Goal: Task Accomplishment & Management: Manage account settings

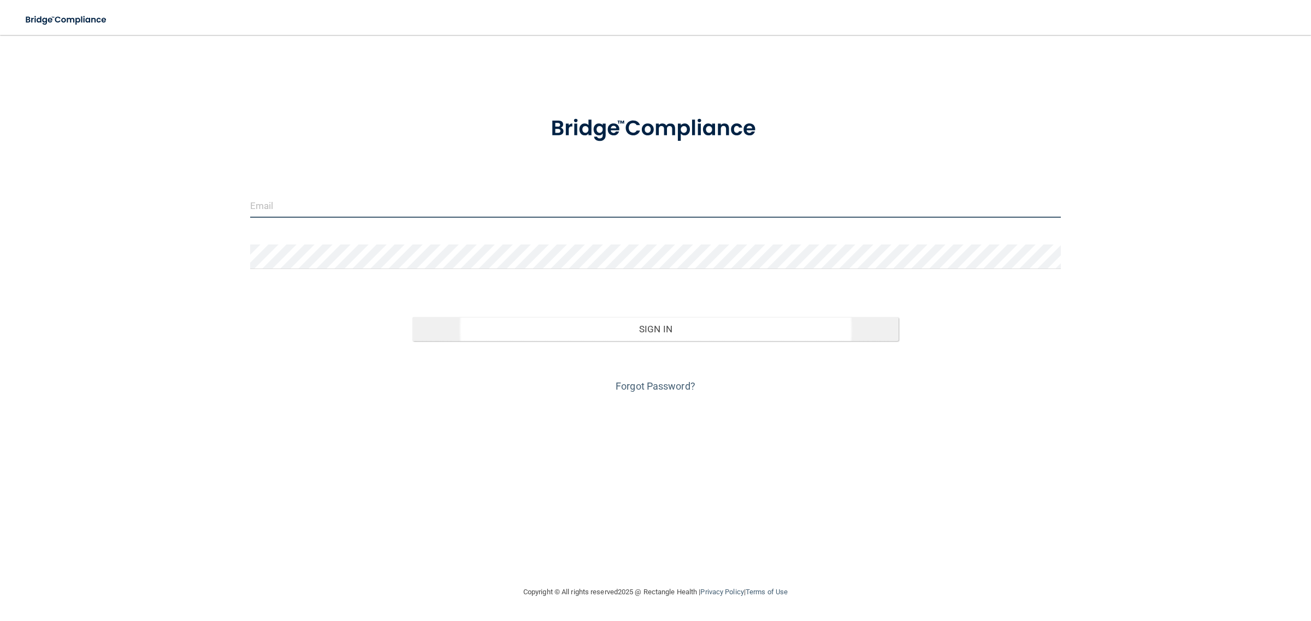
type input "[EMAIL_ADDRESS][DOMAIN_NAME]"
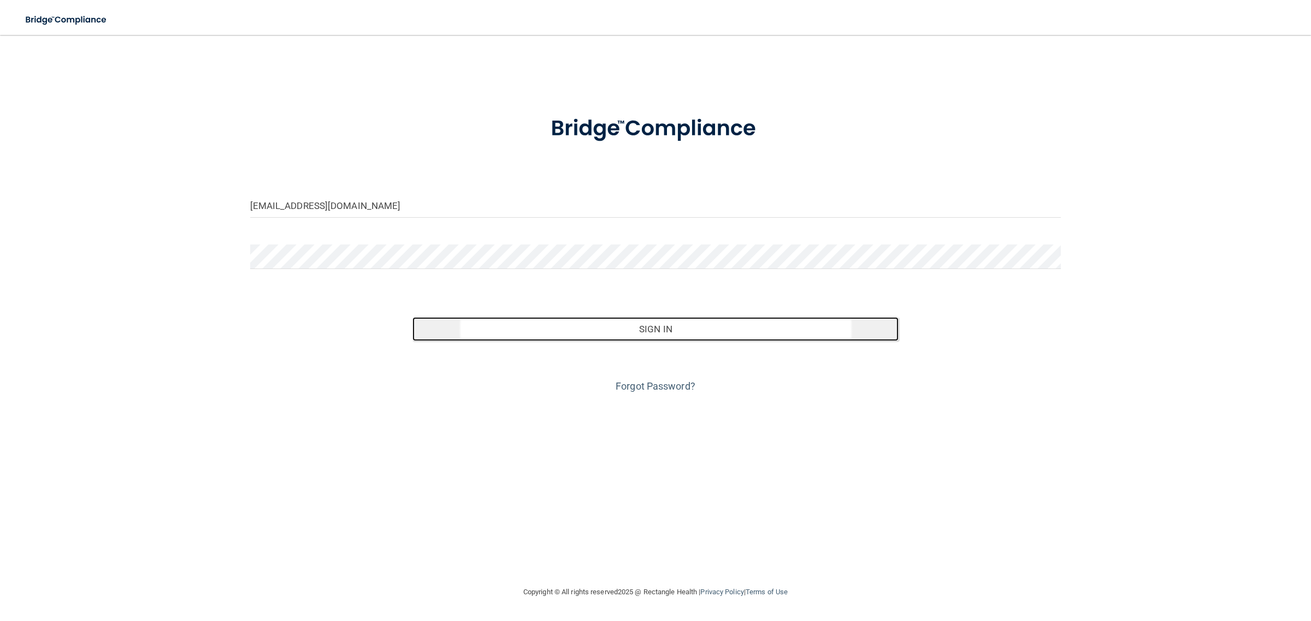
click at [670, 322] on button "Sign In" at bounding box center [655, 329] width 487 height 24
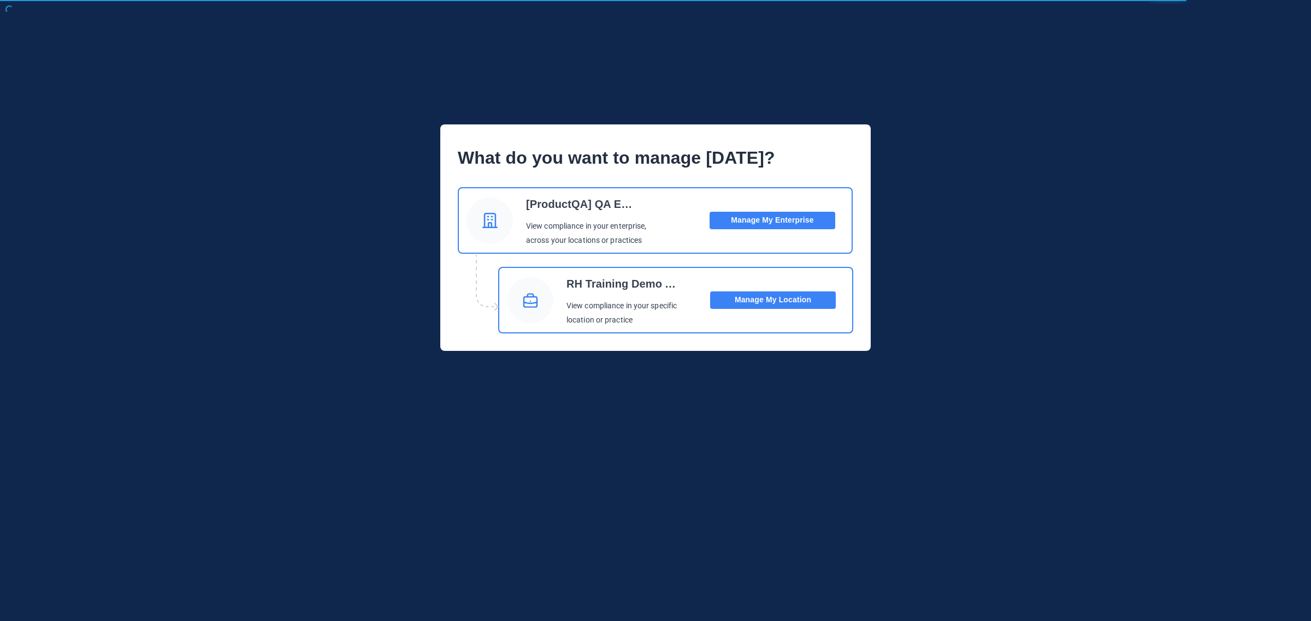
click at [739, 306] on button "Manage My Location" at bounding box center [773, 300] width 126 height 17
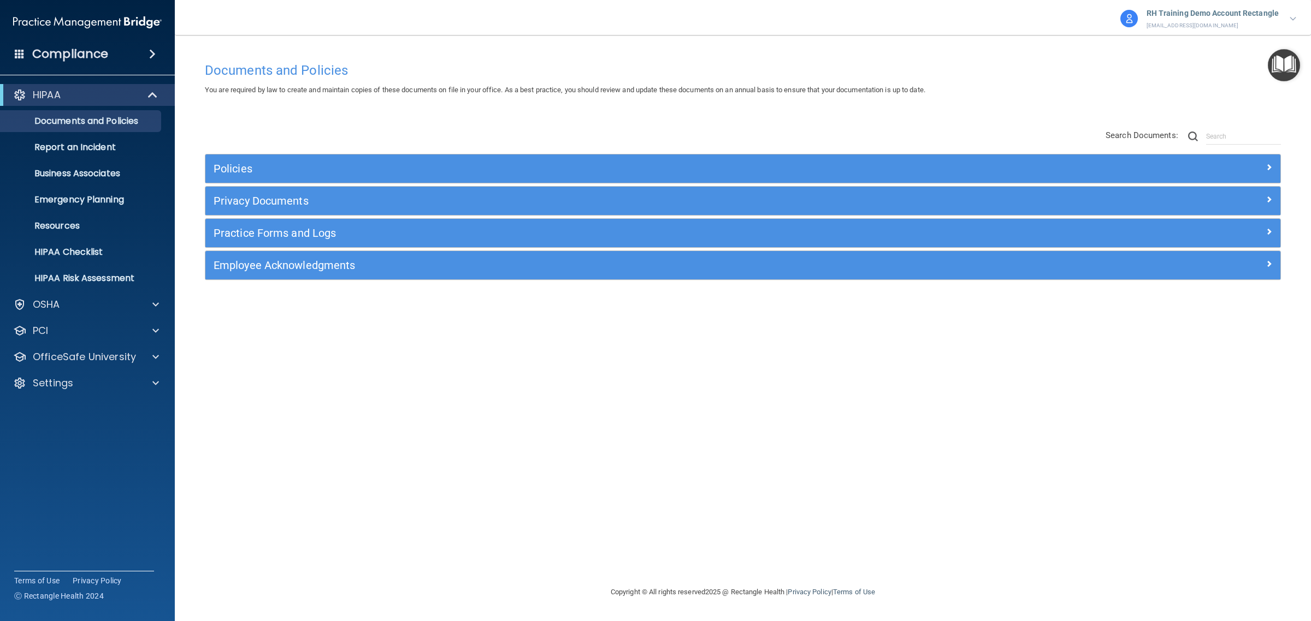
drag, startPoint x: 901, startPoint y: 44, endPoint x: 928, endPoint y: 37, distance: 28.2
click at [901, 44] on main "Documents and Policies You are required by law to create and maintain copies of…" at bounding box center [743, 328] width 1136 height 586
click at [299, 429] on div "Documents and Policies You are required by law to create and maintain copies of…" at bounding box center [743, 321] width 1092 height 529
click at [883, 427] on div "Documents and Policies You are required by law to create and maintain copies of…" at bounding box center [743, 321] width 1092 height 529
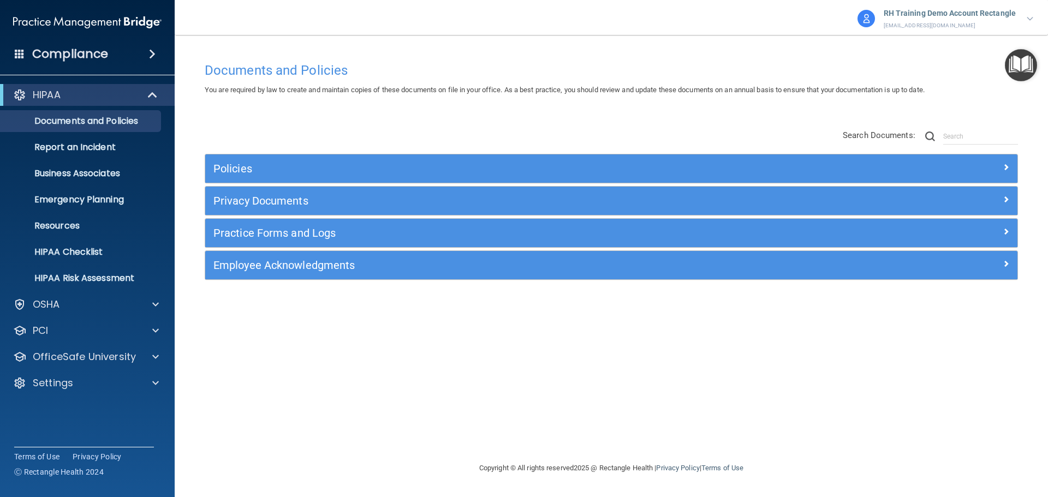
drag, startPoint x: 1240, startPoint y: 2, endPoint x: 671, endPoint y: 363, distance: 673.4
click at [668, 365] on div "Documents and Policies You are required by law to create and maintain copies of…" at bounding box center [612, 259] width 830 height 405
click at [965, 22] on p "[EMAIL_ADDRESS][DOMAIN_NAME]" at bounding box center [950, 26] width 132 height 10
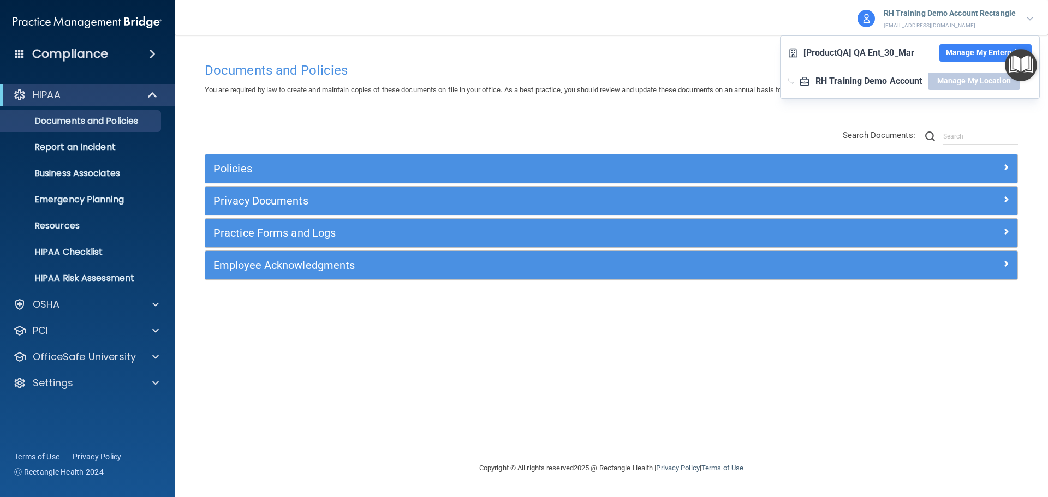
click at [1008, 19] on p "RH Training Demo Account Rectangle" at bounding box center [950, 14] width 132 height 14
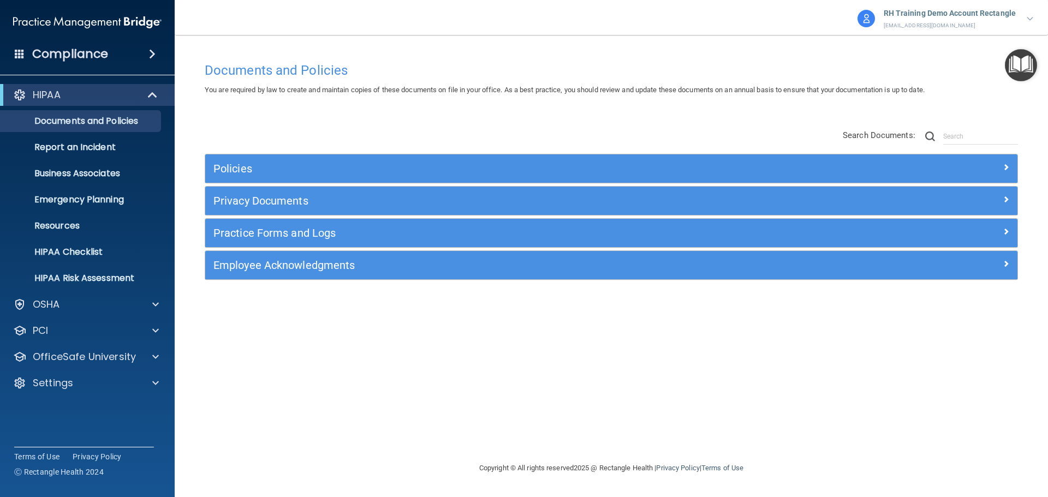
click at [992, 13] on p "RH Training Demo Account Rectangle" at bounding box center [950, 14] width 132 height 14
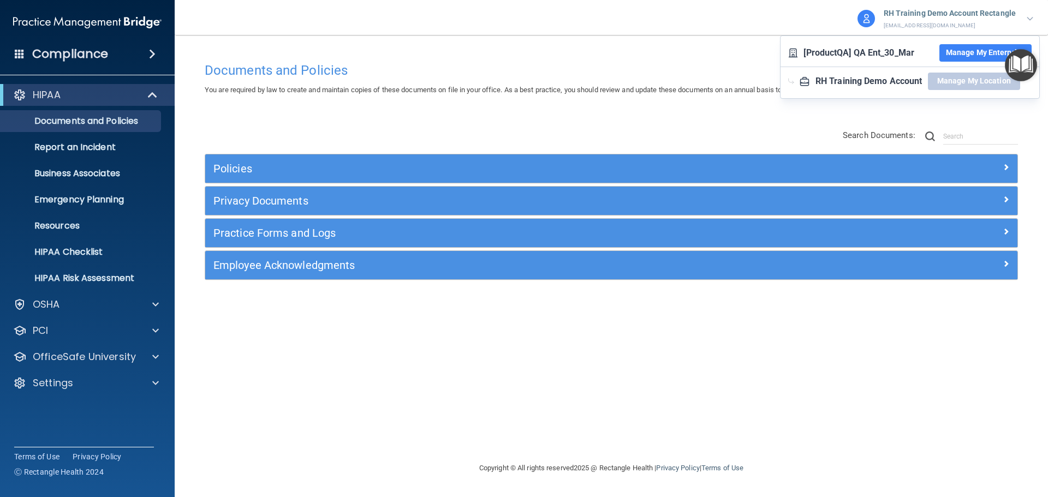
click at [650, 48] on div "Documents and Policies You are required by law to create and maintain copies of…" at bounding box center [612, 248] width 830 height 405
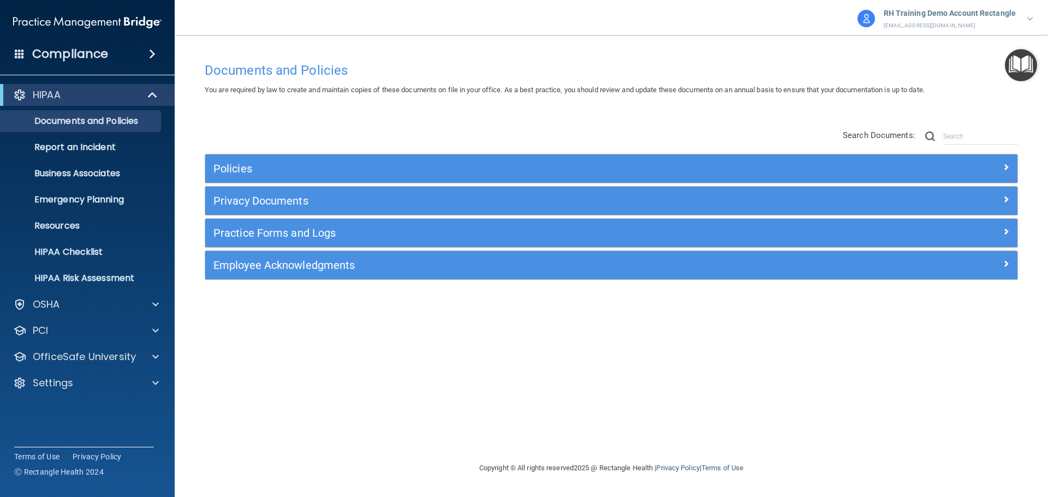
click at [963, 19] on p "RH Training Demo Account Rectangle" at bounding box center [950, 14] width 132 height 14
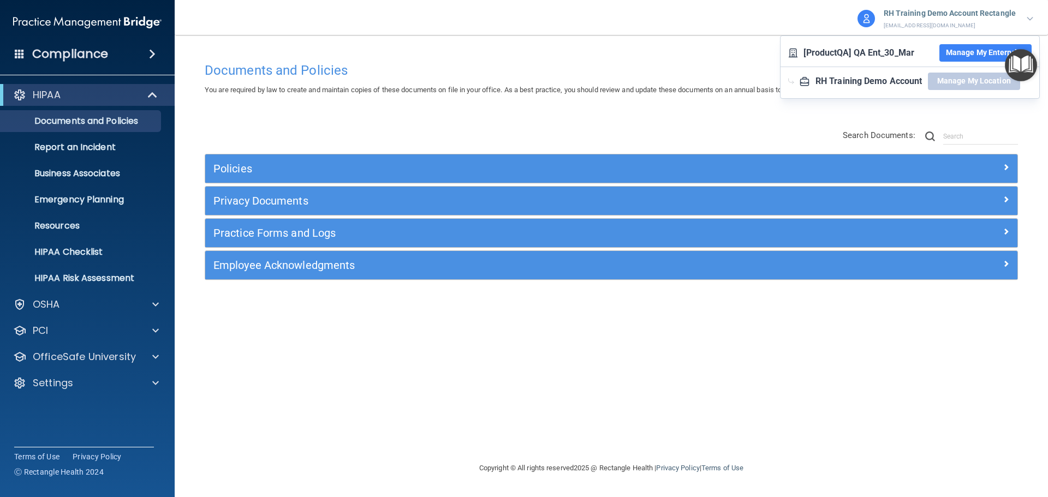
click at [716, 353] on div "Documents and Policies You are required by law to create and maintain copies of…" at bounding box center [612, 259] width 830 height 405
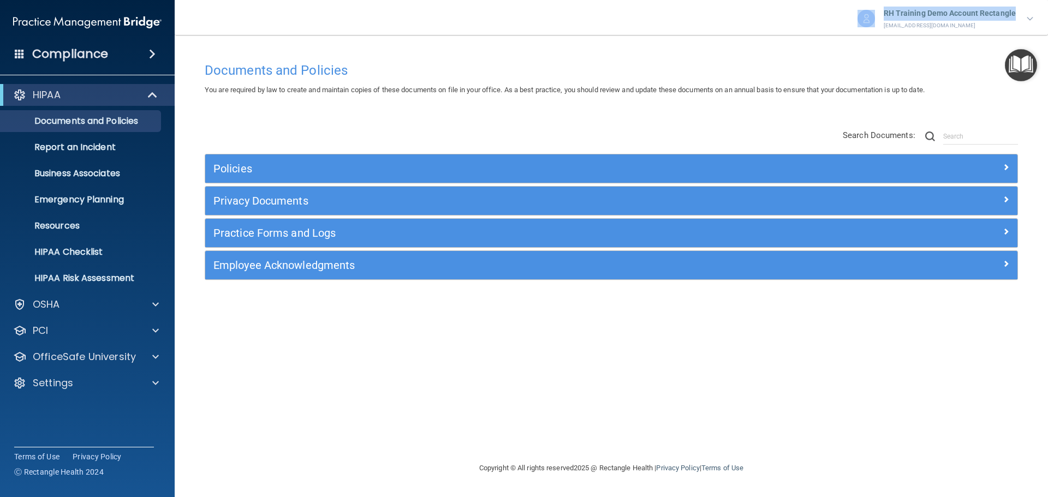
drag, startPoint x: 876, startPoint y: 8, endPoint x: 1018, endPoint y: 10, distance: 142.0
click at [1018, 10] on div "RH Training Demo Account Rectangle mleiggi@rectanglehealth.com" at bounding box center [946, 18] width 178 height 26
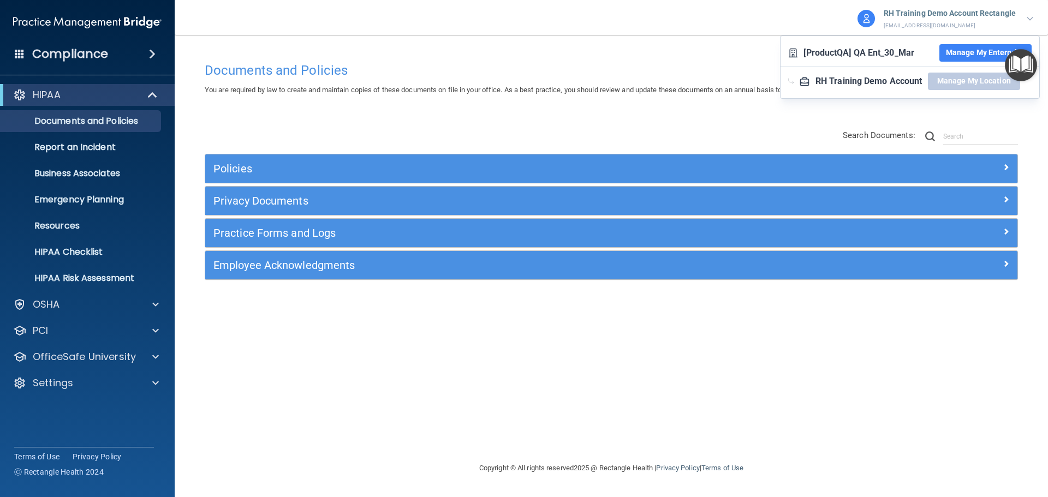
click at [864, 336] on div "Documents and Policies You are required by law to create and maintain copies of…" at bounding box center [612, 259] width 830 height 405
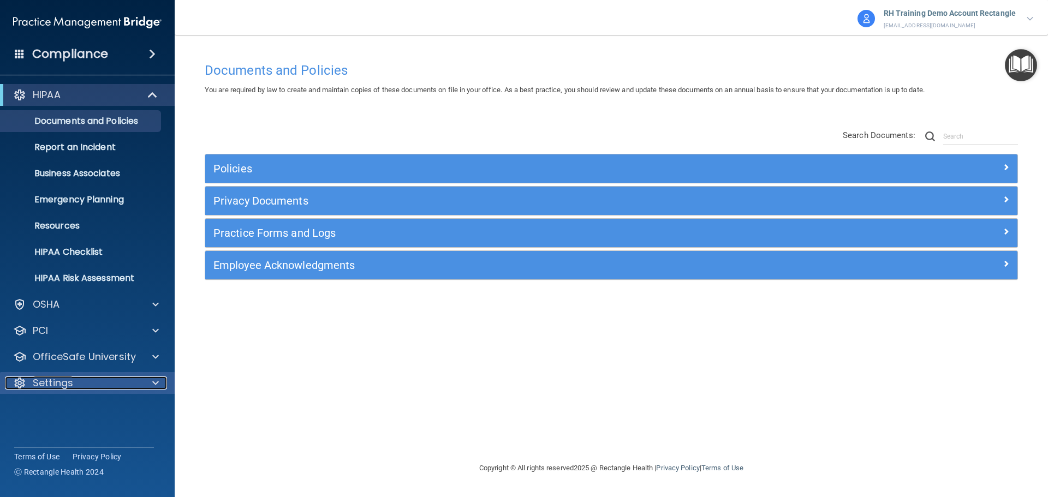
click at [86, 383] on div "Settings" at bounding box center [72, 383] width 135 height 13
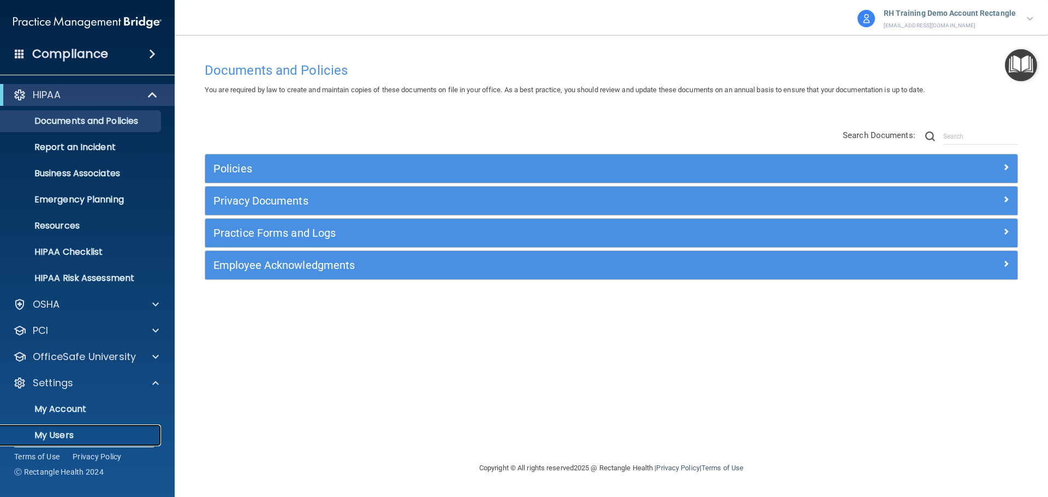
click at [73, 433] on p "My Users" at bounding box center [81, 435] width 149 height 11
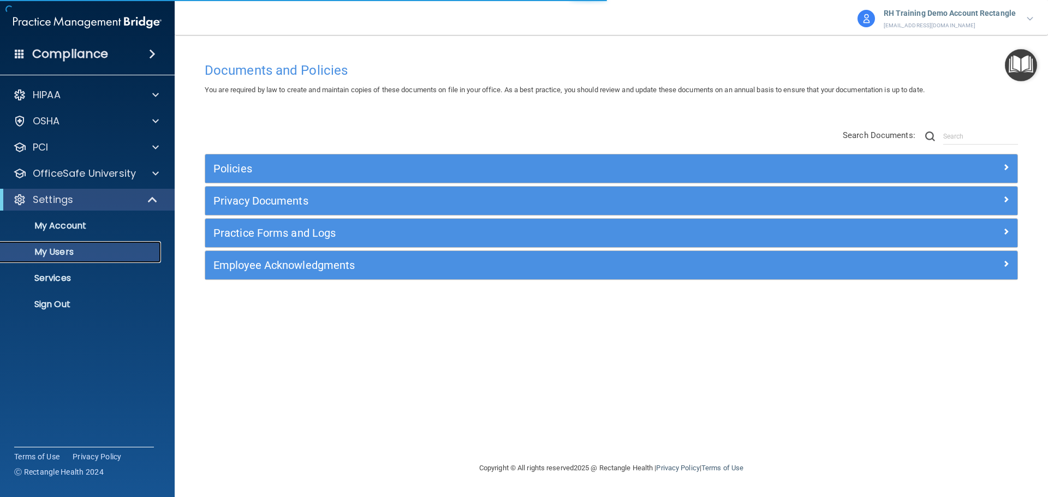
select select "20"
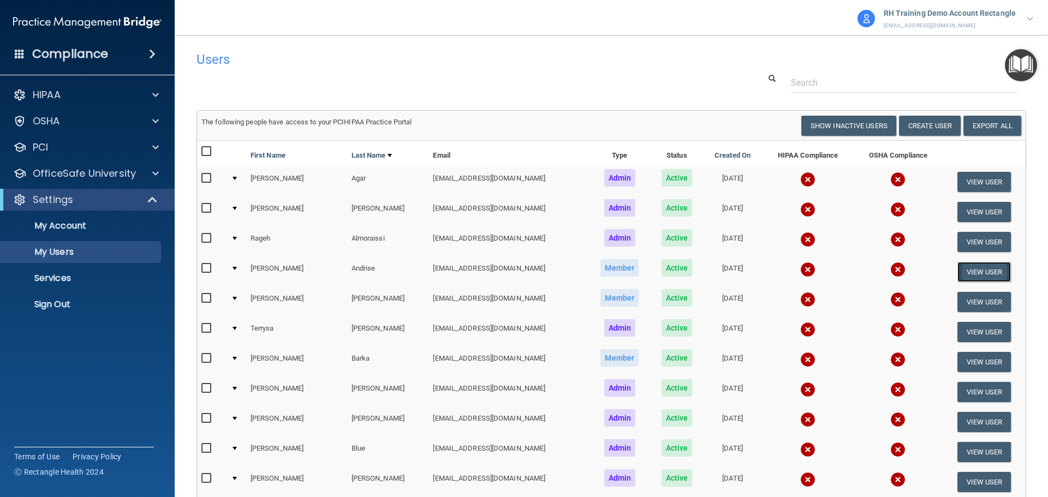
click at [991, 269] on button "View User" at bounding box center [985, 272] width 54 height 20
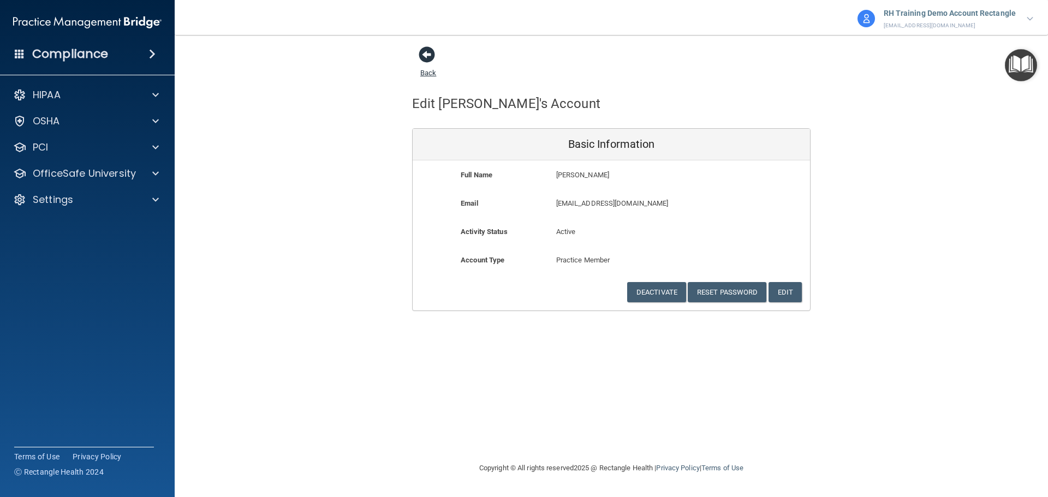
click at [431, 71] on link "Back" at bounding box center [428, 66] width 16 height 21
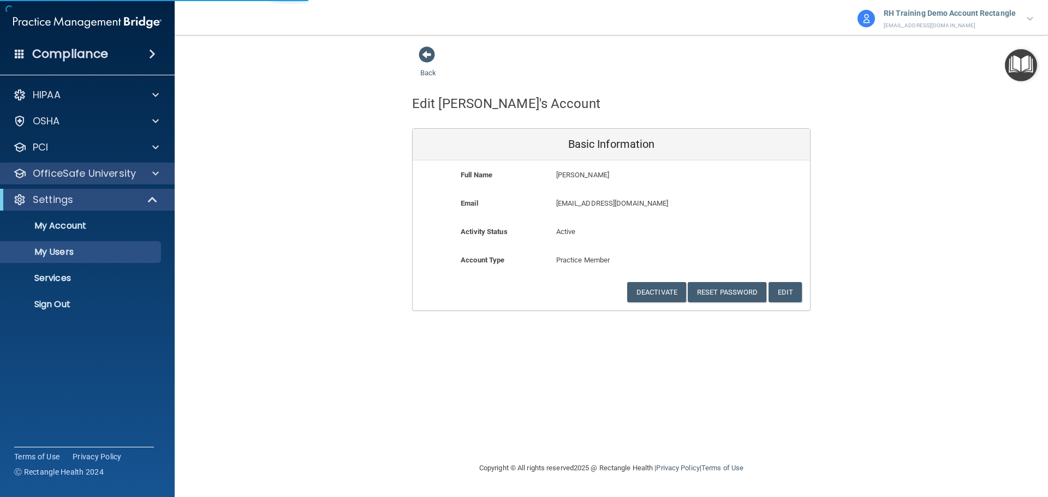
select select "20"
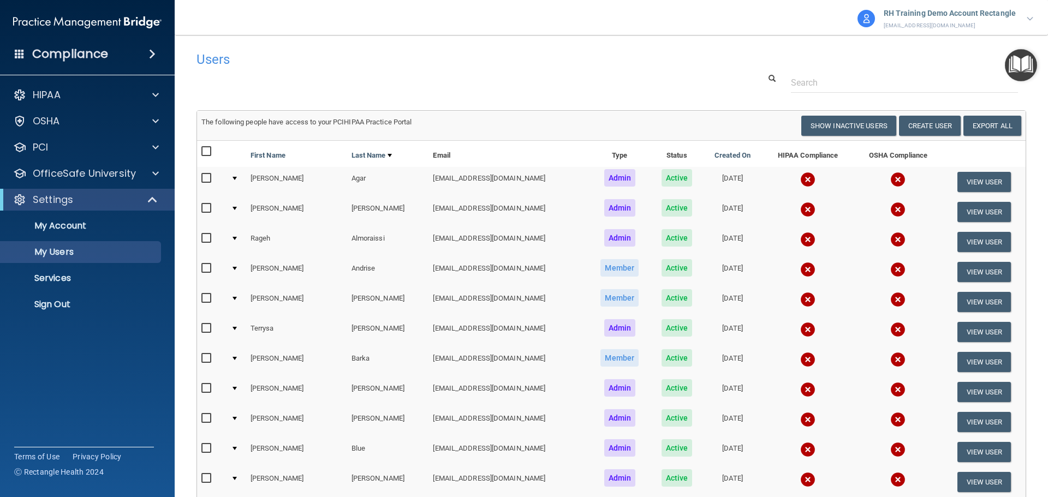
click at [328, 52] on h4 "Users" at bounding box center [435, 59] width 477 height 14
click at [54, 312] on link "Sign Out" at bounding box center [75, 305] width 172 height 22
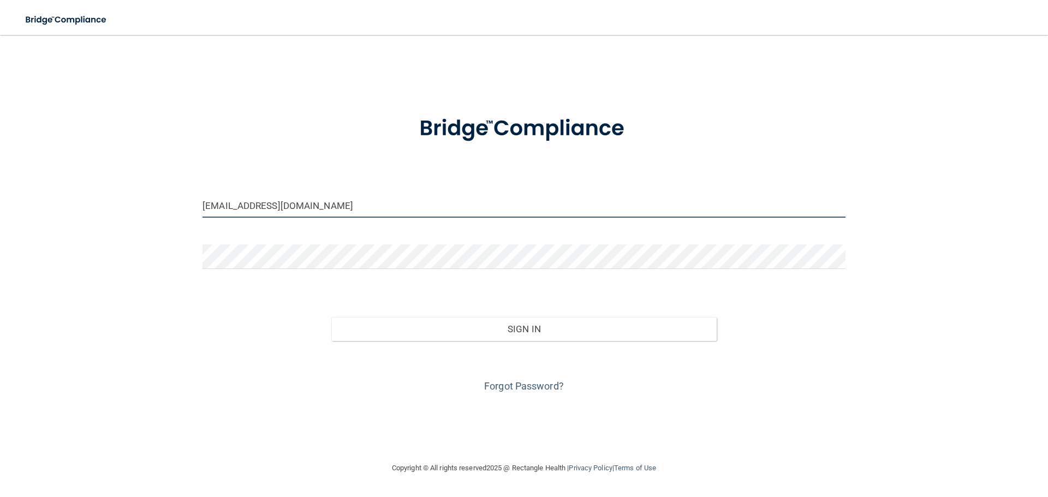
click at [363, 209] on input "[EMAIL_ADDRESS][DOMAIN_NAME]" at bounding box center [524, 205] width 643 height 25
type input "mleiggi+admin@rectanglehealth.com"
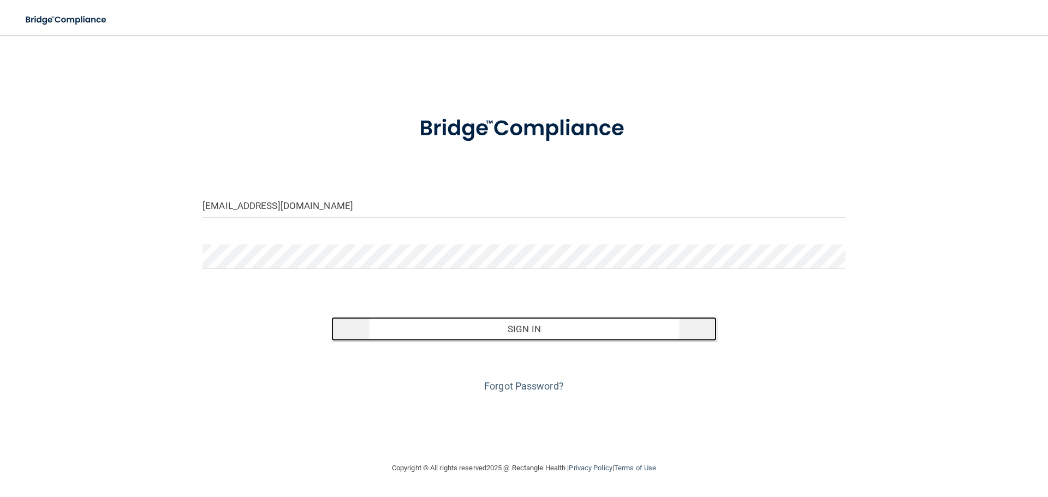
click at [518, 335] on button "Sign In" at bounding box center [524, 329] width 386 height 24
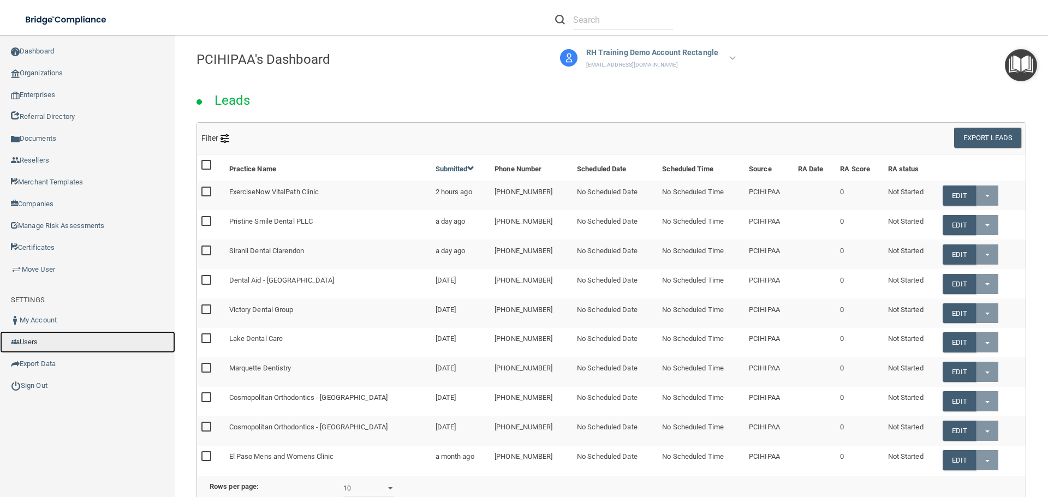
click at [62, 338] on link "Users" at bounding box center [87, 342] width 175 height 22
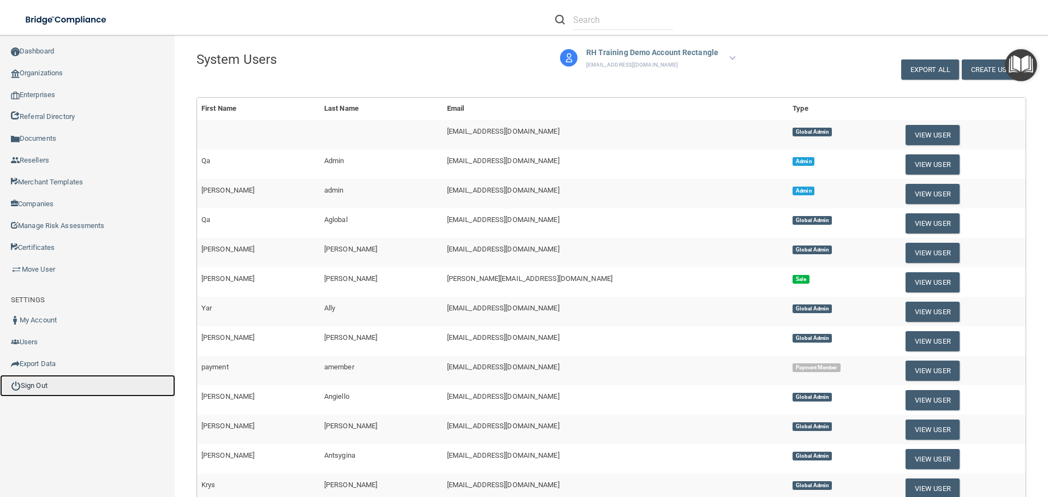
click at [52, 391] on link "Sign Out" at bounding box center [87, 386] width 175 height 22
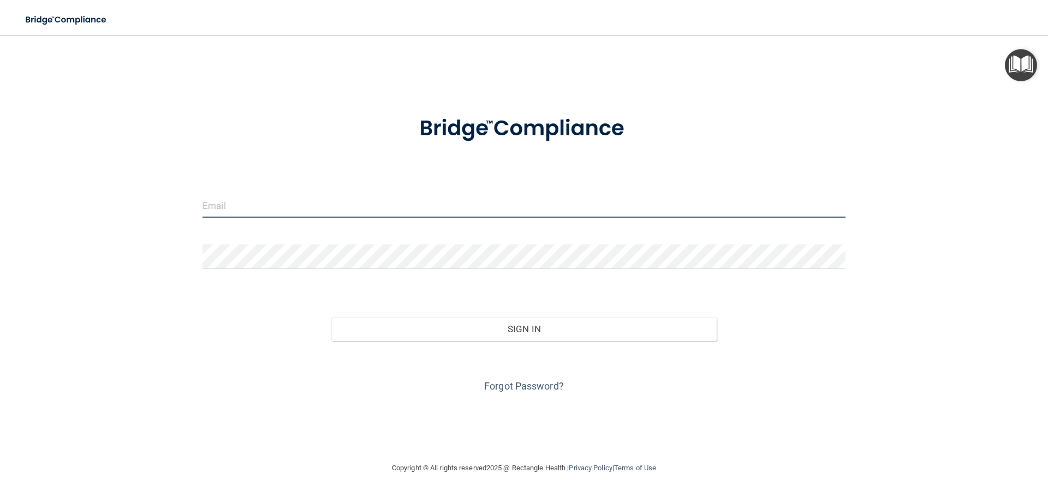
type input "mleiggi+admin@rectanglehealth.com"
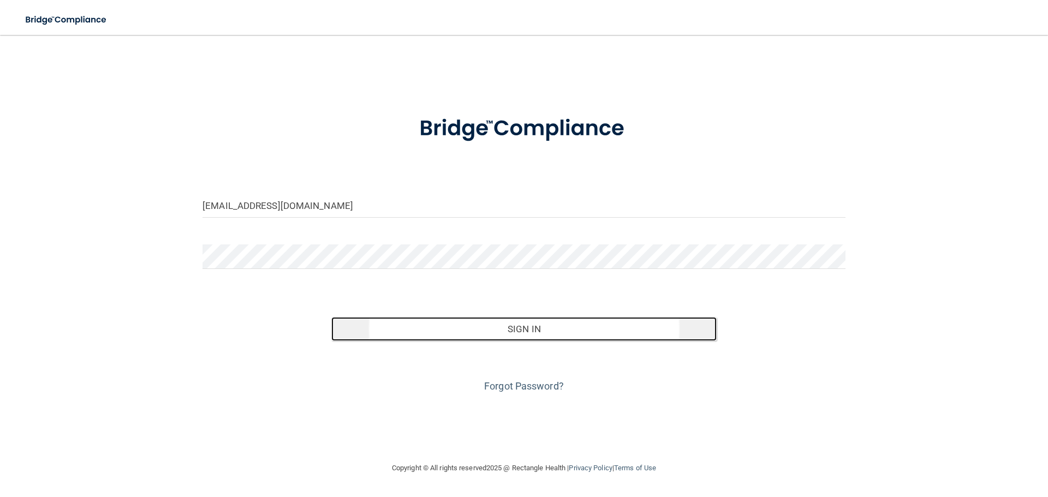
click at [490, 337] on button "Sign In" at bounding box center [524, 329] width 386 height 24
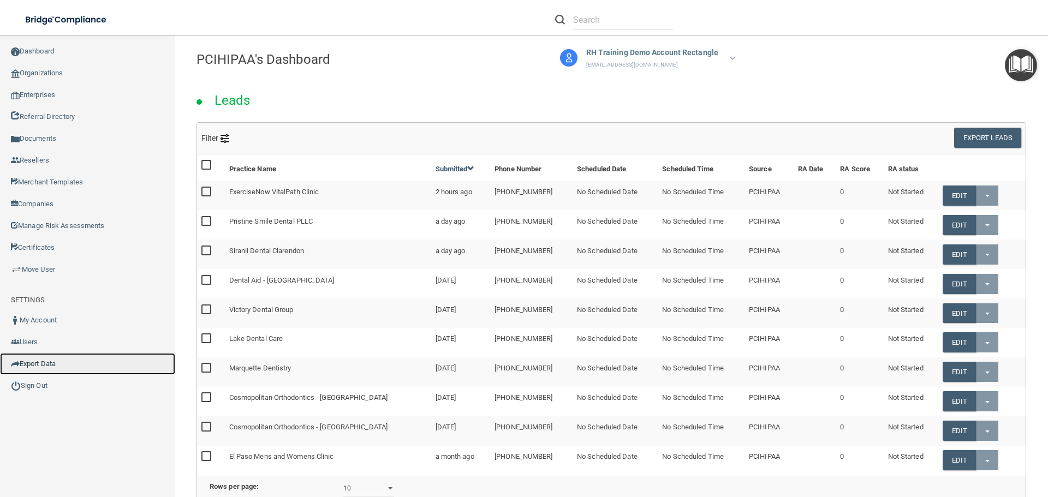
click at [46, 372] on link "Export Data" at bounding box center [87, 364] width 175 height 22
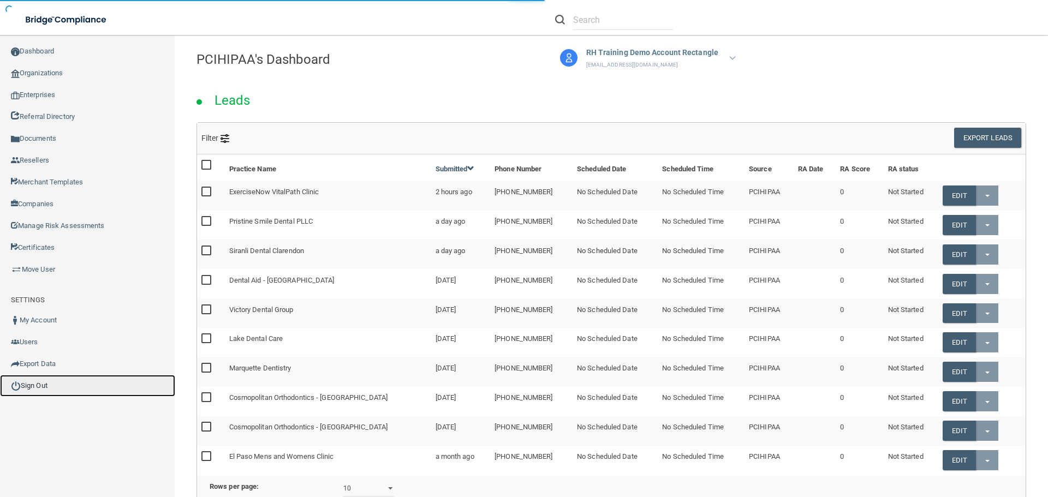
click at [51, 388] on link "Sign Out" at bounding box center [87, 386] width 175 height 22
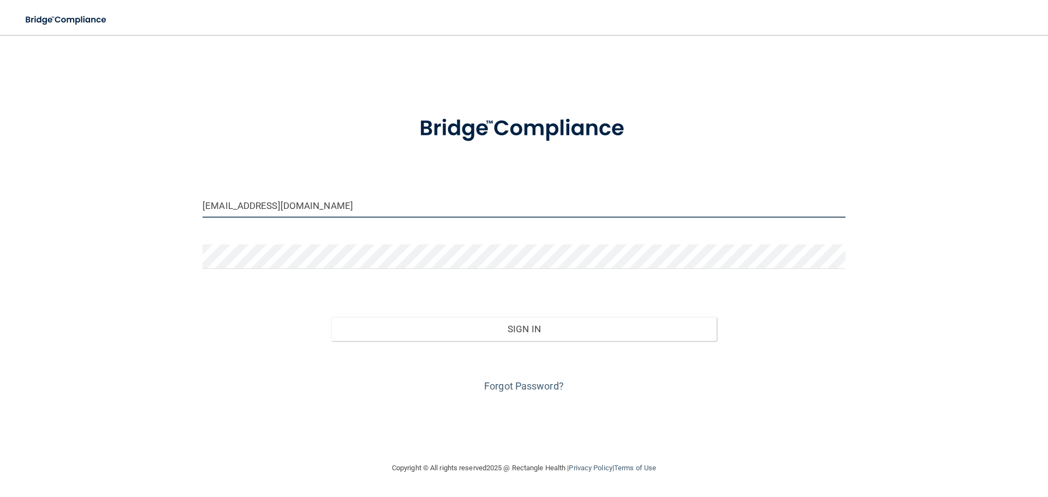
click at [468, 217] on input "mleiggi+admin@rectanglehealth.com" at bounding box center [524, 205] width 643 height 25
drag, startPoint x: 377, startPoint y: 204, endPoint x: 375, endPoint y: 218, distance: 14.4
click at [377, 204] on input "mleiggi+admin@rectanglehealth.com" at bounding box center [524, 205] width 643 height 25
type input "[EMAIL_ADDRESS][DOMAIN_NAME]"
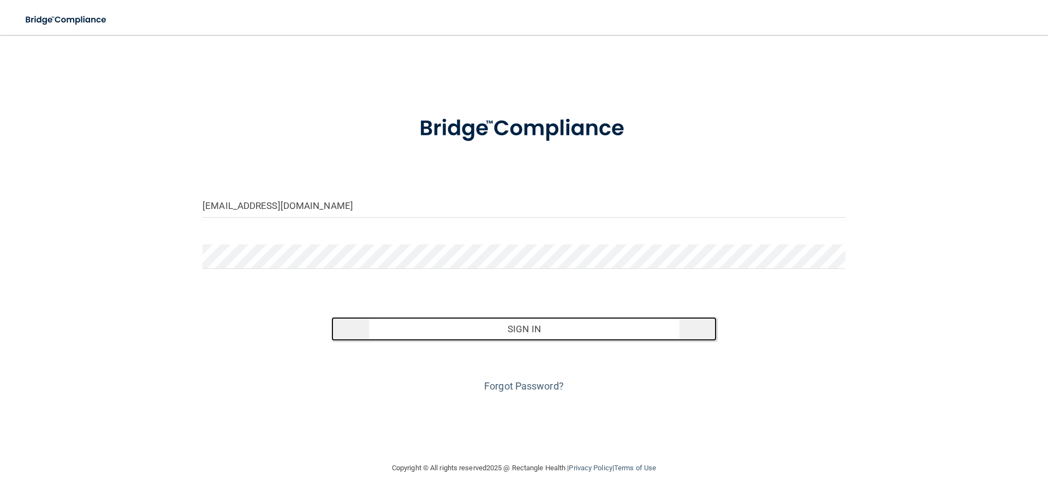
click at [462, 327] on button "Sign In" at bounding box center [524, 329] width 386 height 24
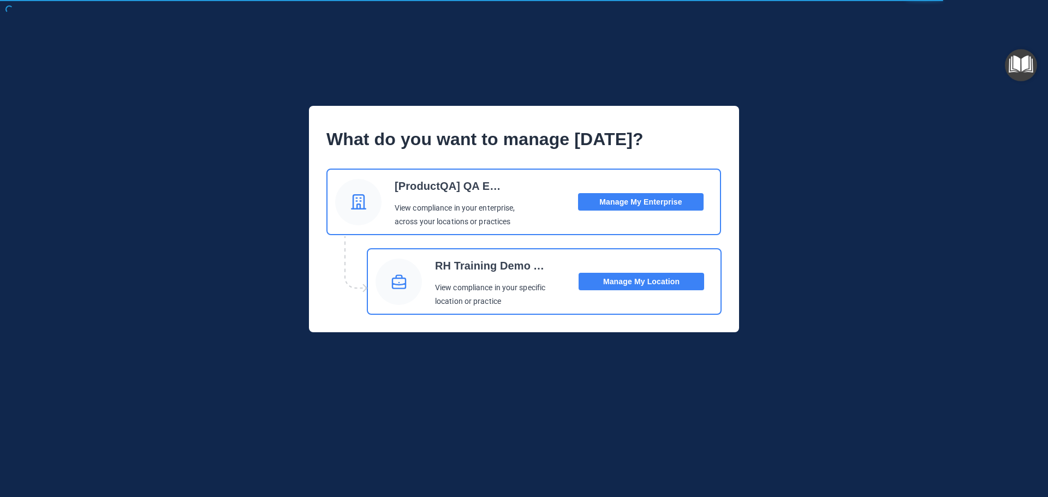
click at [701, 280] on button "Manage My Location" at bounding box center [642, 281] width 126 height 17
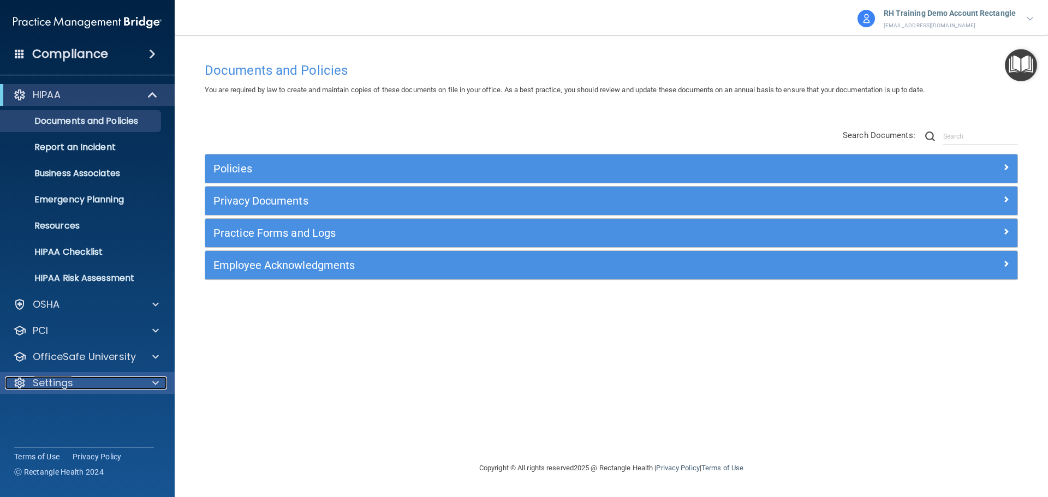
click at [133, 387] on div "Settings" at bounding box center [72, 383] width 135 height 13
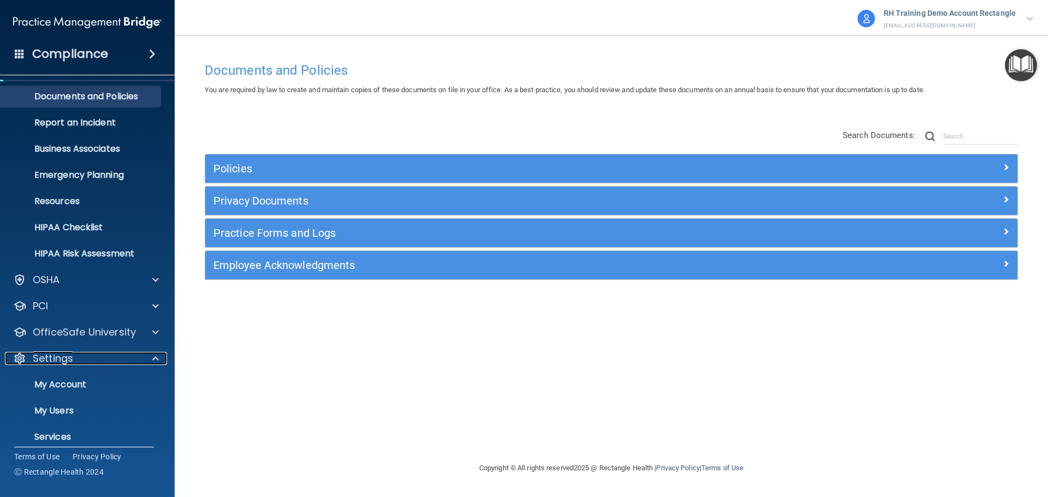
scroll to position [61, 0]
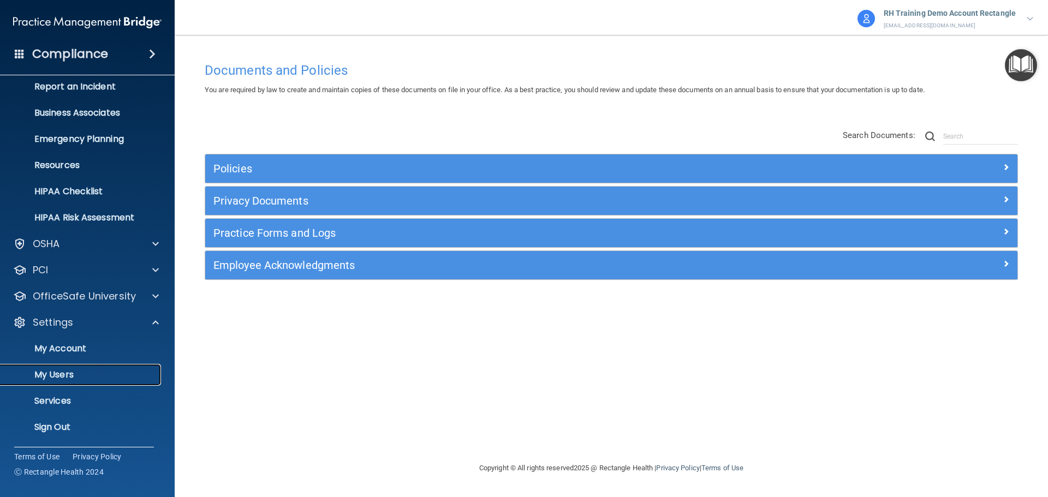
click at [62, 376] on p "My Users" at bounding box center [81, 375] width 149 height 11
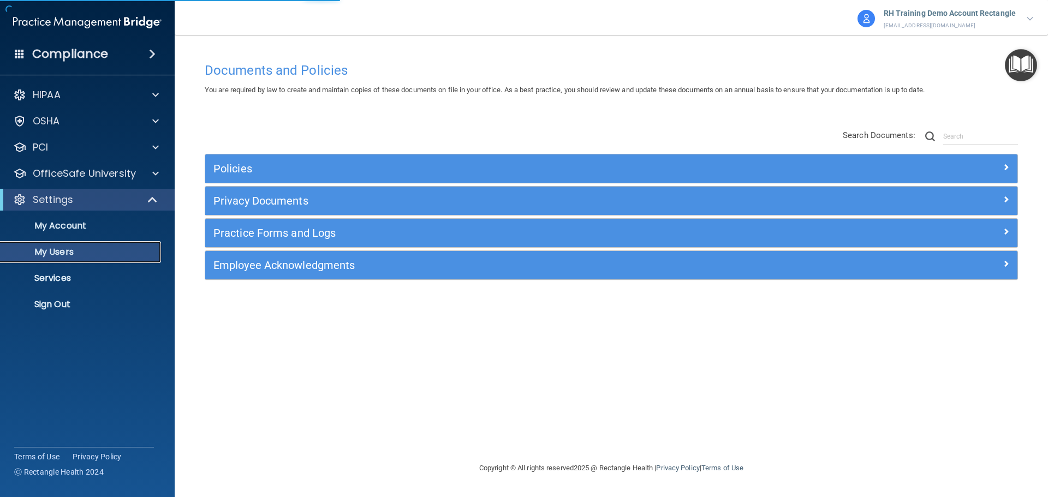
select select "20"
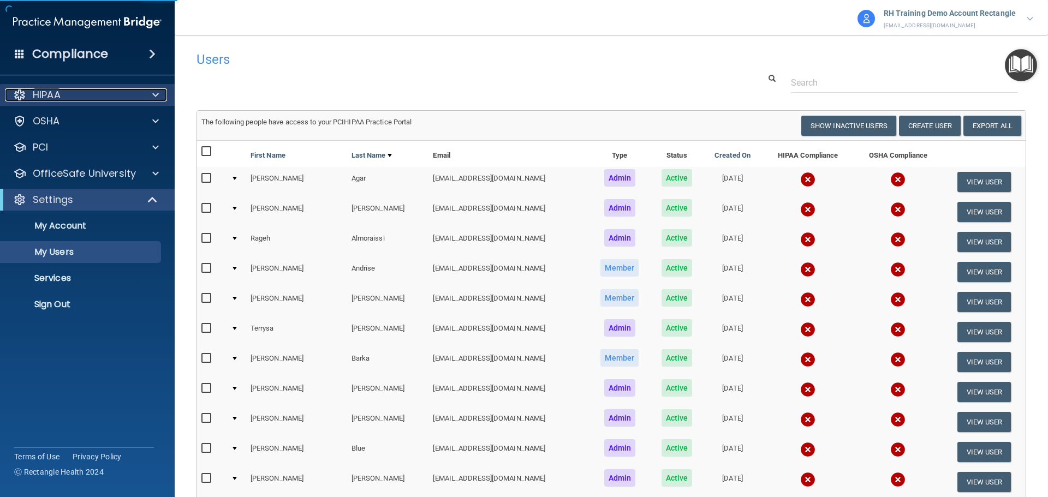
click at [111, 91] on div "HIPAA" at bounding box center [72, 94] width 135 height 13
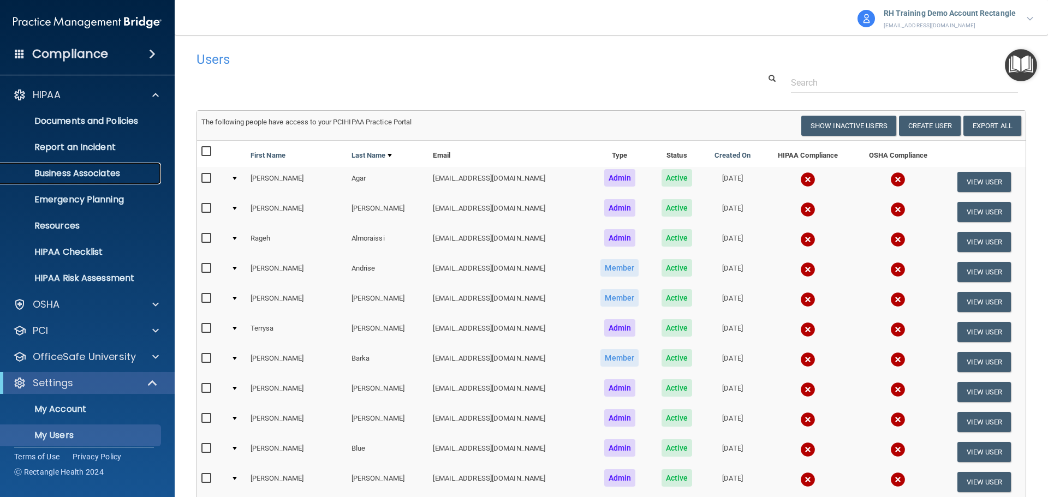
click at [104, 174] on p "Business Associates" at bounding box center [81, 173] width 149 height 11
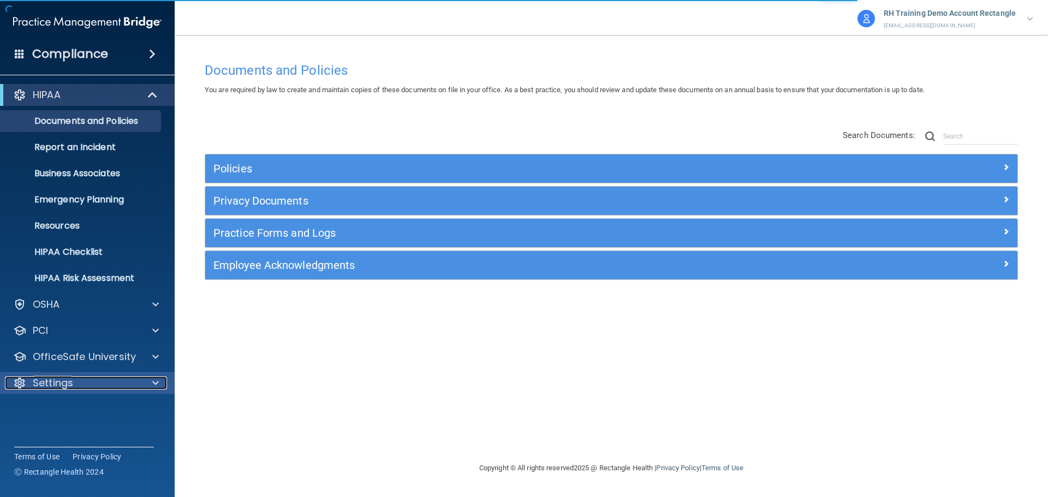
click at [64, 386] on p "Settings" at bounding box center [53, 383] width 40 height 13
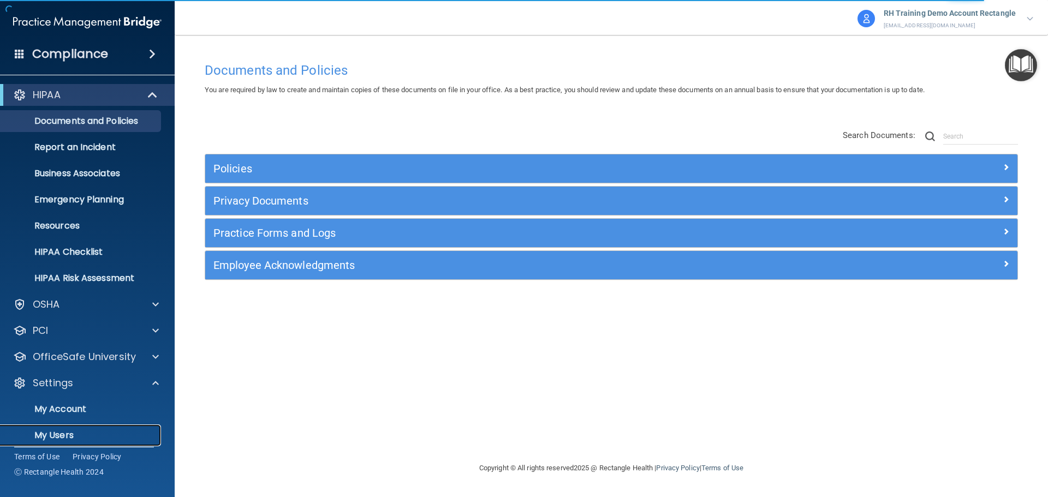
click at [58, 442] on link "My Users" at bounding box center [75, 436] width 172 height 22
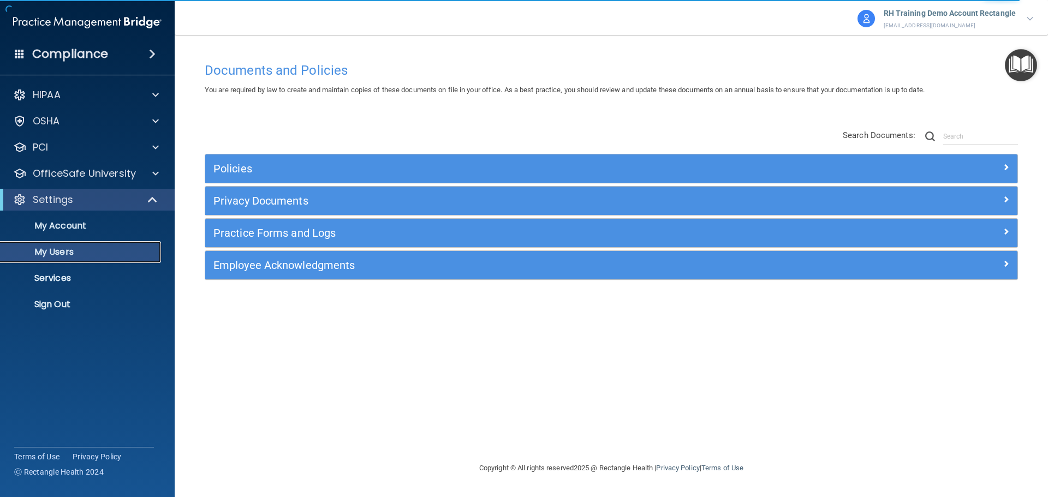
select select "20"
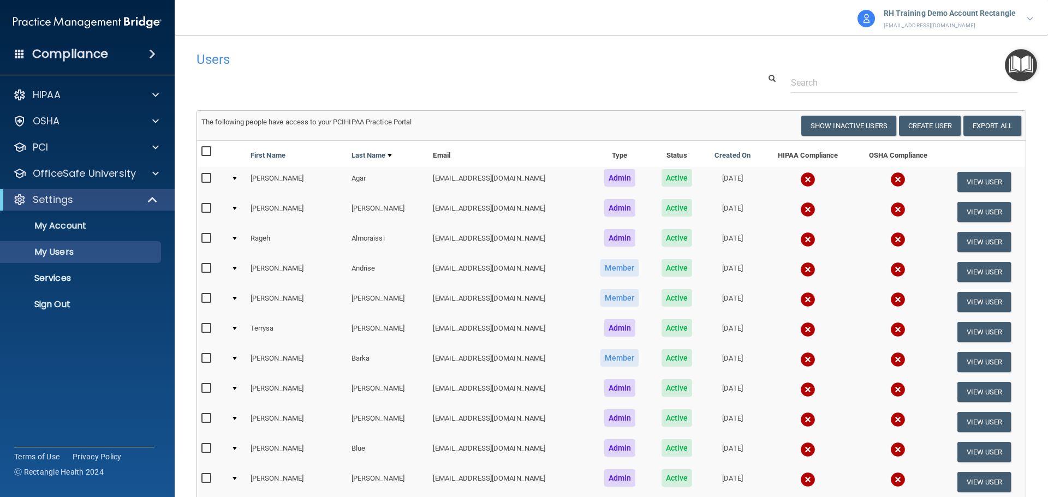
click at [820, 70] on div "Users" at bounding box center [611, 59] width 846 height 27
click at [815, 78] on input "text" at bounding box center [904, 83] width 227 height 20
type input "kendra"
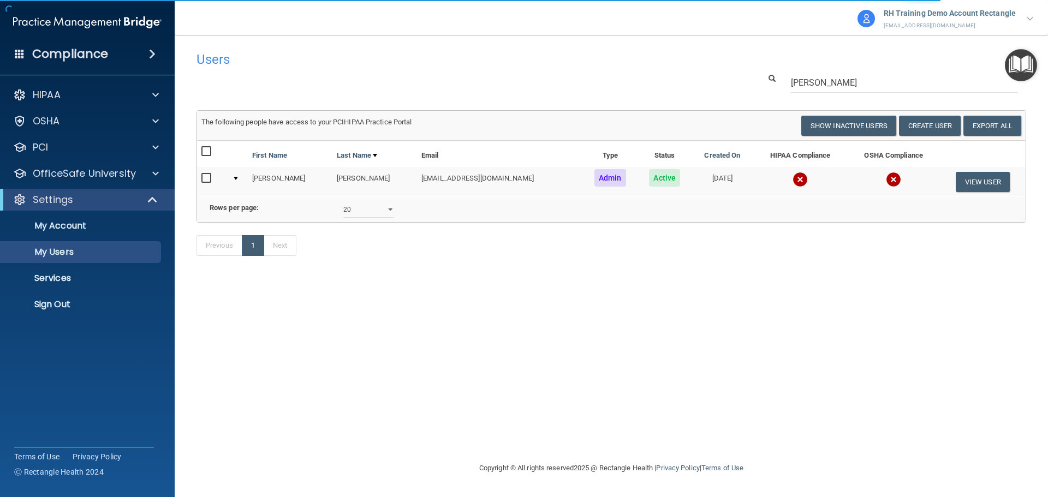
click at [583, 416] on div "Users Success! New user created. × Error! The user couldn't be created. × Succe…" at bounding box center [612, 248] width 830 height 405
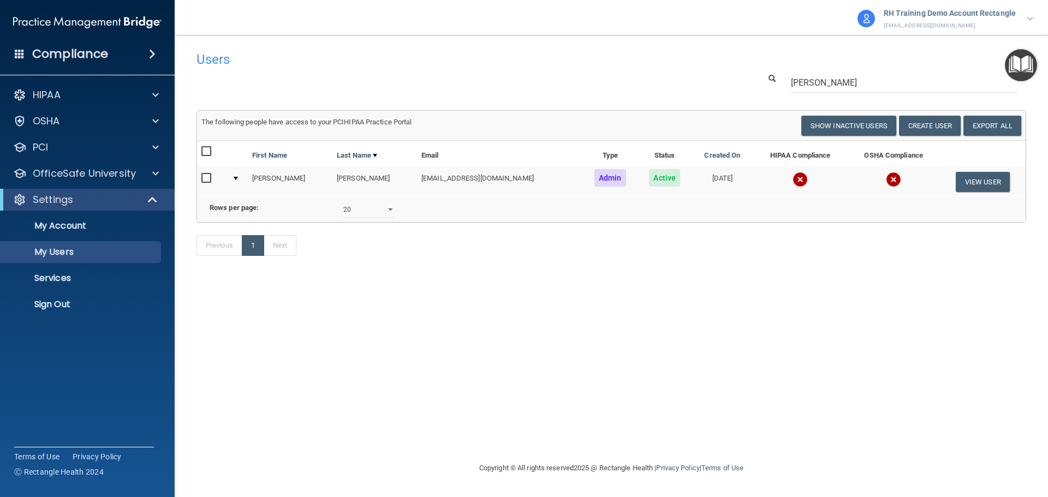
drag, startPoint x: 354, startPoint y: 292, endPoint x: 323, endPoint y: 375, distance: 89.4
click at [356, 291] on div "Users Success! New user created. × Error! The user couldn't be created. × Succe…" at bounding box center [612, 248] width 830 height 405
click at [89, 248] on p "My Users" at bounding box center [81, 252] width 149 height 11
click at [443, 265] on div "Previous 1 Next" at bounding box center [611, 248] width 846 height 50
click at [113, 253] on p "My Users" at bounding box center [81, 252] width 149 height 11
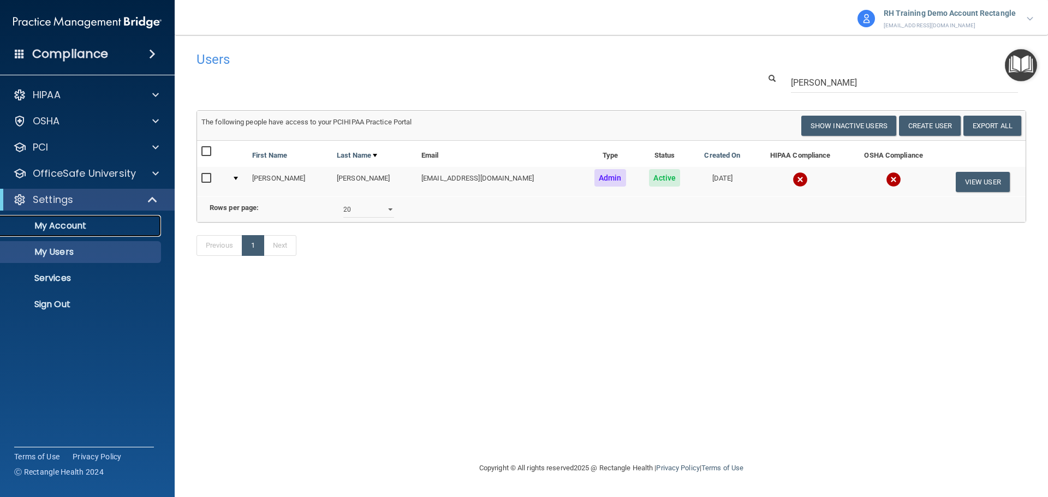
click at [100, 228] on p "My Account" at bounding box center [81, 226] width 149 height 11
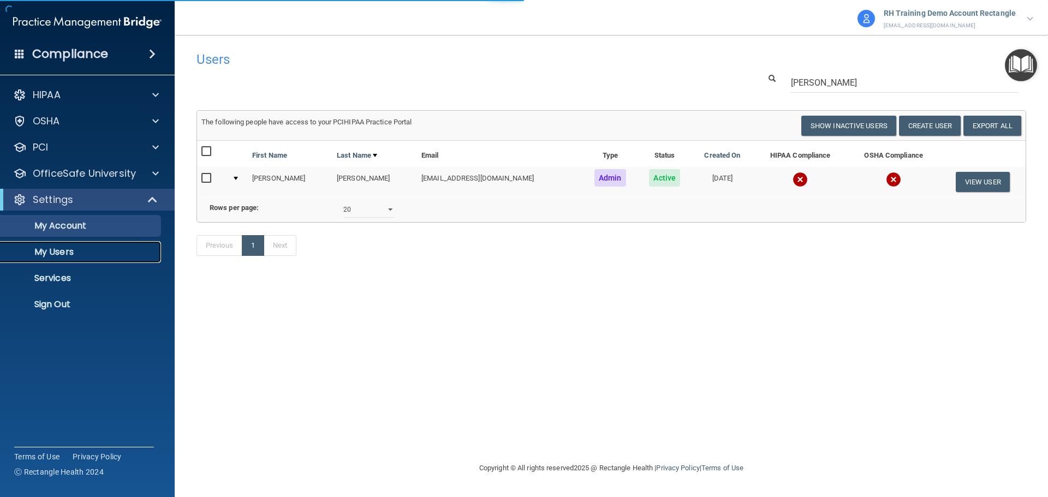
click at [93, 250] on p "My Users" at bounding box center [81, 252] width 149 height 11
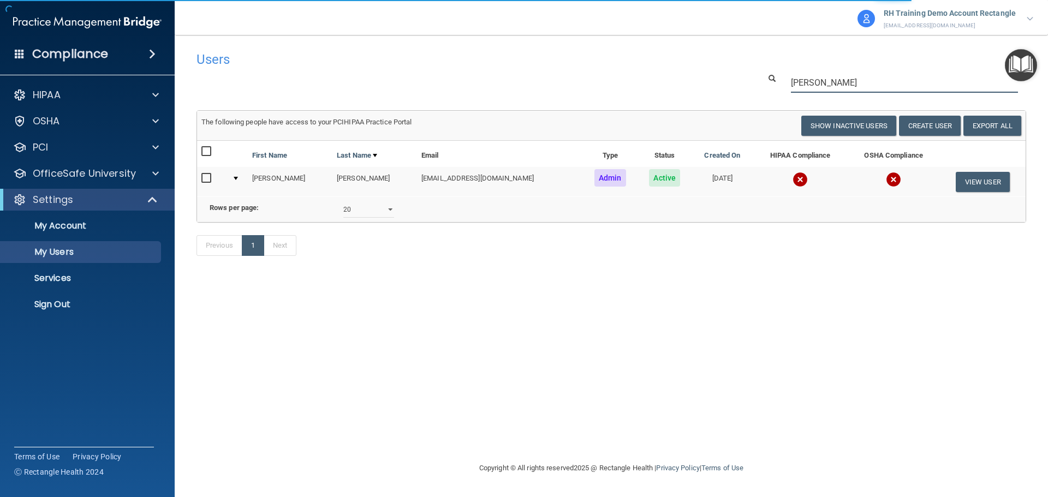
click at [823, 78] on input "kendra" at bounding box center [904, 83] width 227 height 20
select select "20"
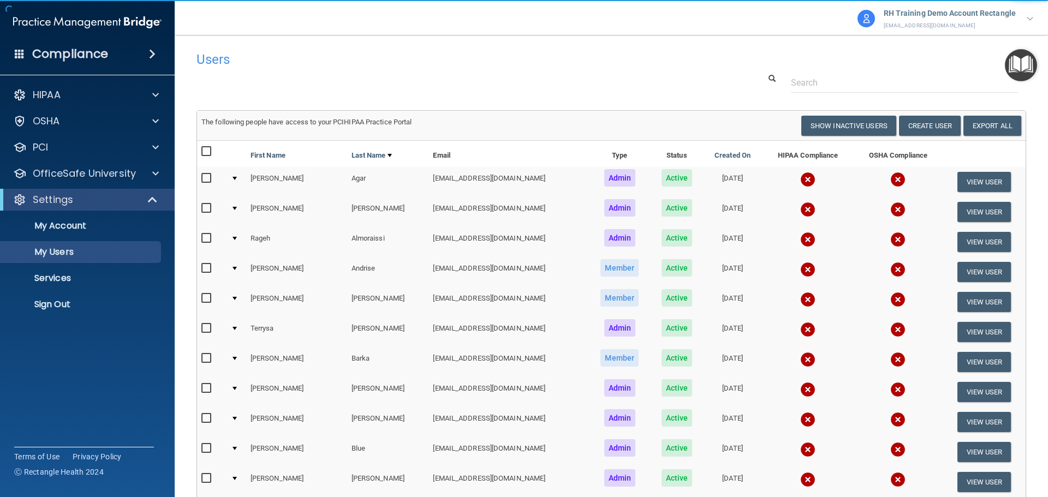
click at [579, 100] on div "Users Success! New user created. × Error! The user couldn't be created. × Succe…" at bounding box center [612, 445] width 830 height 798
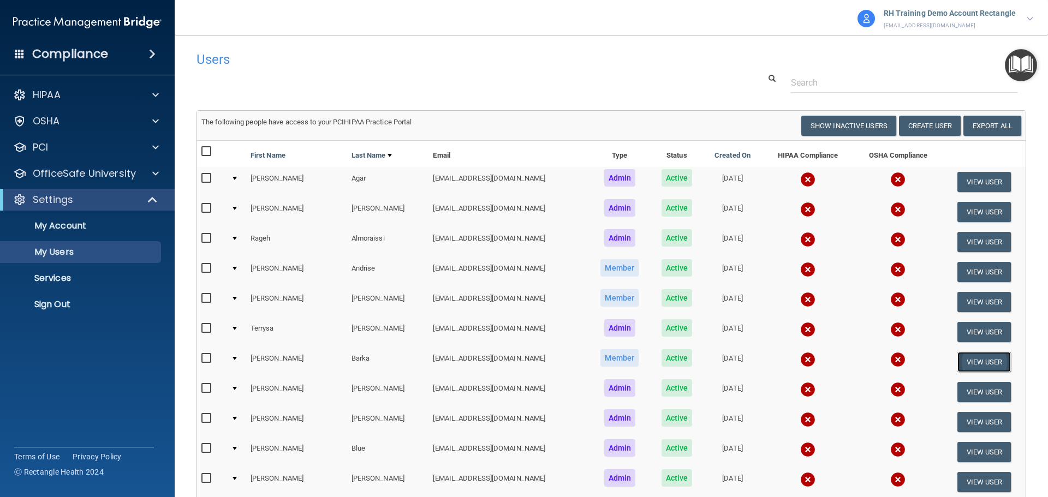
click at [972, 359] on button "View User" at bounding box center [985, 362] width 54 height 20
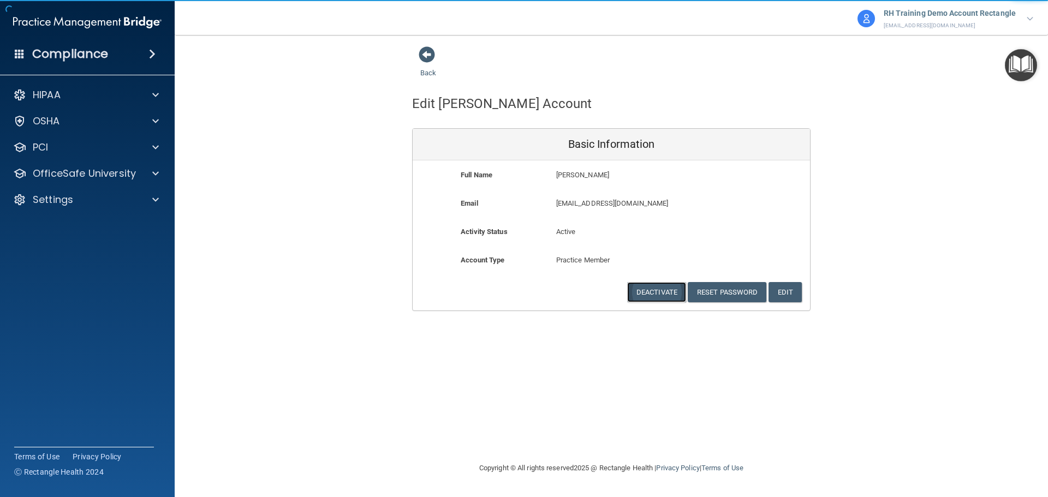
click at [654, 292] on button "Deactivate" at bounding box center [656, 292] width 59 height 20
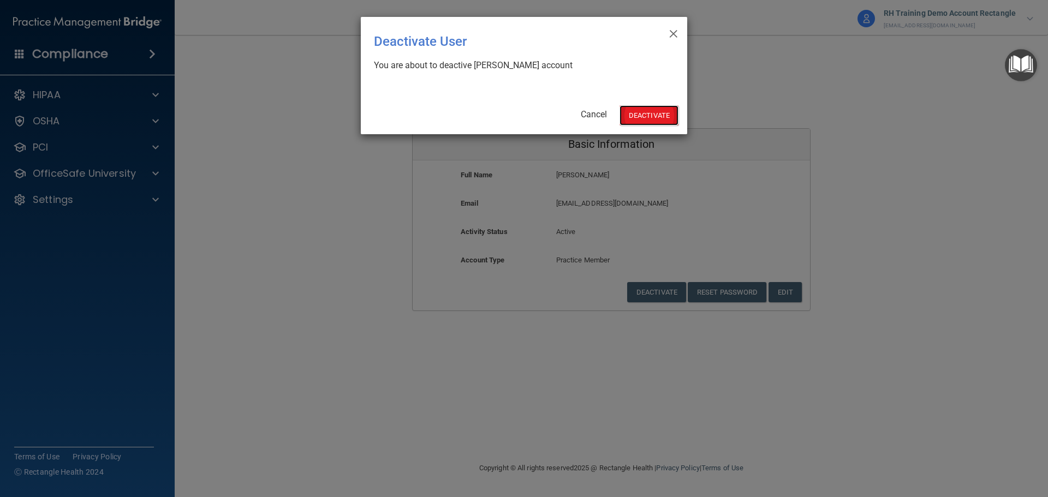
click at [644, 116] on button "Deactivate" at bounding box center [649, 115] width 59 height 20
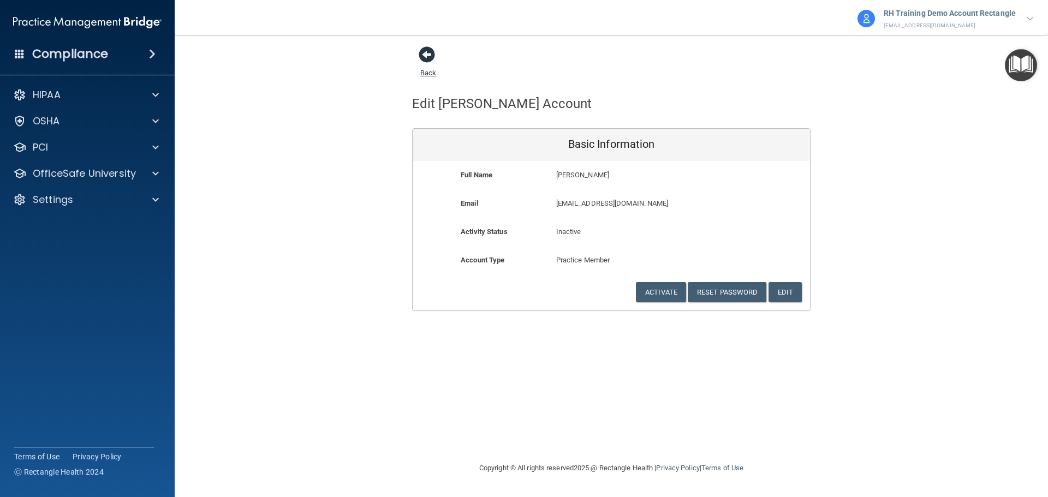
click at [428, 74] on link "Back" at bounding box center [428, 66] width 16 height 21
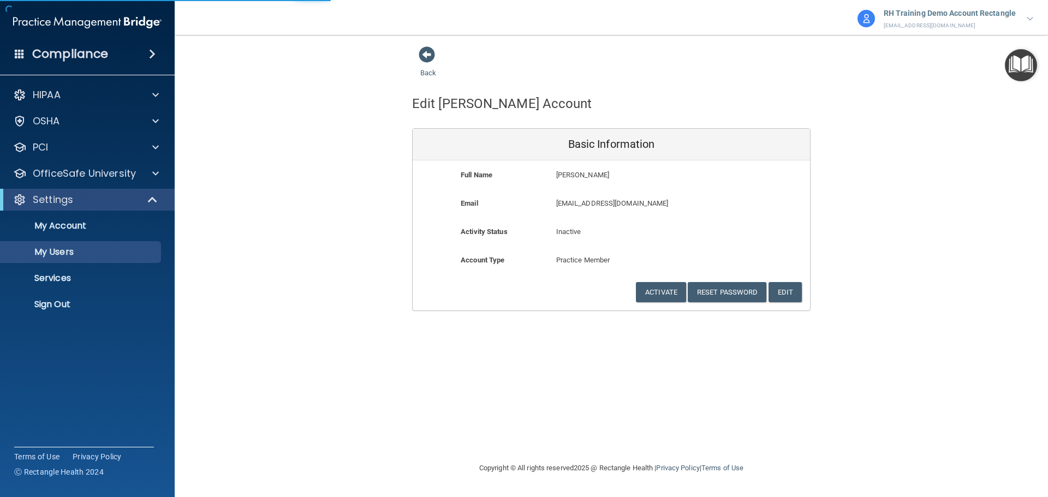
select select "20"
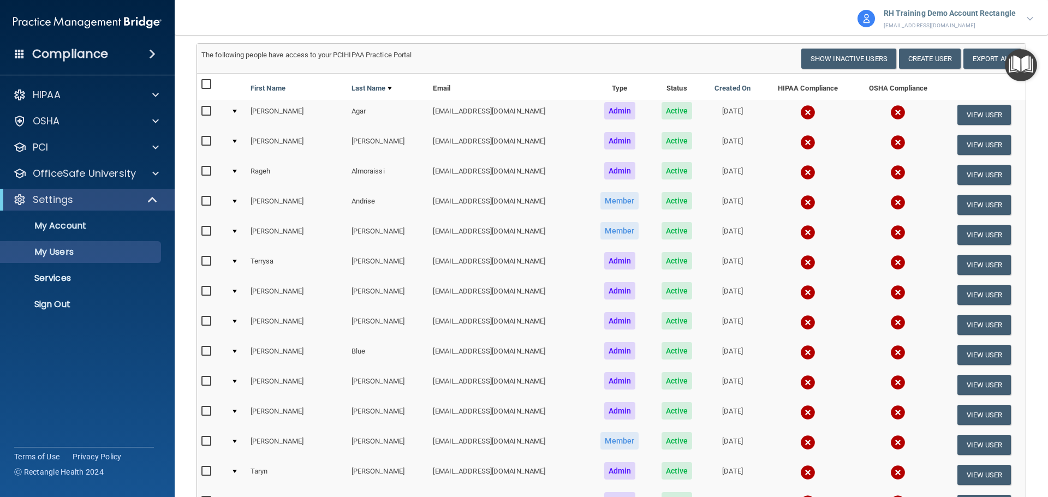
scroll to position [109, 0]
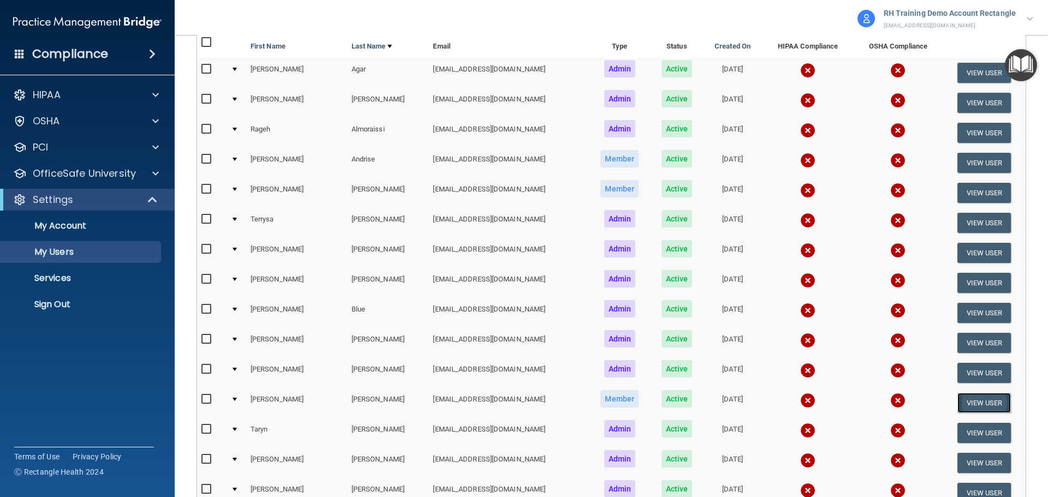
click at [987, 397] on button "View User" at bounding box center [985, 403] width 54 height 20
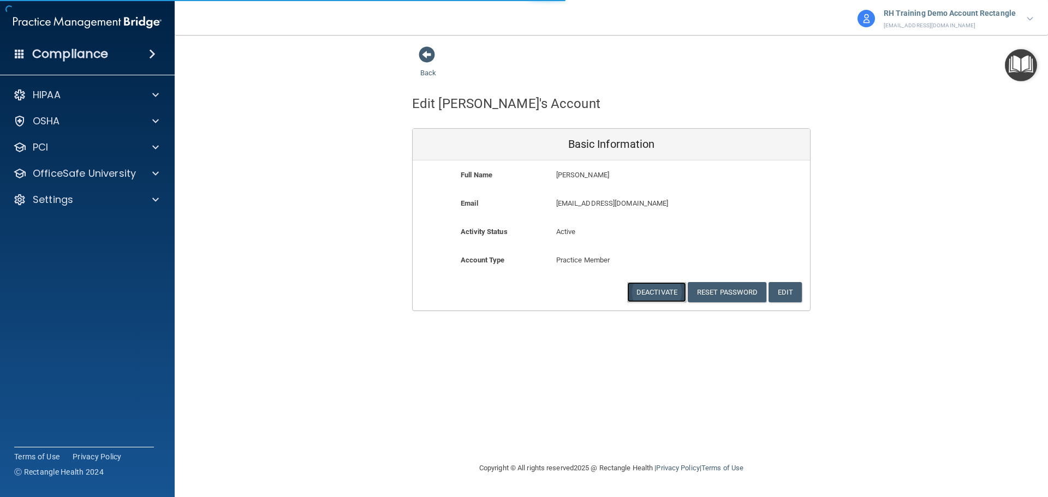
click at [639, 294] on button "Deactivate" at bounding box center [656, 292] width 59 height 20
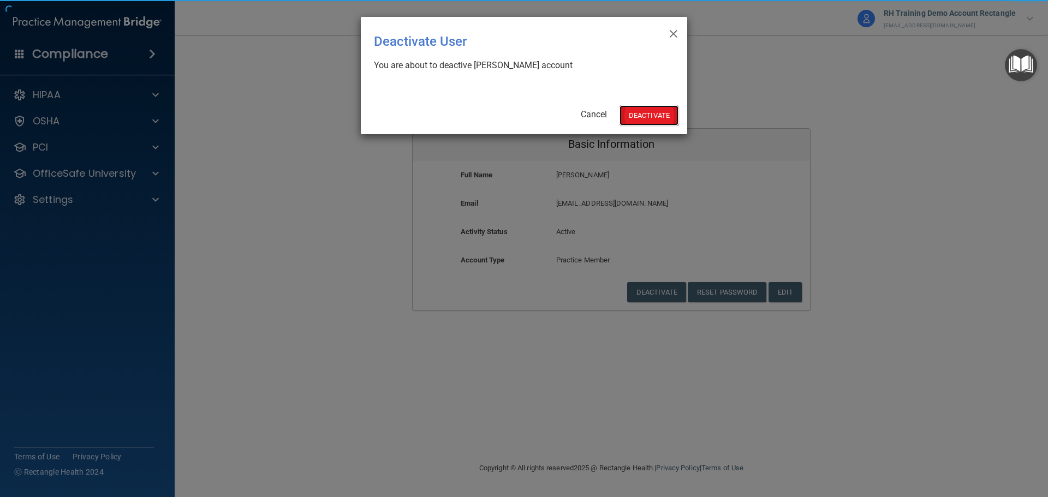
click at [661, 107] on button "Deactivate" at bounding box center [649, 115] width 59 height 20
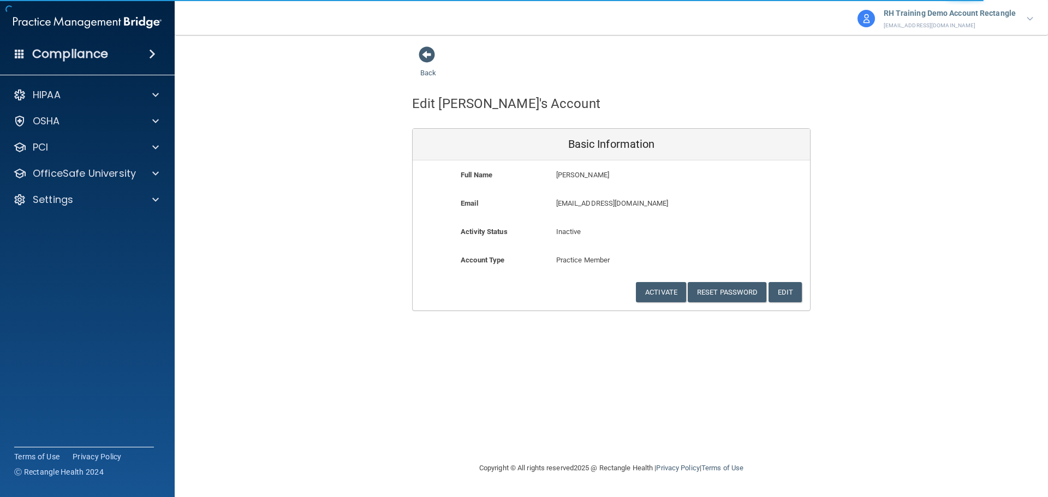
click at [422, 64] on div "Back" at bounding box center [445, 63] width 67 height 34
click at [421, 74] on link "Back" at bounding box center [428, 66] width 16 height 21
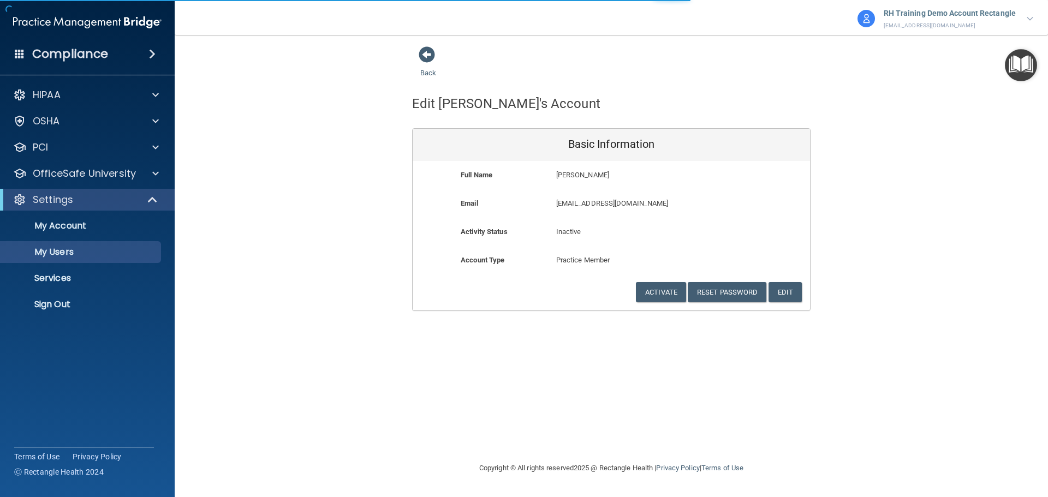
select select "20"
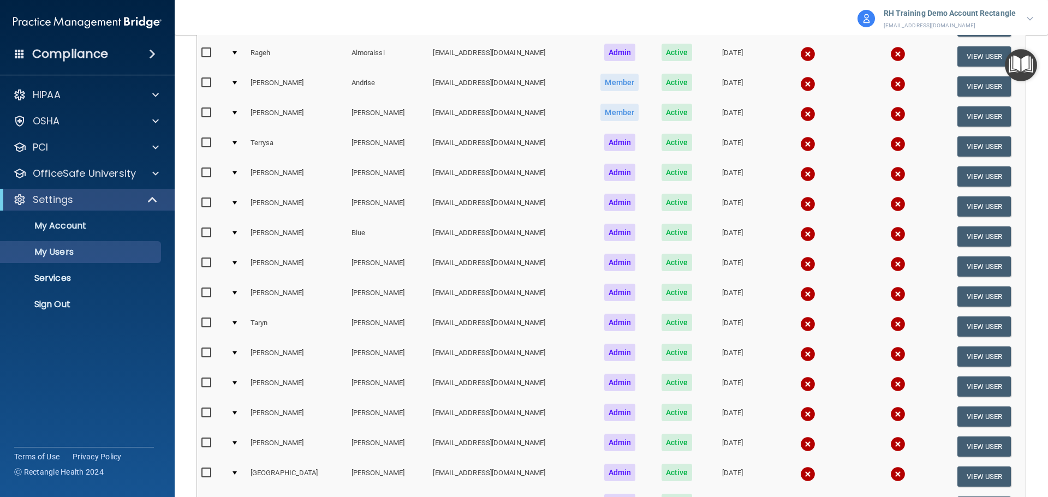
scroll to position [273, 0]
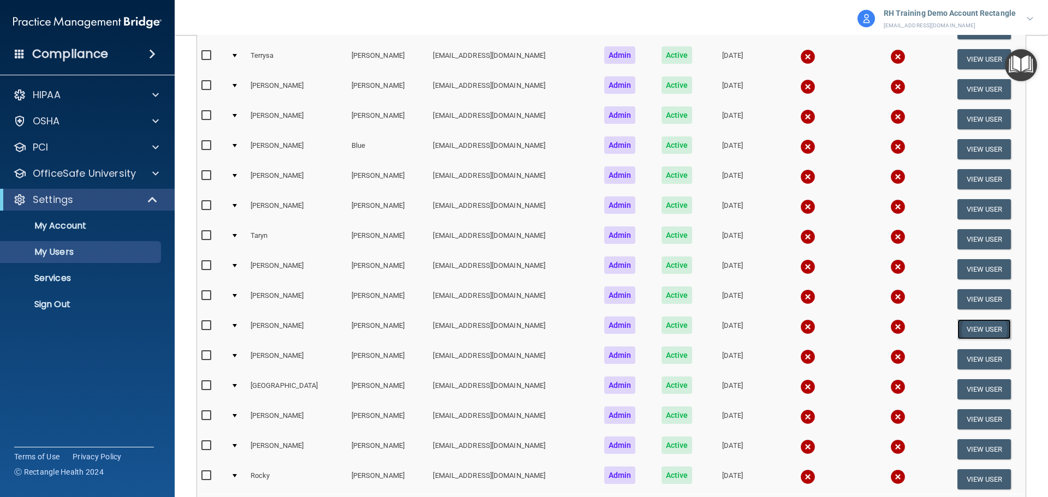
click at [971, 330] on button "View User" at bounding box center [985, 329] width 54 height 20
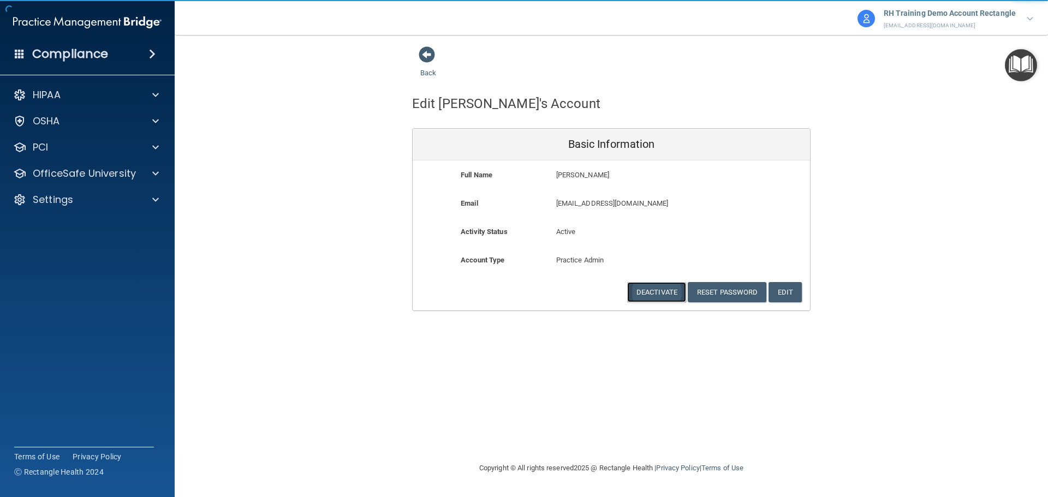
click at [648, 294] on button "Deactivate" at bounding box center [656, 292] width 59 height 20
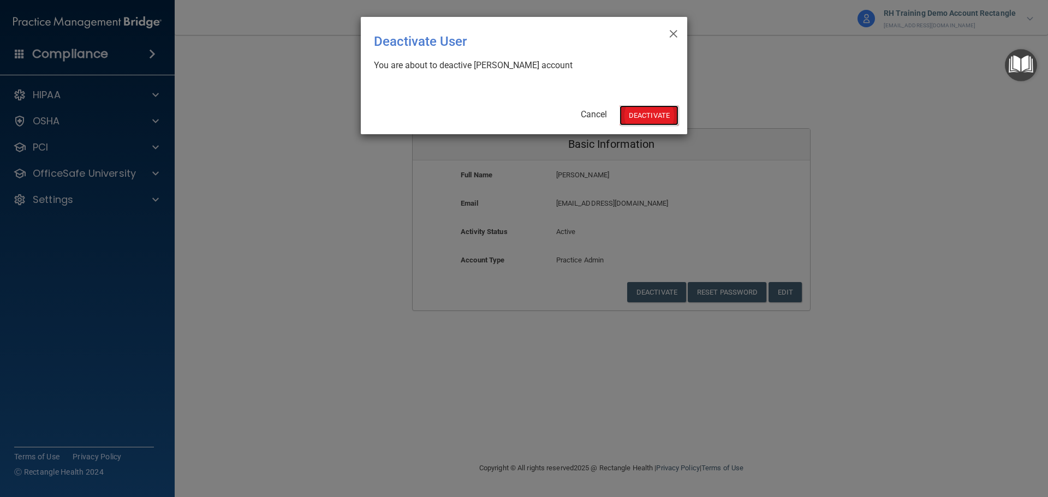
click at [654, 123] on button "Deactivate" at bounding box center [649, 115] width 59 height 20
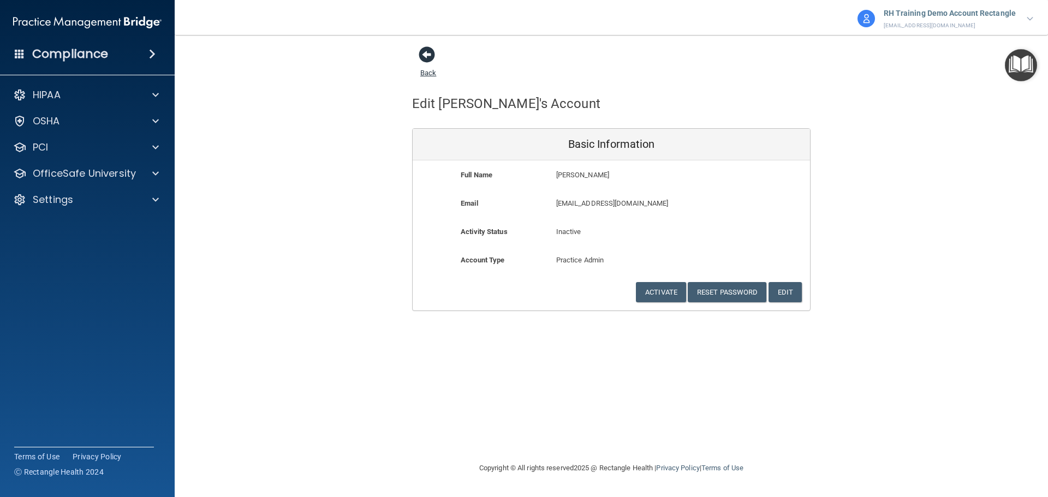
click at [426, 72] on link "Back" at bounding box center [428, 66] width 16 height 21
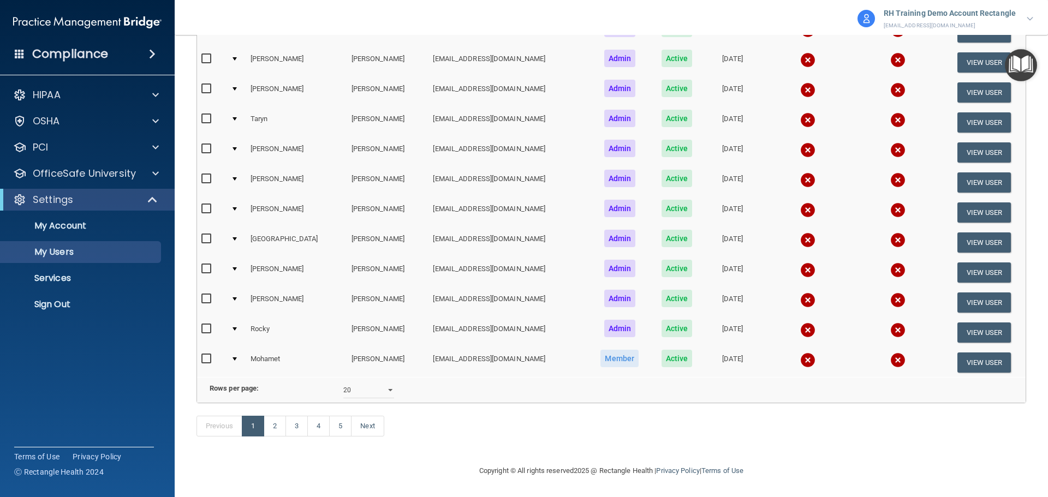
scroll to position [406, 0]
click at [377, 389] on select "10 20 30 40 all" at bounding box center [368, 390] width 51 height 16
select select "91"
click at [343, 382] on select "10 20 30 40 all" at bounding box center [368, 390] width 51 height 16
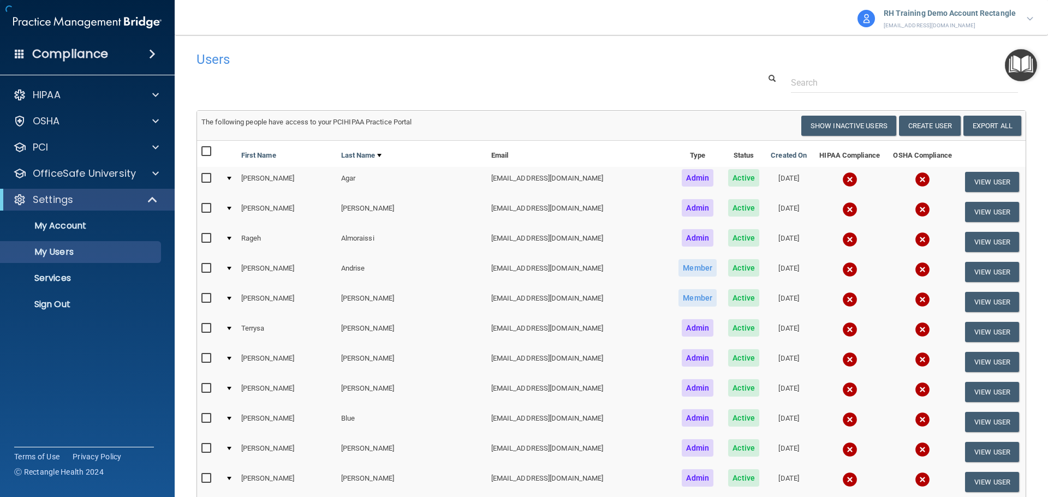
click at [396, 426] on td "Blue" at bounding box center [412, 422] width 150 height 30
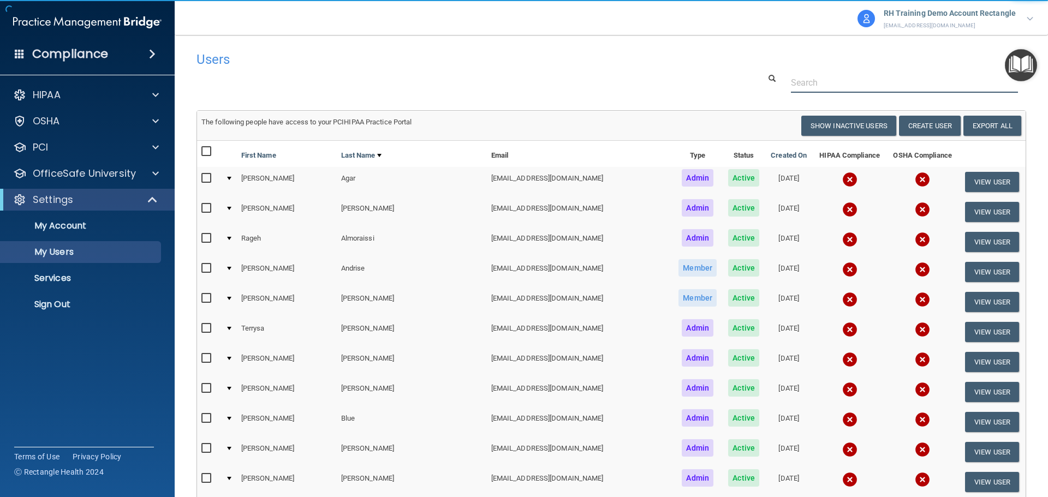
click at [457, 91] on div at bounding box center [611, 83] width 846 height 20
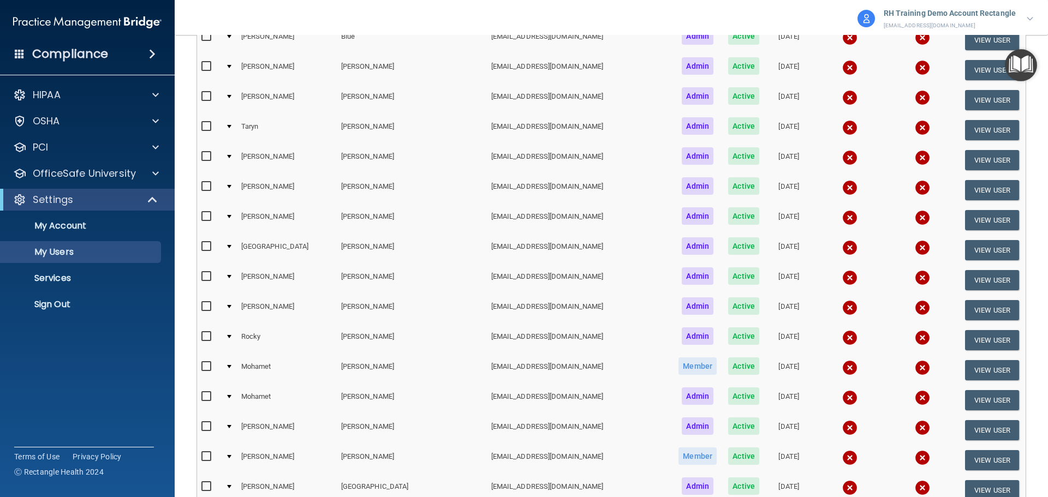
scroll to position [546, 0]
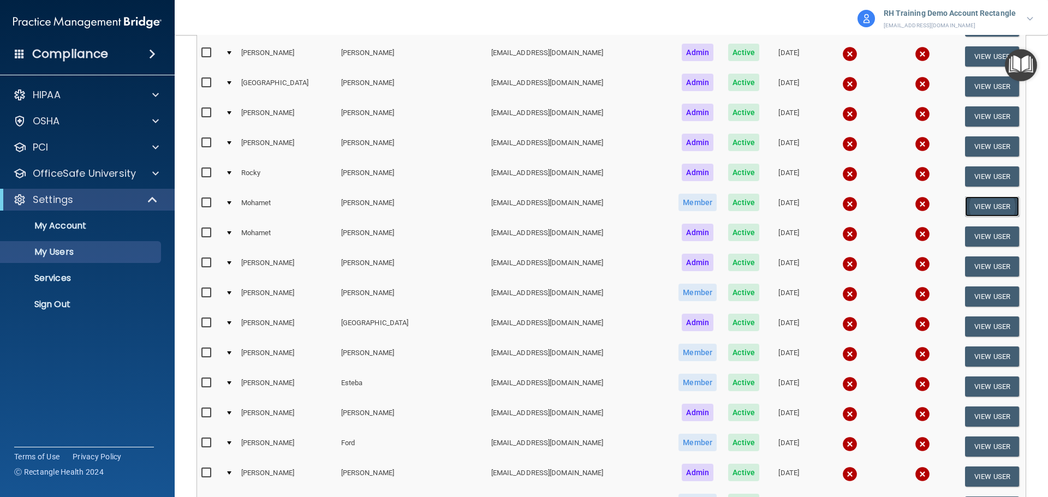
click at [994, 208] on button "View User" at bounding box center [992, 207] width 54 height 20
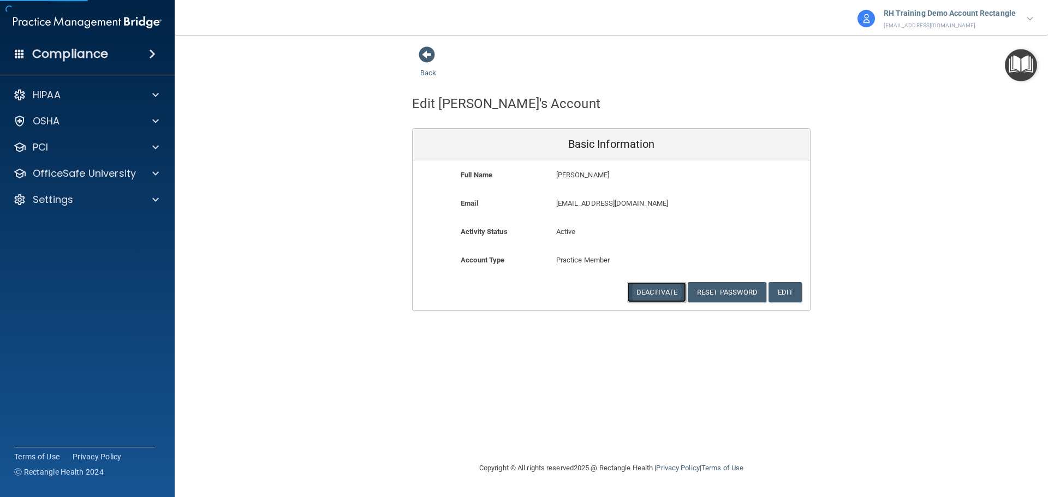
click at [665, 289] on button "Deactivate" at bounding box center [656, 292] width 59 height 20
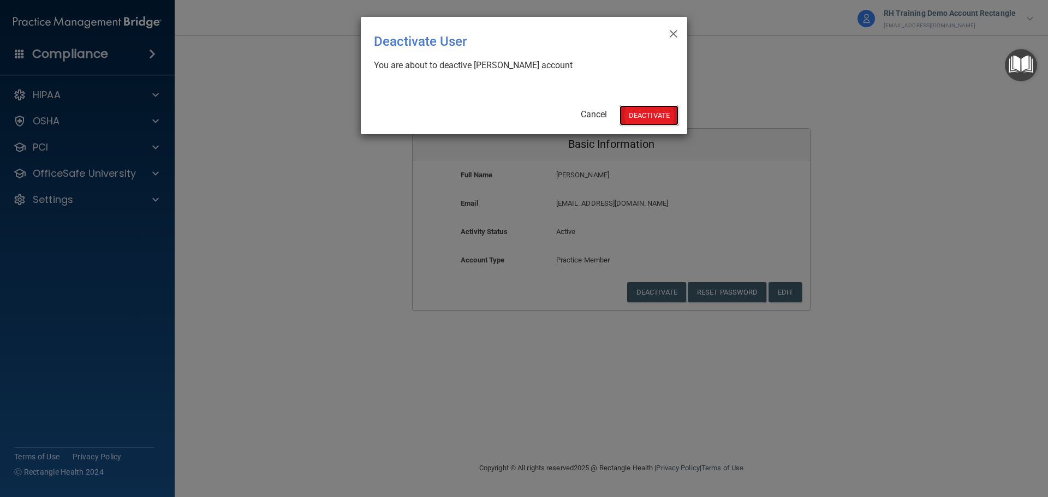
click at [656, 113] on button "Deactivate" at bounding box center [649, 115] width 59 height 20
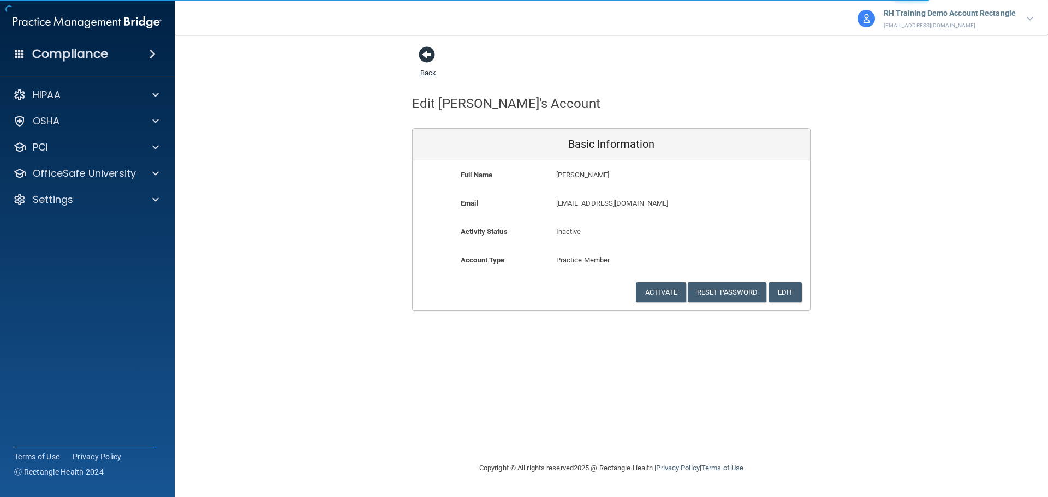
click at [431, 74] on link "Back" at bounding box center [428, 66] width 16 height 21
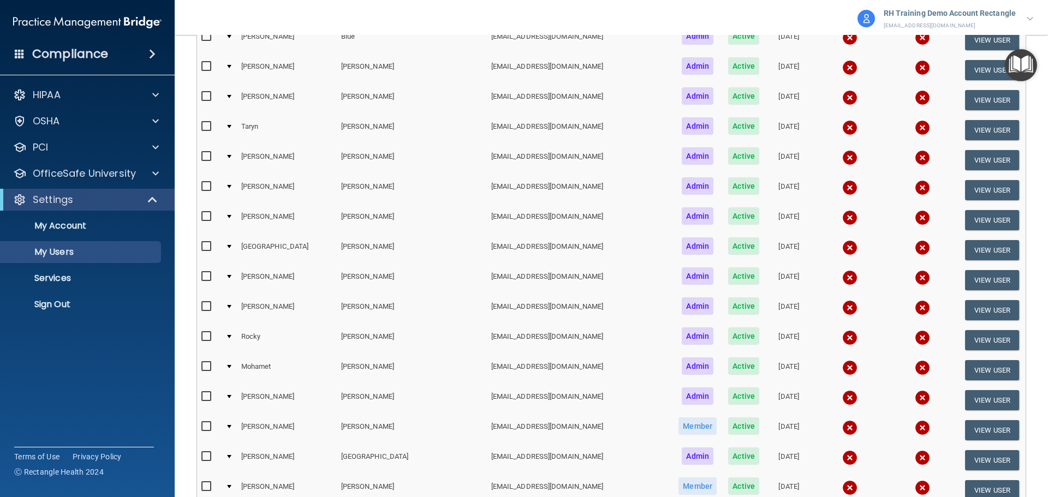
scroll to position [546, 0]
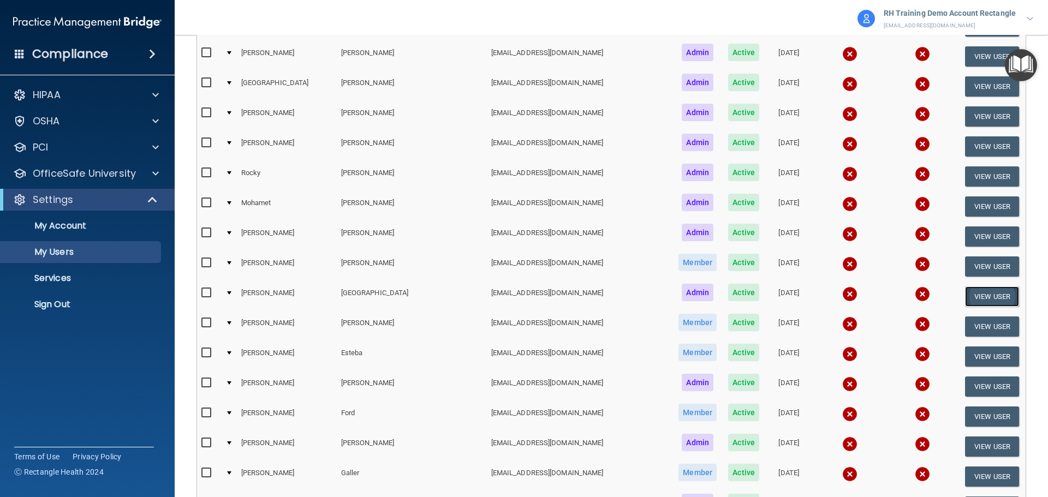
click at [965, 294] on button "View User" at bounding box center [992, 297] width 54 height 20
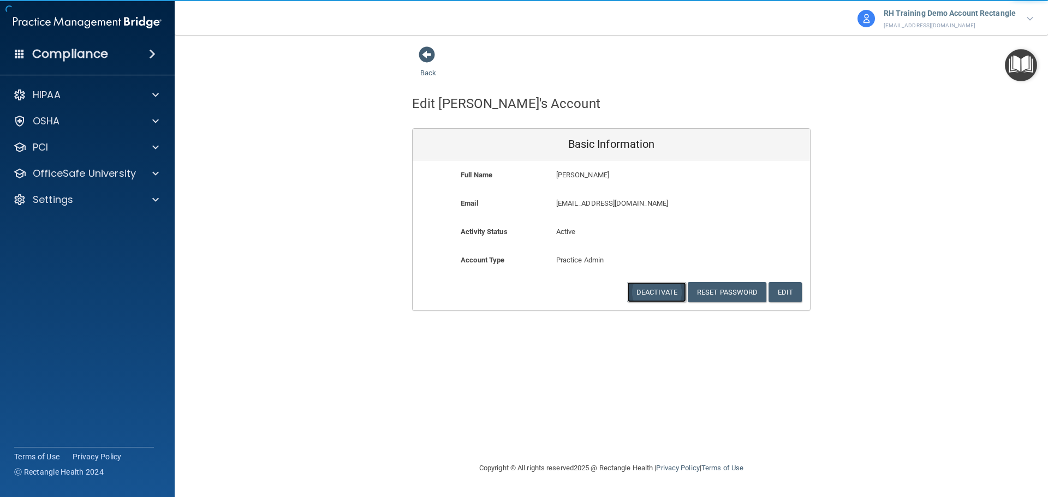
click at [675, 296] on button "Deactivate" at bounding box center [656, 292] width 59 height 20
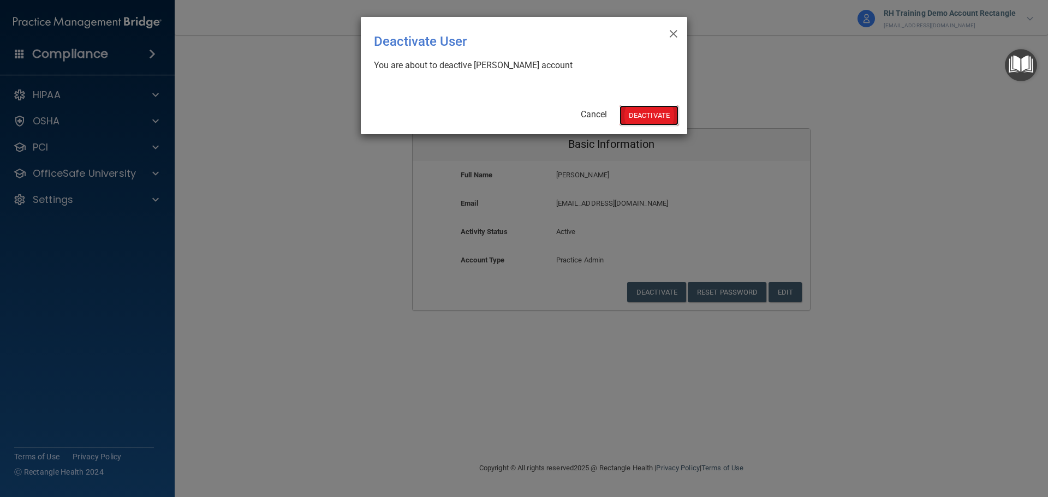
click at [633, 125] on button "Deactivate" at bounding box center [649, 115] width 59 height 20
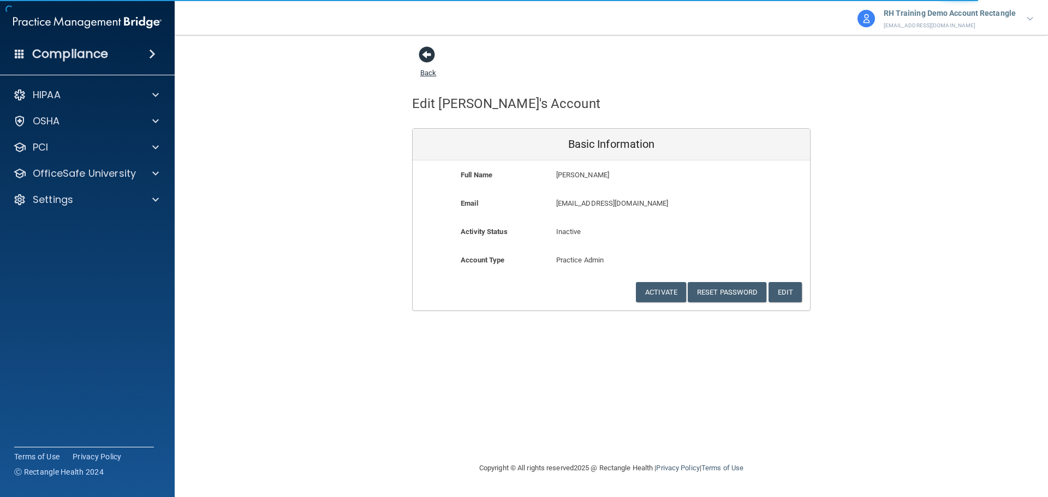
click at [425, 75] on link "Back" at bounding box center [428, 66] width 16 height 21
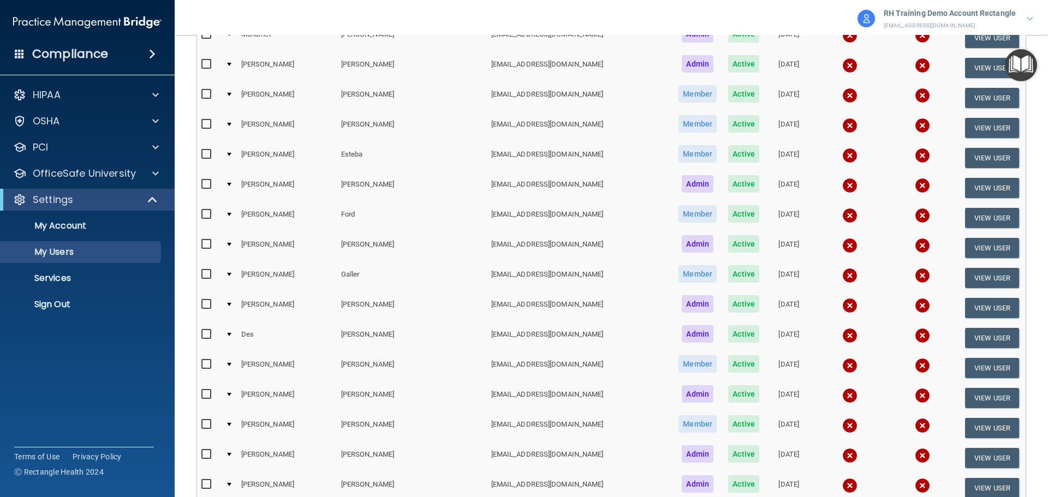
scroll to position [710, 0]
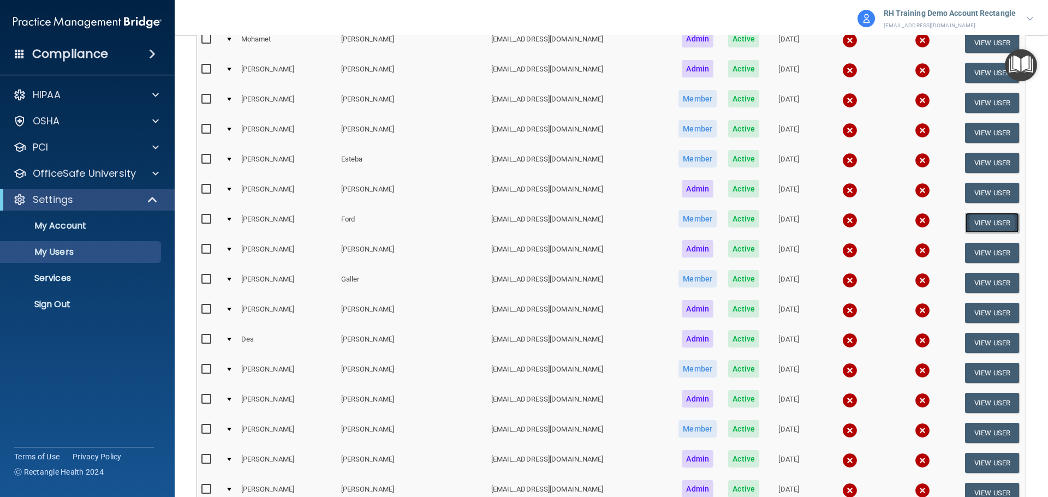
click at [969, 224] on button "View User" at bounding box center [992, 223] width 54 height 20
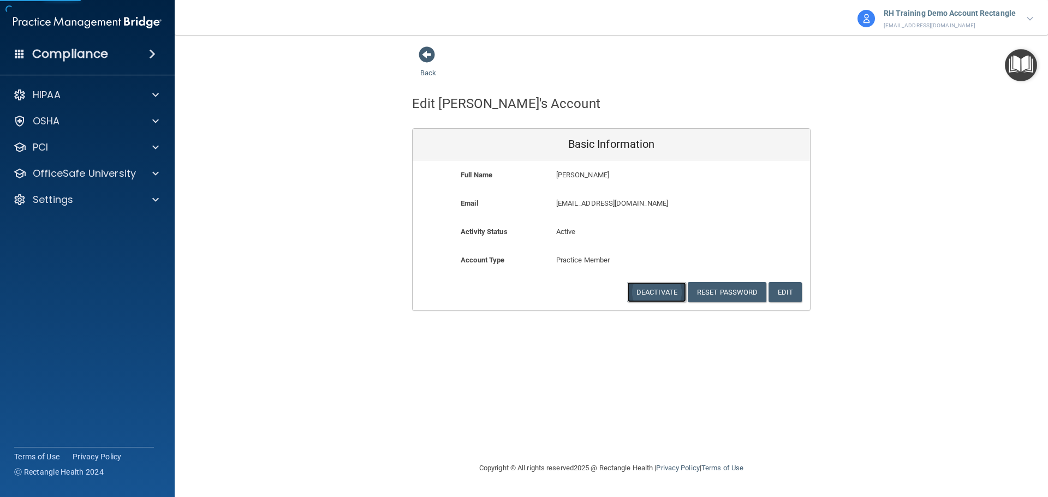
click at [659, 291] on button "Deactivate" at bounding box center [656, 292] width 59 height 20
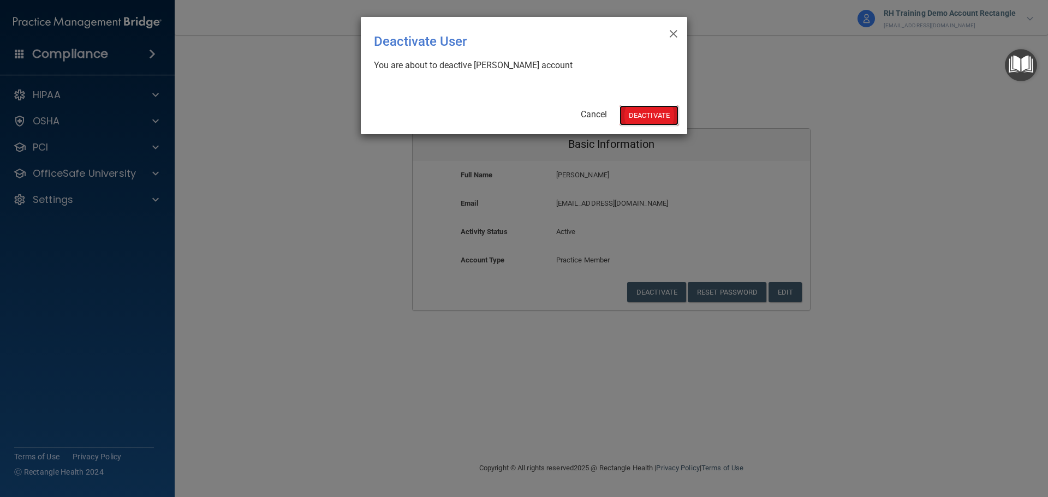
click at [656, 120] on button "Deactivate" at bounding box center [649, 115] width 59 height 20
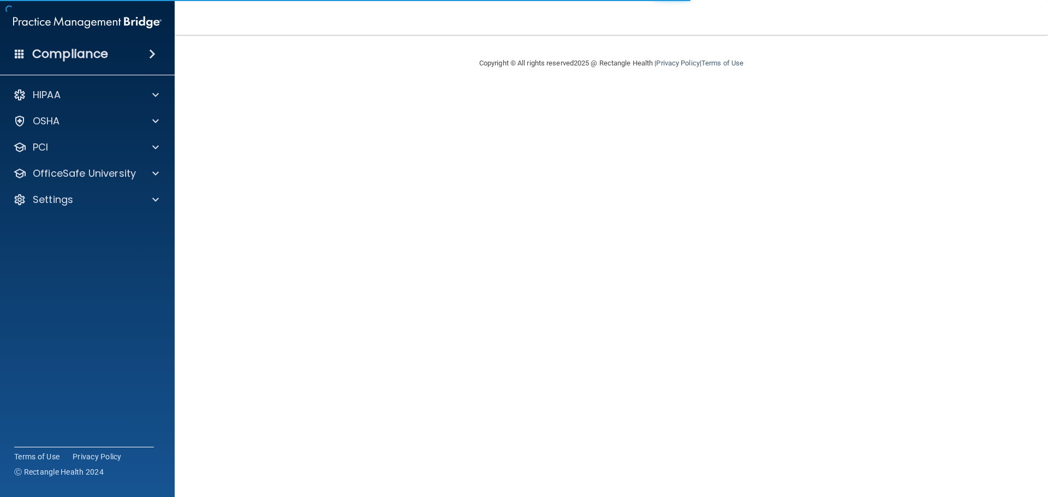
click at [329, 295] on main "Copyright © All rights reserved 2025 @ Rectangle Health | Privacy Policy | Term…" at bounding box center [612, 266] width 874 height 463
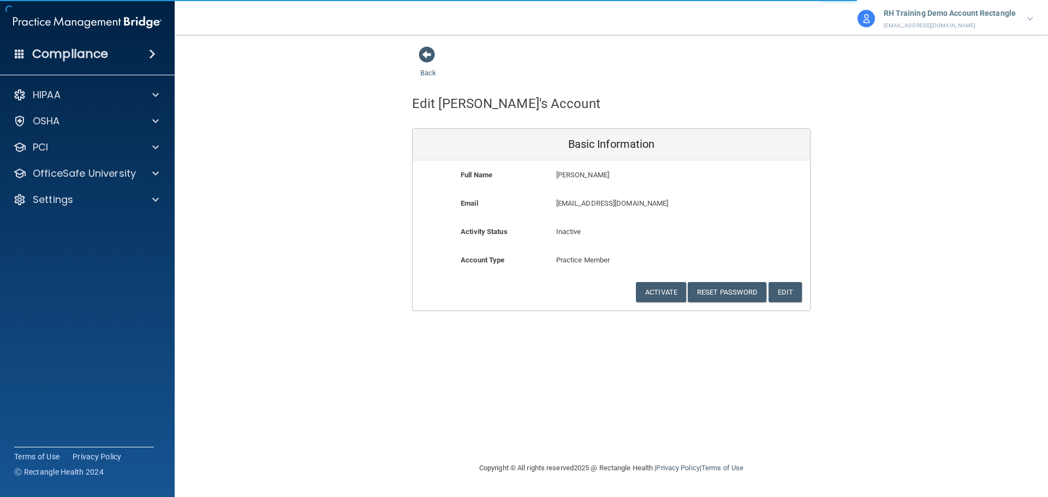
click at [430, 82] on div "Edit [PERSON_NAME]'s Account Basic Information Full Name [PERSON_NAME] [PERSON_…" at bounding box center [611, 196] width 399 height 232
click at [430, 72] on link "Back" at bounding box center [428, 66] width 16 height 21
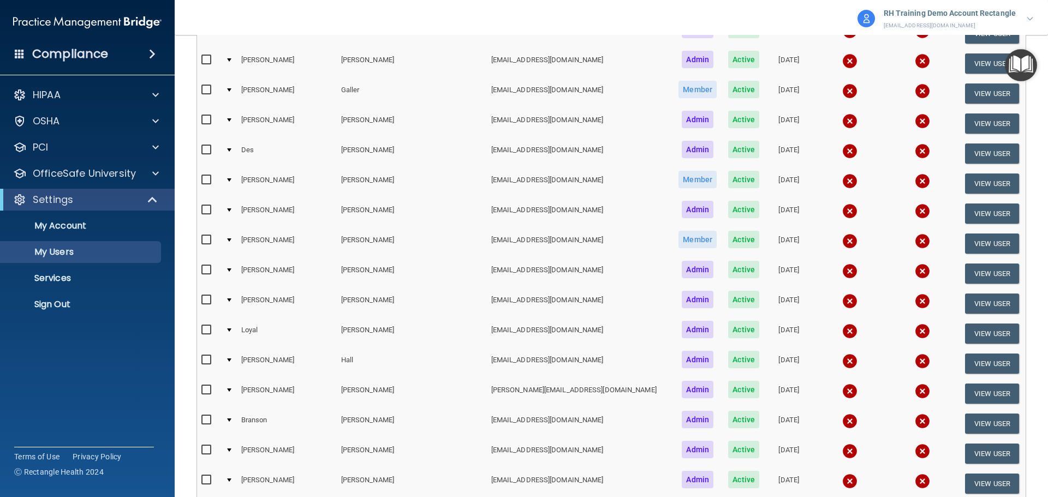
scroll to position [928, 0]
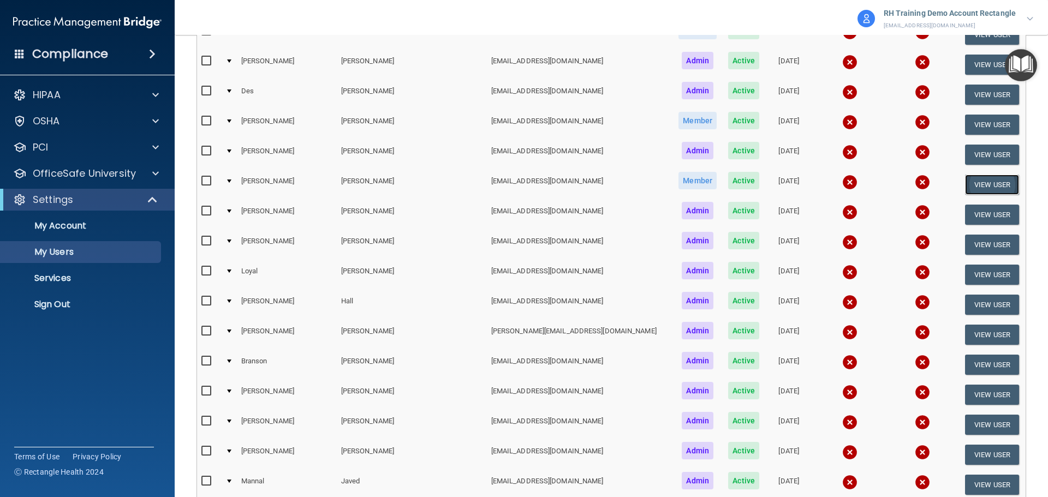
click at [965, 180] on button "View User" at bounding box center [992, 185] width 54 height 20
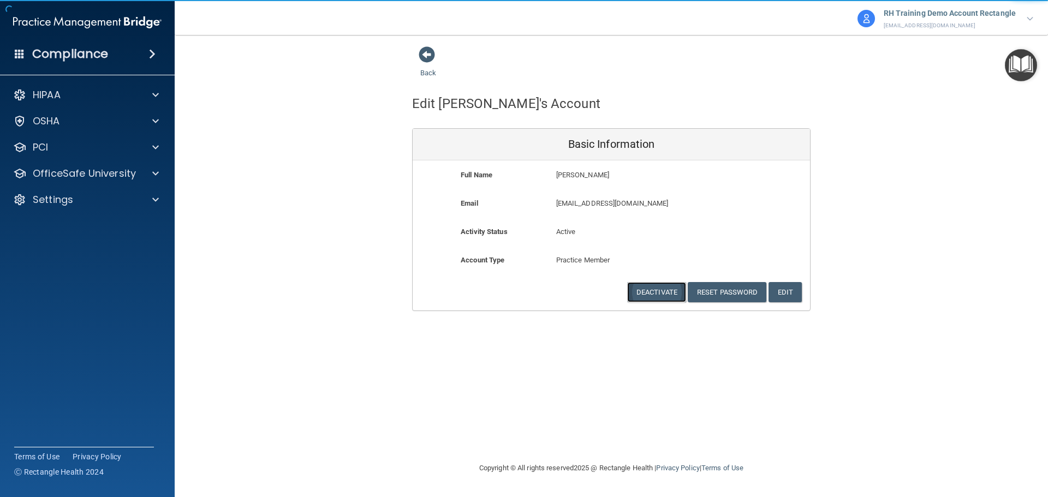
click at [657, 288] on button "Deactivate" at bounding box center [656, 292] width 59 height 20
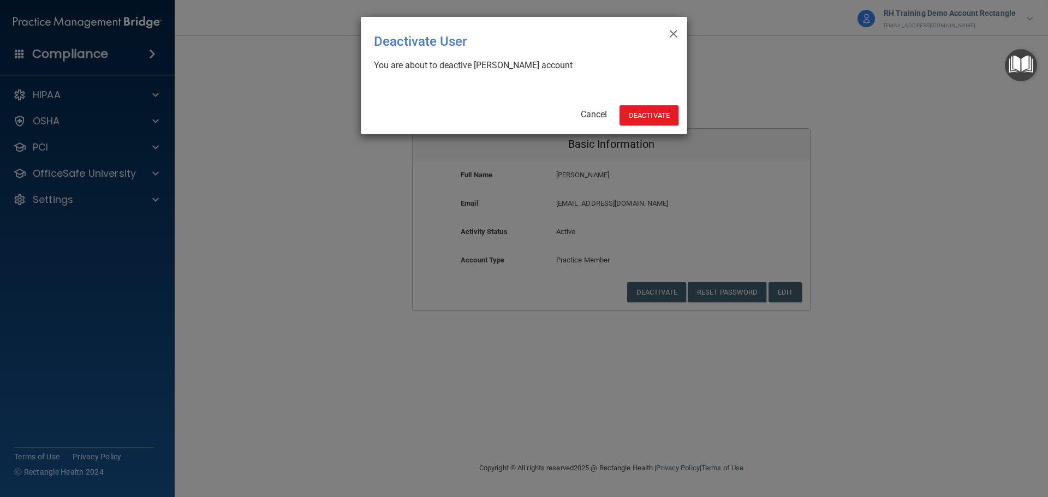
click at [655, 126] on div "× Close Deactivate User You are about to deactive Shelly Glassen's account Canc…" at bounding box center [524, 75] width 327 height 117
click at [654, 116] on button "Deactivate" at bounding box center [649, 115] width 59 height 20
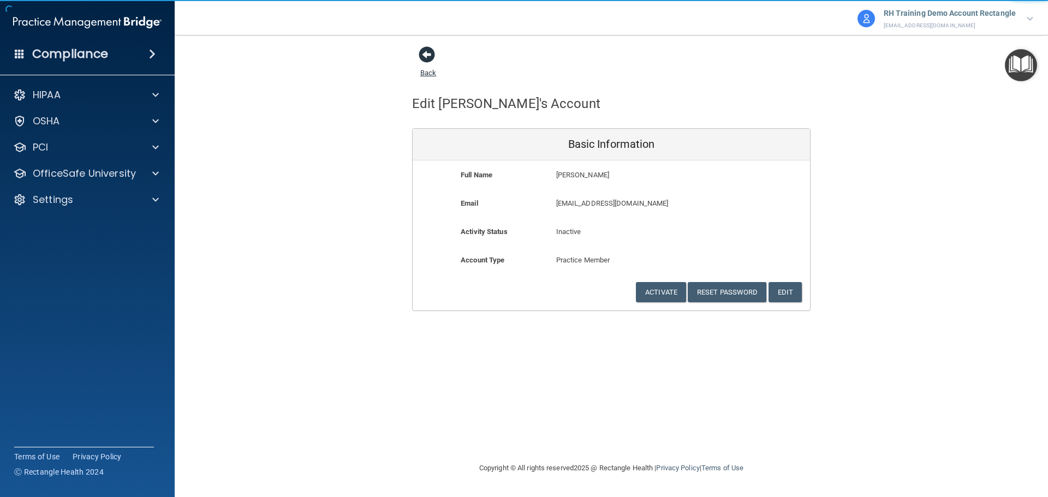
click at [423, 75] on link "Back" at bounding box center [428, 66] width 16 height 21
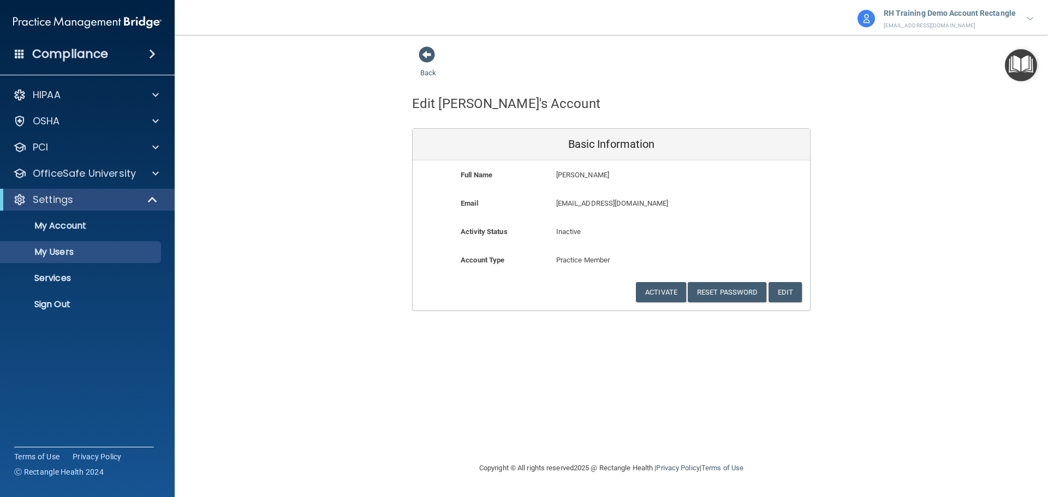
click at [426, 68] on div "Back" at bounding box center [445, 63] width 67 height 34
click at [424, 76] on link "Back" at bounding box center [428, 66] width 16 height 21
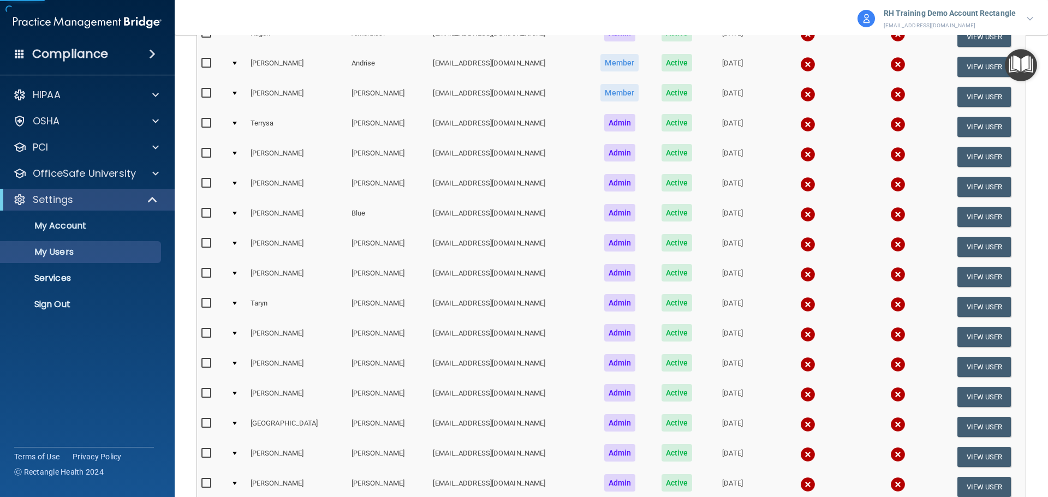
scroll to position [328, 0]
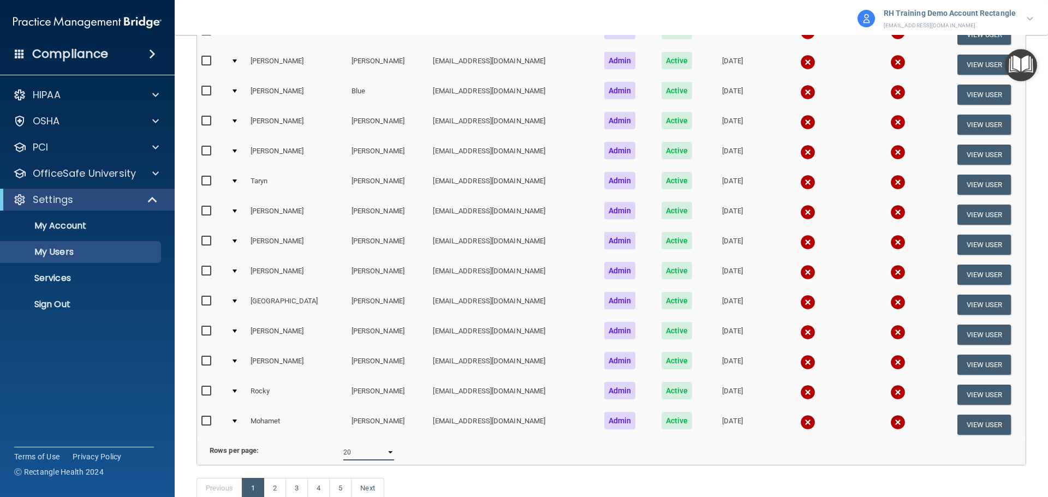
click at [364, 461] on select "10 20 30 40 all" at bounding box center [368, 453] width 51 height 16
select select "87"
click at [343, 453] on select "10 20 30 40 all" at bounding box center [368, 453] width 51 height 16
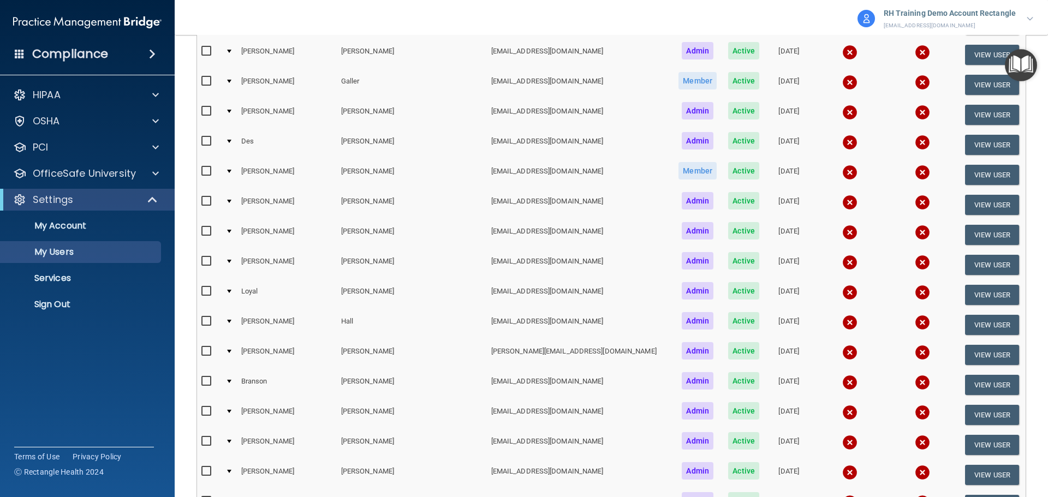
scroll to position [983, 0]
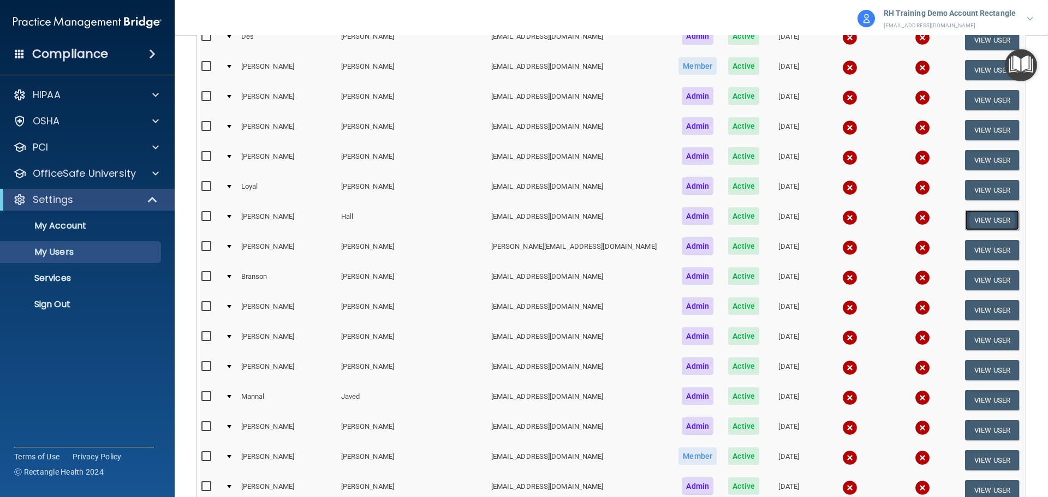
click at [965, 216] on button "View User" at bounding box center [992, 220] width 54 height 20
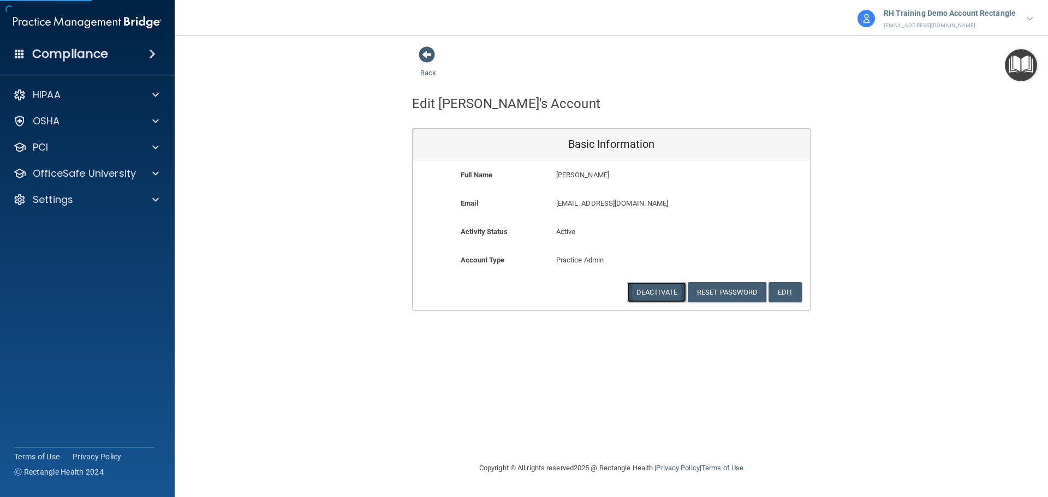
click at [639, 297] on button "Deactivate" at bounding box center [656, 292] width 59 height 20
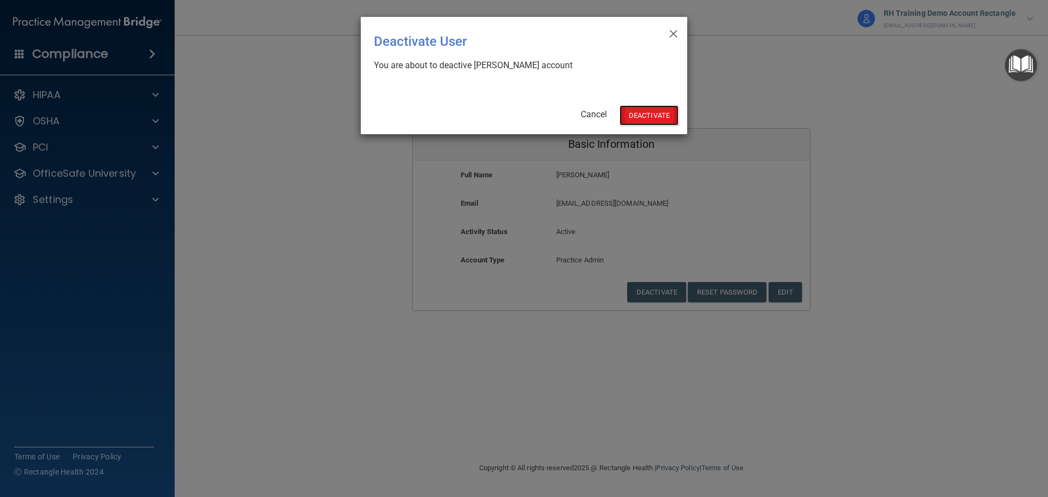
click at [662, 121] on button "Deactivate" at bounding box center [649, 115] width 59 height 20
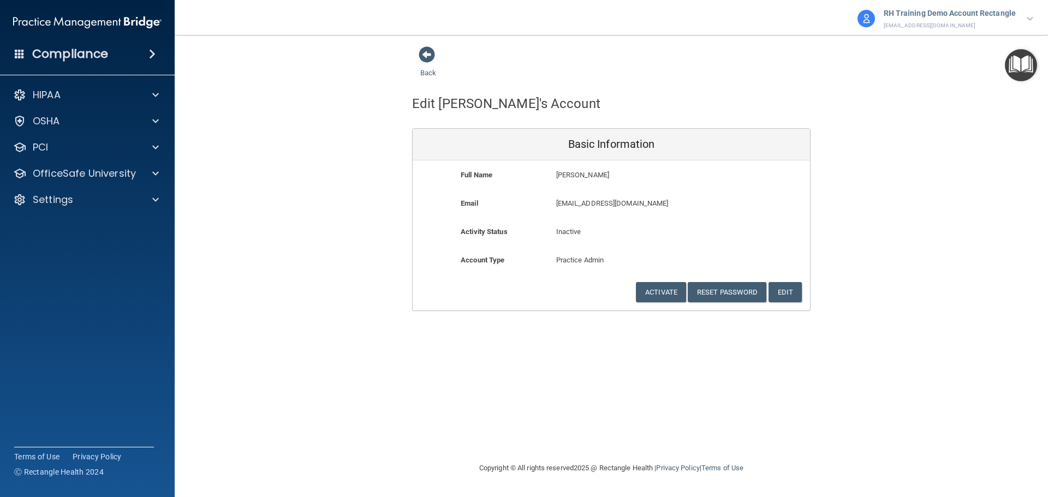
click at [432, 80] on div "Edit [PERSON_NAME]'s Account Basic Information Full Name [PERSON_NAME] [PERSON_…" at bounding box center [611, 196] width 399 height 232
click at [432, 74] on link "Back" at bounding box center [428, 66] width 16 height 21
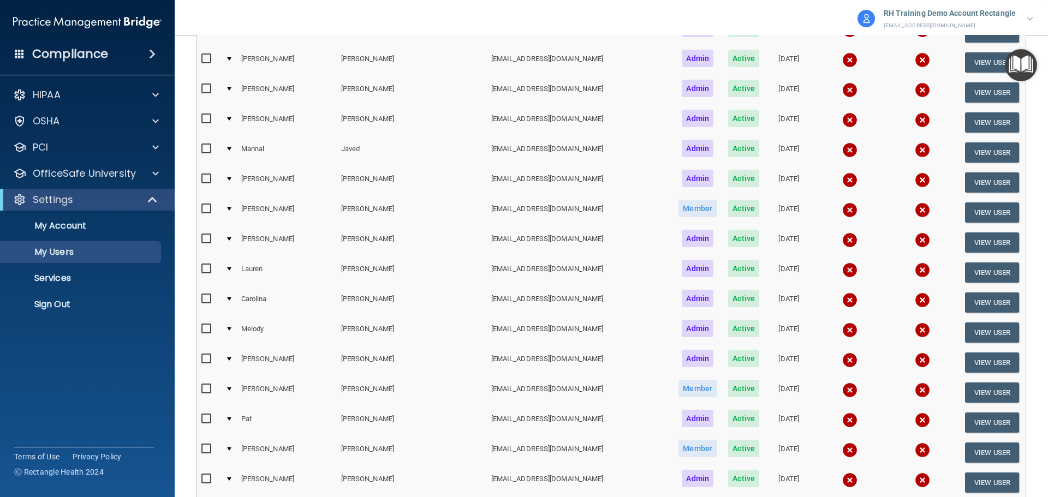
scroll to position [1201, 0]
click at [979, 277] on button "View User" at bounding box center [992, 272] width 54 height 20
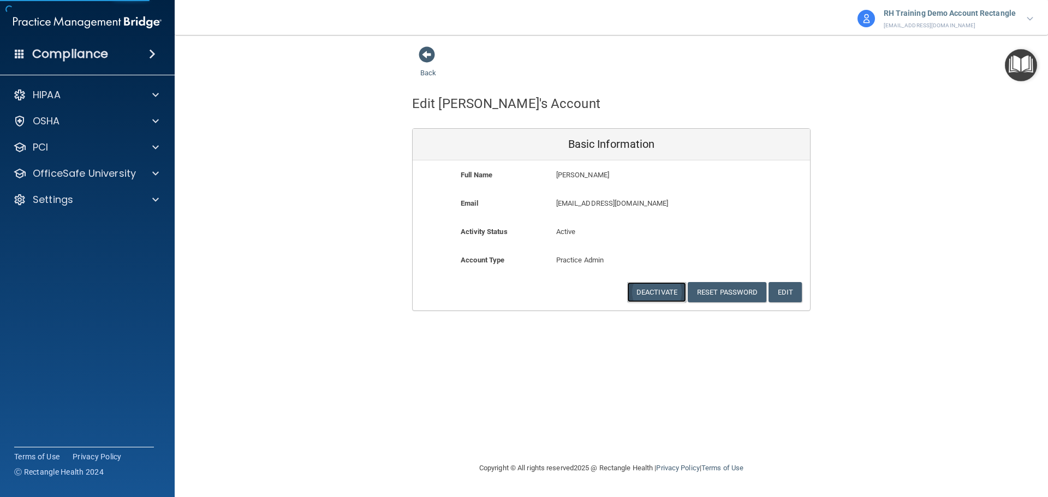
click at [661, 296] on button "Deactivate" at bounding box center [656, 292] width 59 height 20
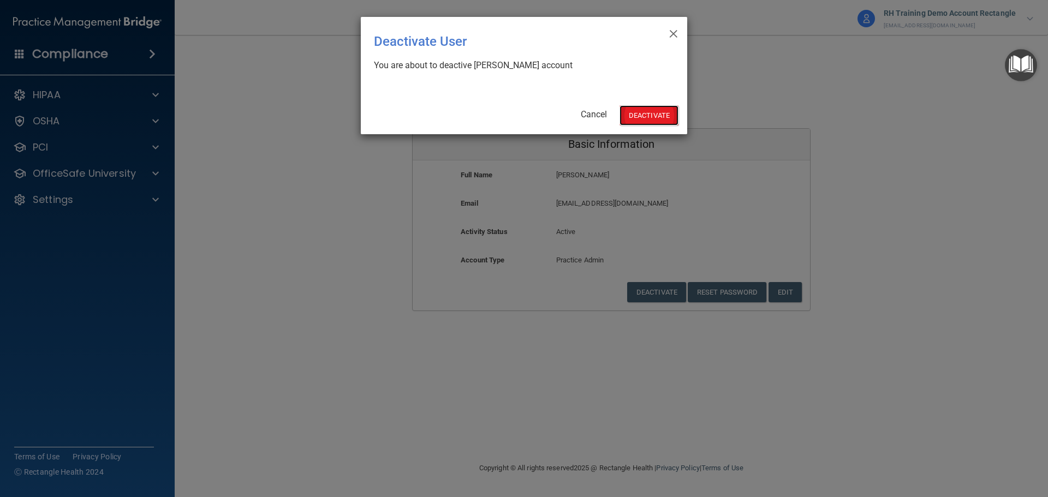
click at [654, 107] on button "Deactivate" at bounding box center [649, 115] width 59 height 20
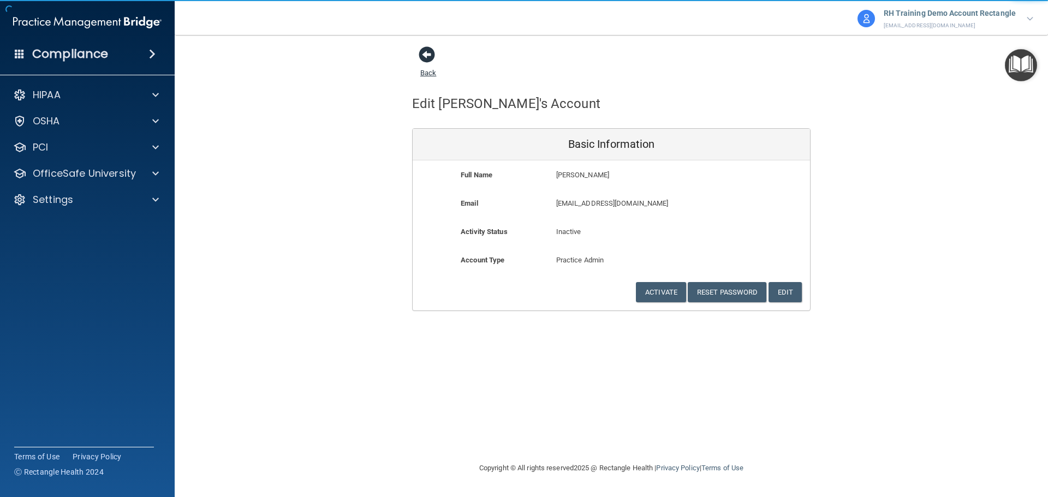
click at [426, 73] on link "Back" at bounding box center [428, 66] width 16 height 21
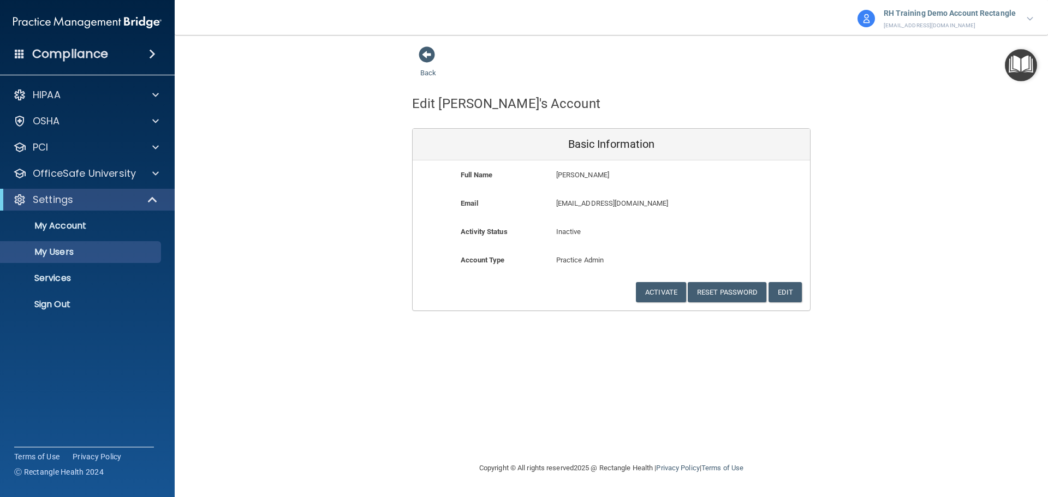
drag, startPoint x: 362, startPoint y: 235, endPoint x: 405, endPoint y: 161, distance: 86.1
click at [365, 232] on div "Back Edit Lauren's Account Basic Information Full Name Lauren Kahn Lauren Last …" at bounding box center [612, 178] width 830 height 265
click at [427, 75] on link "Back" at bounding box center [428, 66] width 16 height 21
drag, startPoint x: 303, startPoint y: 332, endPoint x: 374, endPoint y: 135, distance: 209.5
click at [301, 332] on div "Back Edit Lauren's Account Basic Information Full Name Lauren Kahn Lauren Last …" at bounding box center [612, 248] width 830 height 405
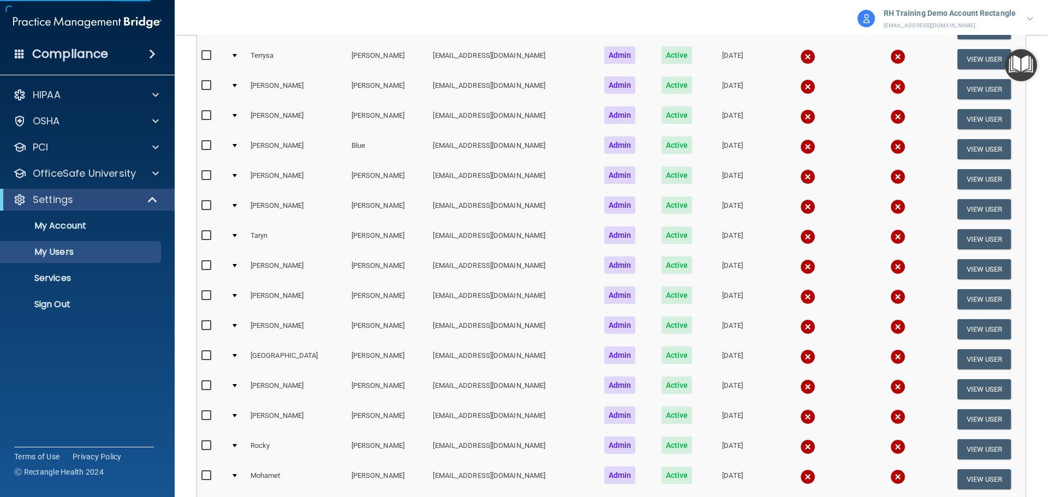
scroll to position [382, 0]
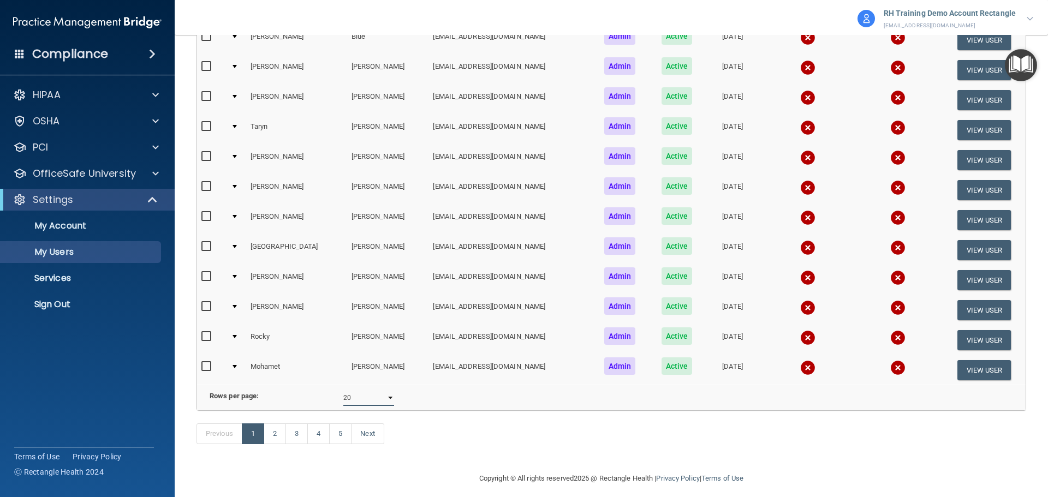
drag, startPoint x: 369, startPoint y: 406, endPoint x: 372, endPoint y: 414, distance: 8.5
click at [369, 406] on select "10 20 30 40 all" at bounding box center [368, 398] width 51 height 16
select select "85"
click at [343, 398] on select "10 20 30 40 all" at bounding box center [368, 398] width 51 height 16
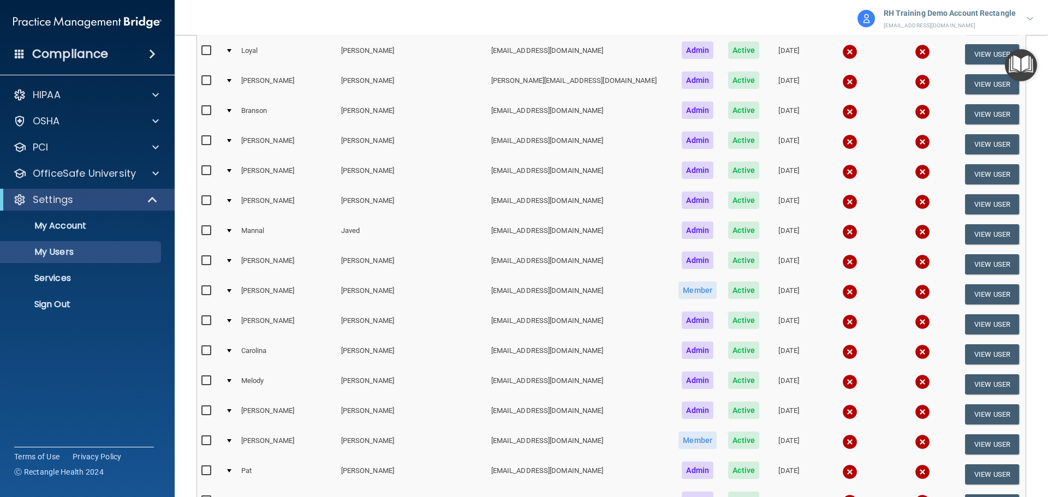
scroll to position [1201, 0]
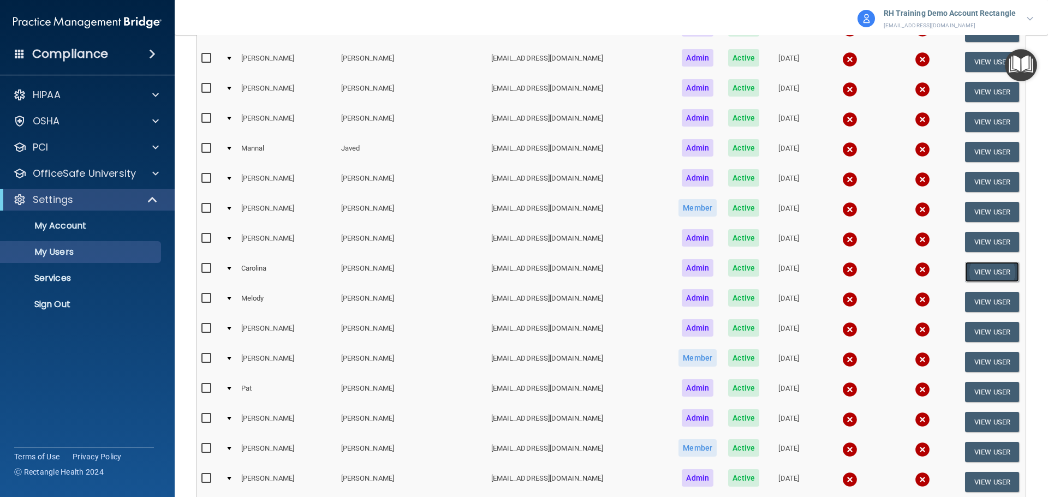
click at [984, 279] on button "View User" at bounding box center [992, 272] width 54 height 20
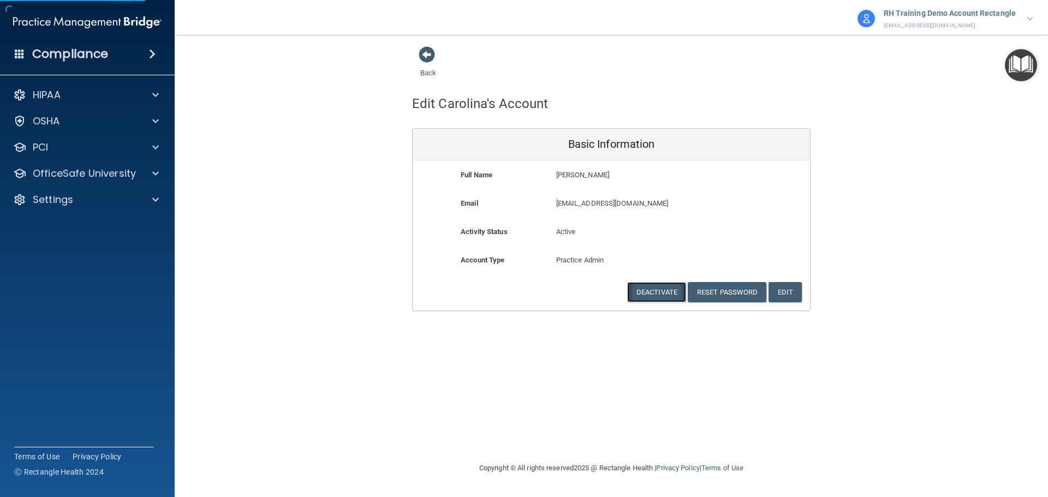
click at [659, 289] on button "Deactivate" at bounding box center [656, 292] width 59 height 20
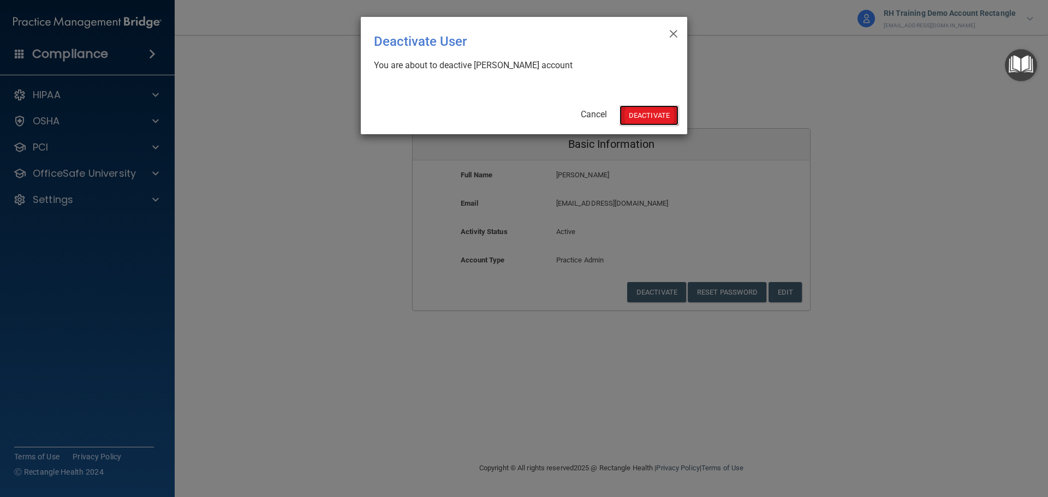
click at [643, 120] on button "Deactivate" at bounding box center [649, 115] width 59 height 20
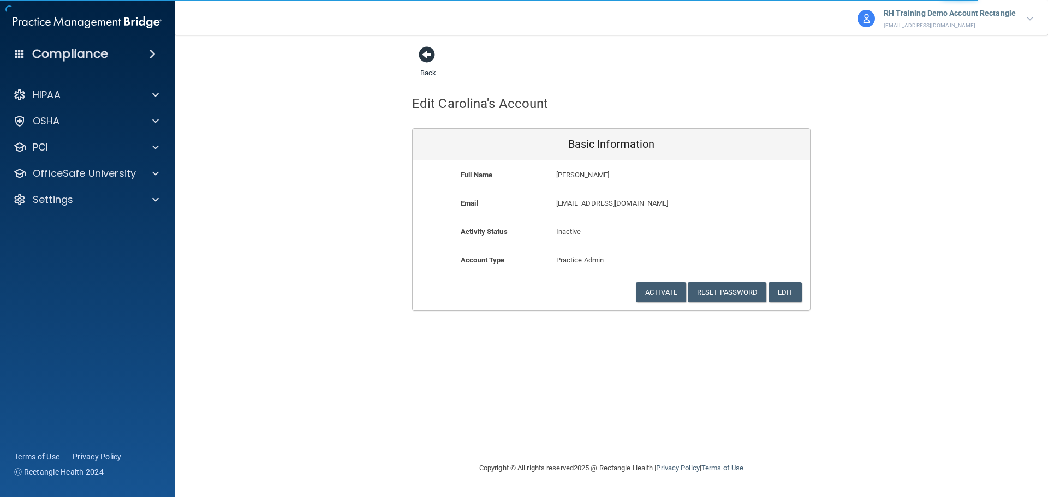
click at [425, 71] on link "Back" at bounding box center [428, 66] width 16 height 21
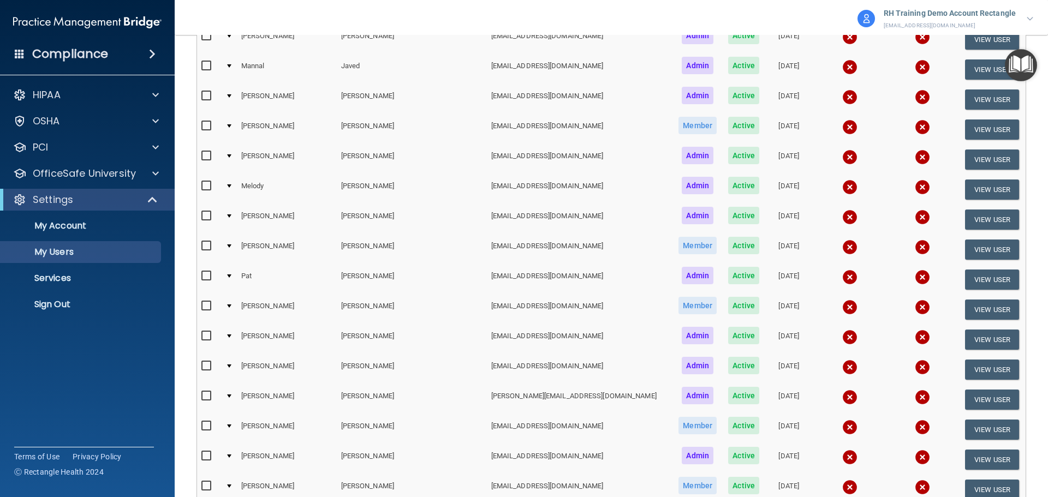
scroll to position [1311, 0]
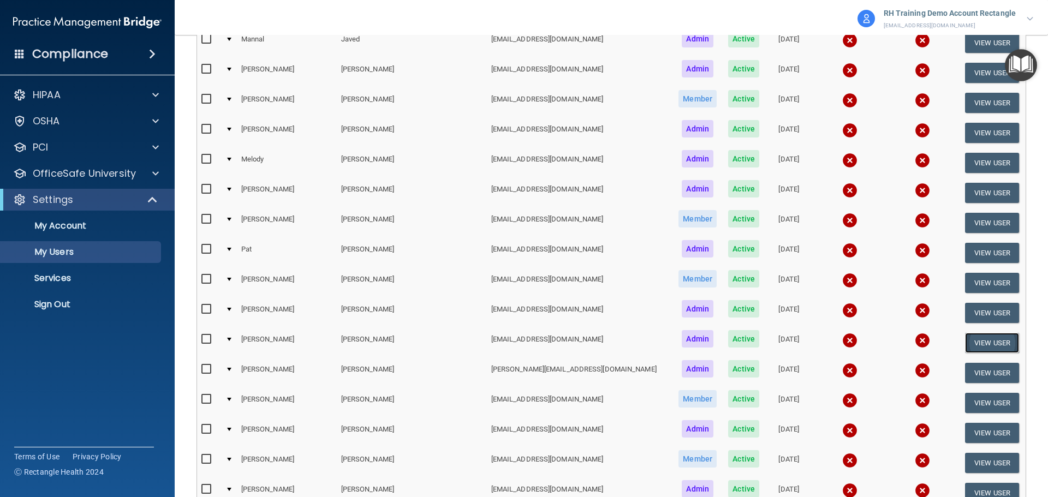
click at [971, 340] on button "View User" at bounding box center [992, 343] width 54 height 20
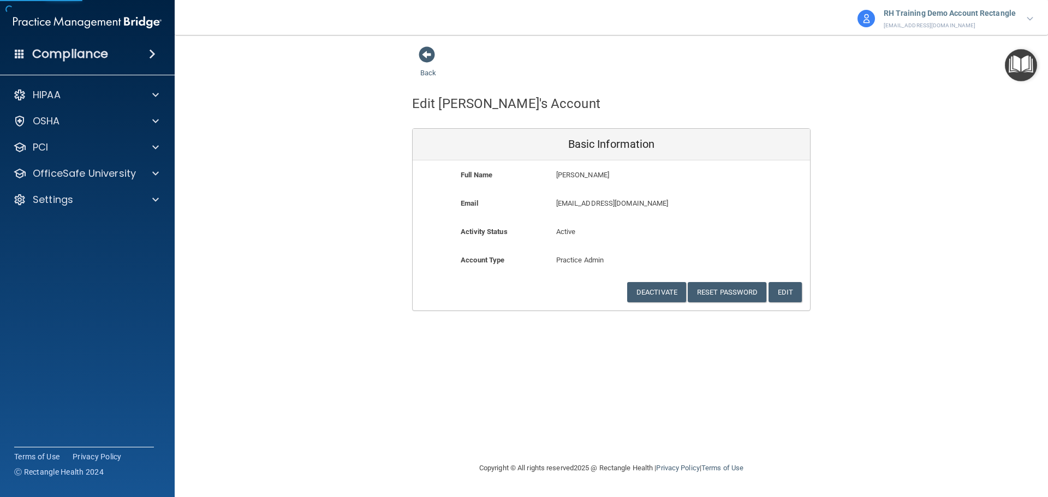
click at [659, 277] on div "Account Type Practice Admin Admin Member Financial Institution Business Associa…" at bounding box center [612, 268] width 398 height 28
click at [665, 287] on button "Deactivate" at bounding box center [656, 292] width 59 height 20
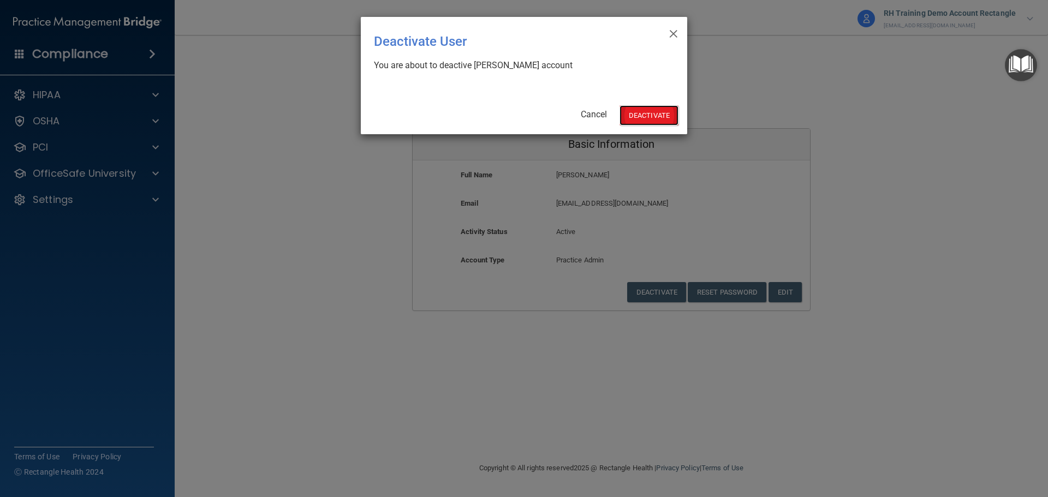
click at [645, 117] on button "Deactivate" at bounding box center [649, 115] width 59 height 20
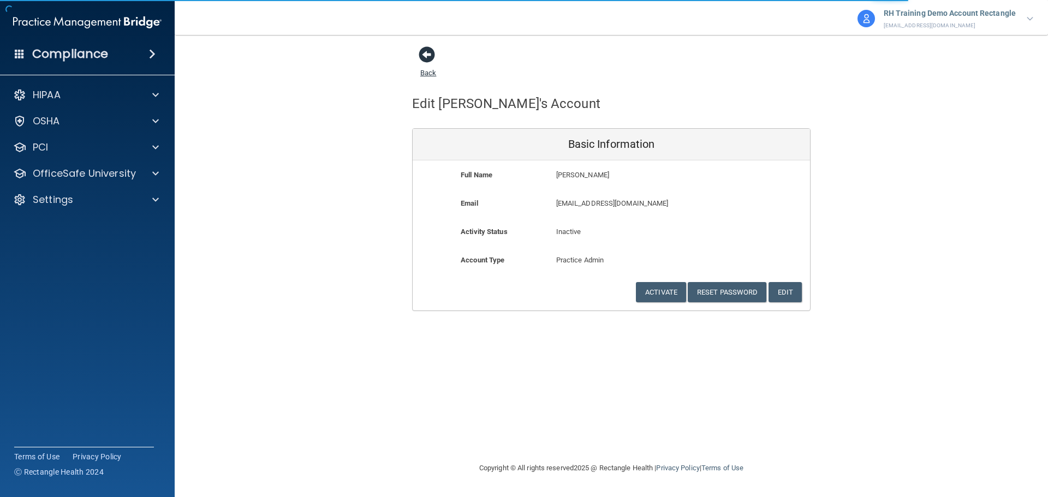
click at [423, 73] on link "Back" at bounding box center [428, 66] width 16 height 21
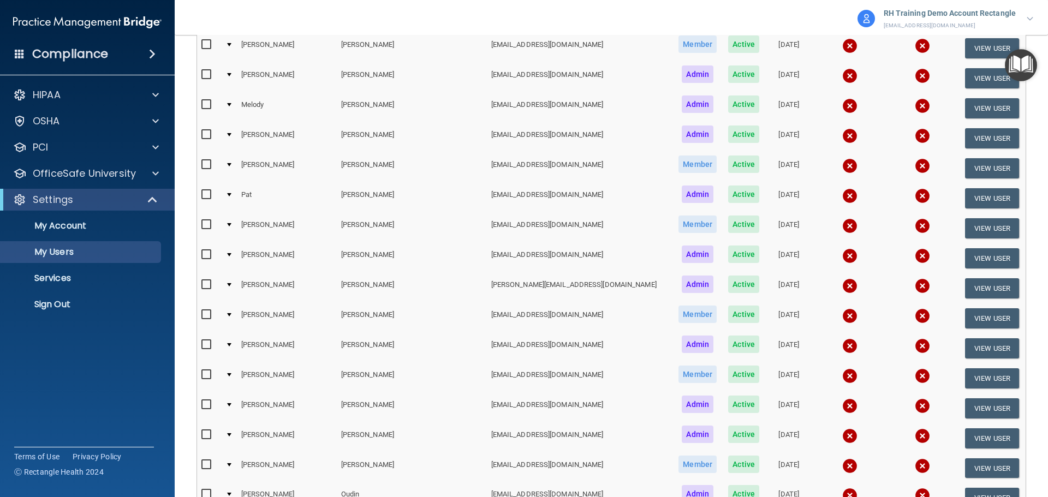
scroll to position [1584, 0]
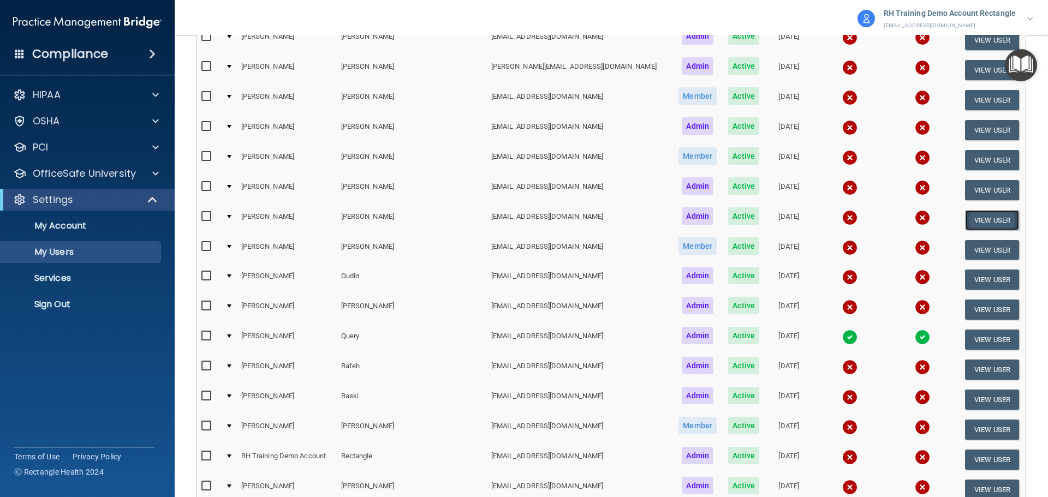
click at [968, 217] on button "View User" at bounding box center [992, 220] width 54 height 20
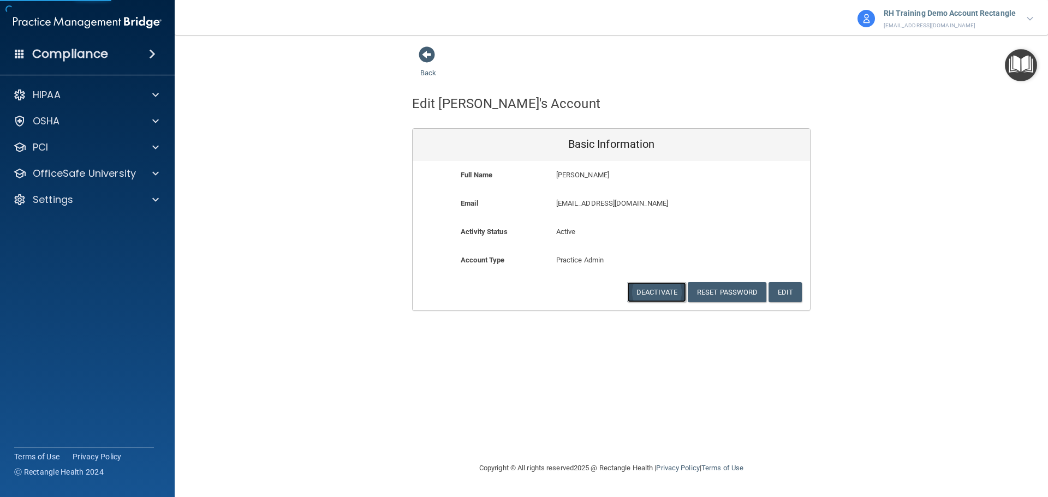
click at [632, 291] on button "Deactivate" at bounding box center [656, 292] width 59 height 20
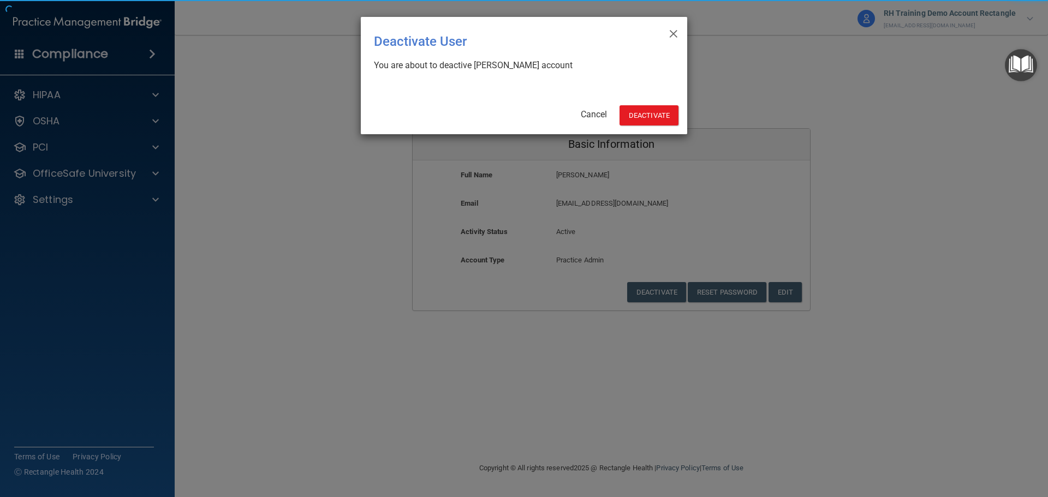
click at [652, 101] on div "× Close Deactivate User You are about to deactive [PERSON_NAME] account Cancel …" at bounding box center [524, 75] width 327 height 117
click at [661, 121] on button "Deactivate" at bounding box center [649, 115] width 59 height 20
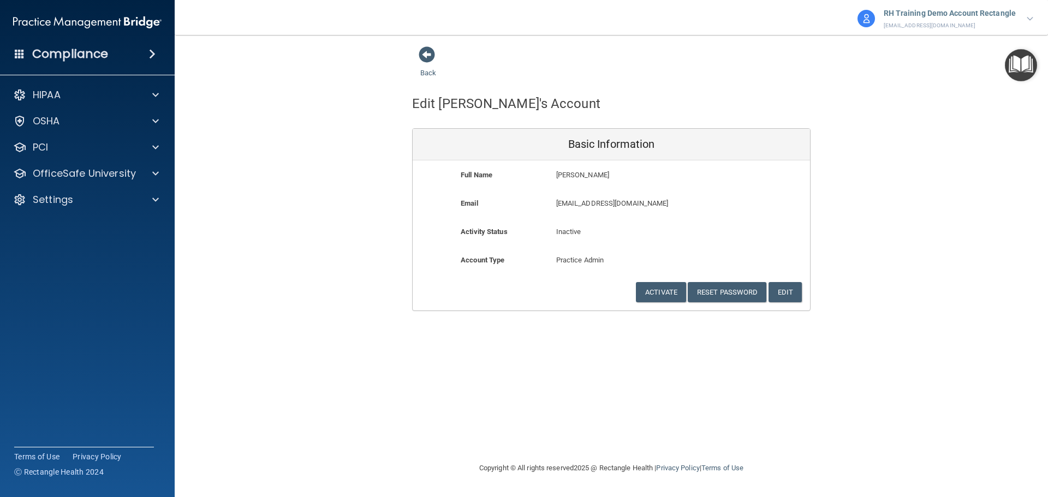
drag, startPoint x: 598, startPoint y: 470, endPoint x: 512, endPoint y: 265, distance: 222.7
click at [598, 467] on div "Copyright © All rights reserved 2025 @ Rectangle Health | Privacy Policy | Term…" at bounding box center [611, 468] width 399 height 35
click at [431, 69] on link "Back" at bounding box center [428, 66] width 16 height 21
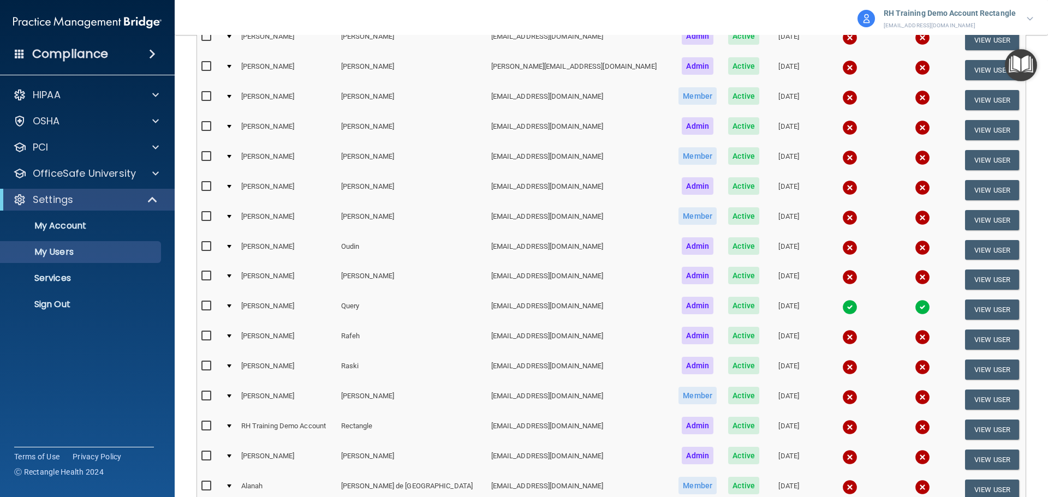
scroll to position [1693, 0]
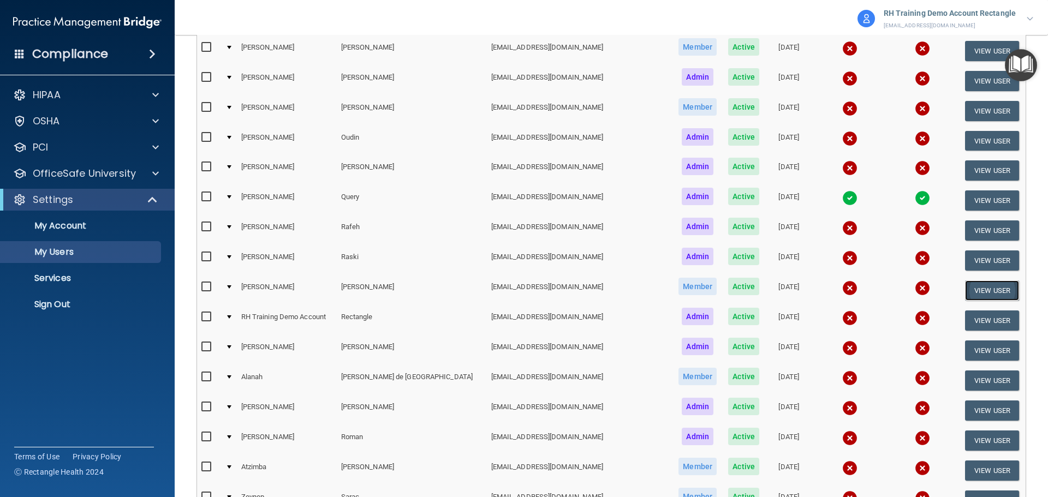
click at [970, 294] on button "View User" at bounding box center [992, 291] width 54 height 20
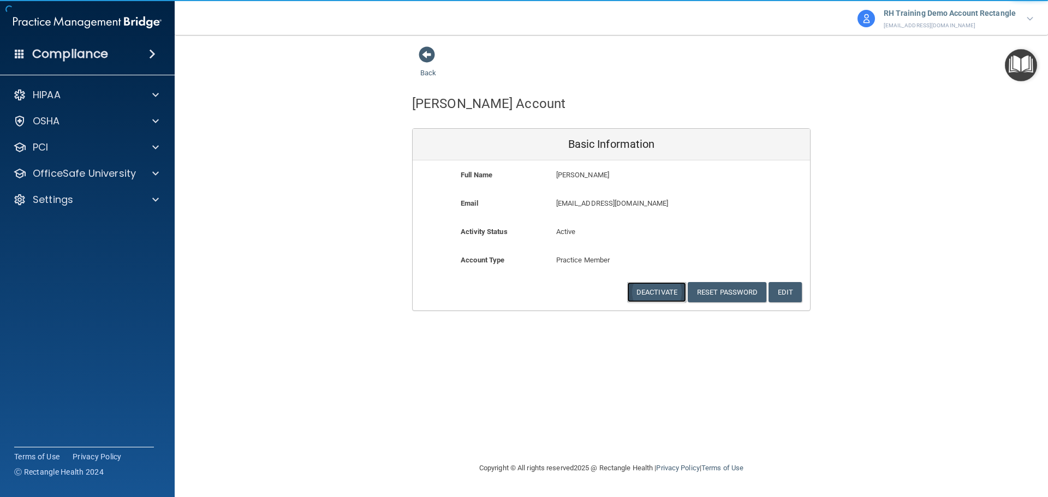
click at [663, 292] on button "Deactivate" at bounding box center [656, 292] width 59 height 20
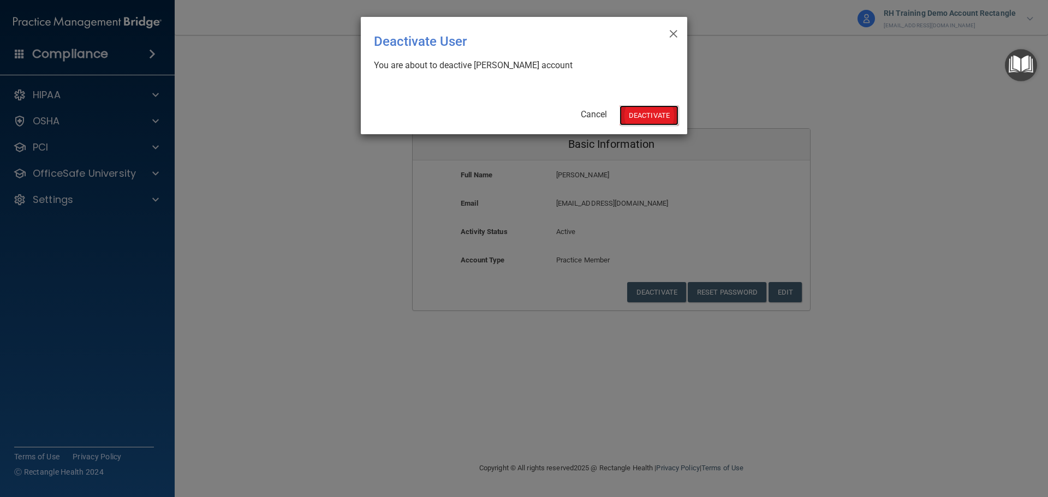
click at [659, 122] on button "Deactivate" at bounding box center [649, 115] width 59 height 20
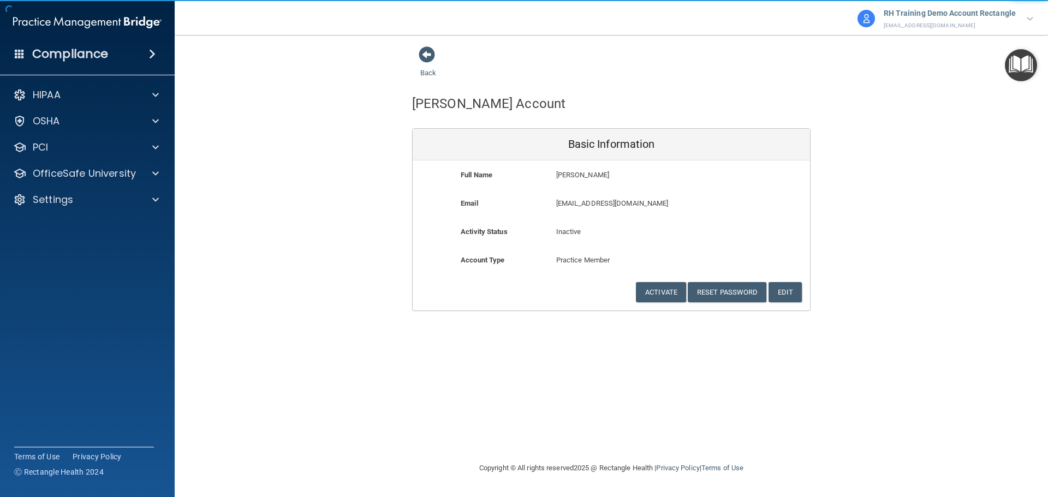
click at [425, 78] on div "Back" at bounding box center [445, 63] width 67 height 34
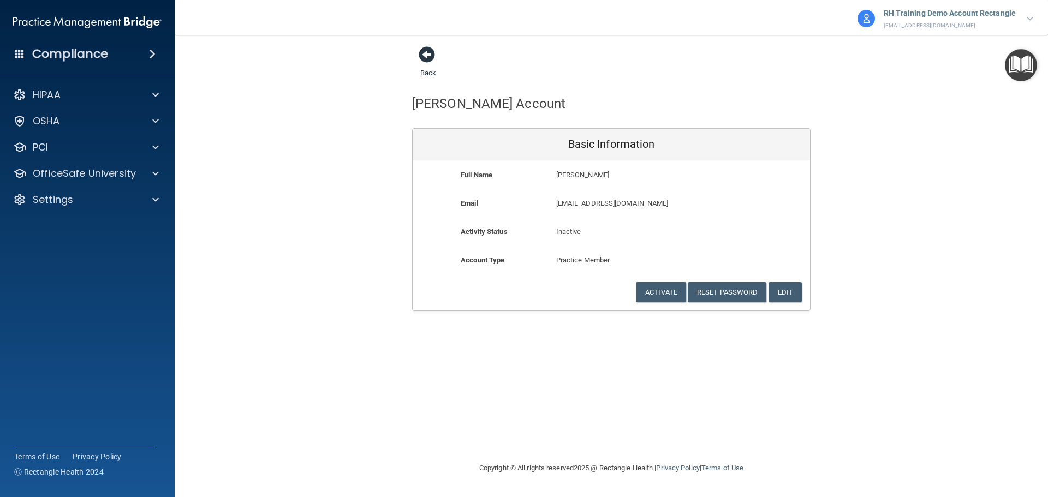
click at [425, 74] on link "Back" at bounding box center [428, 66] width 16 height 21
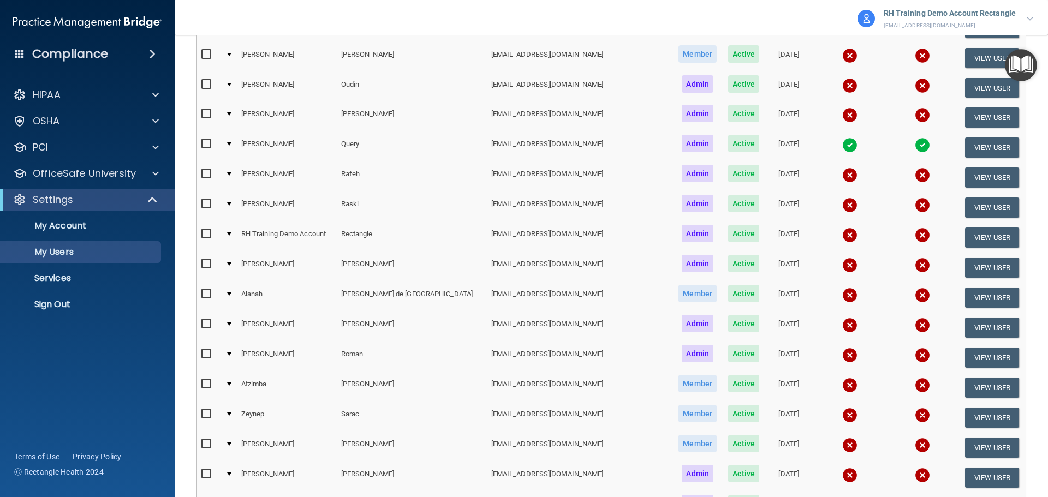
scroll to position [1802, 0]
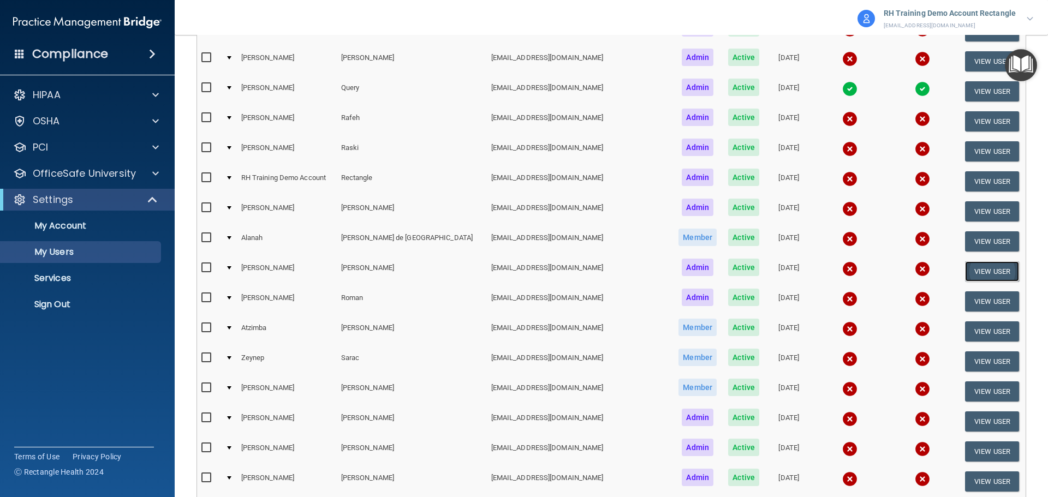
click at [983, 275] on button "View User" at bounding box center [992, 272] width 54 height 20
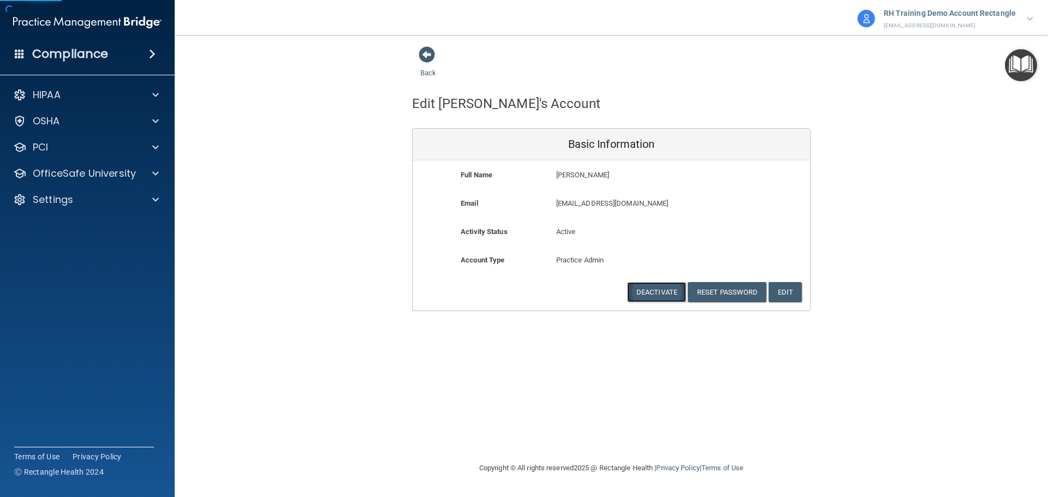
click at [666, 287] on button "Deactivate" at bounding box center [656, 292] width 59 height 20
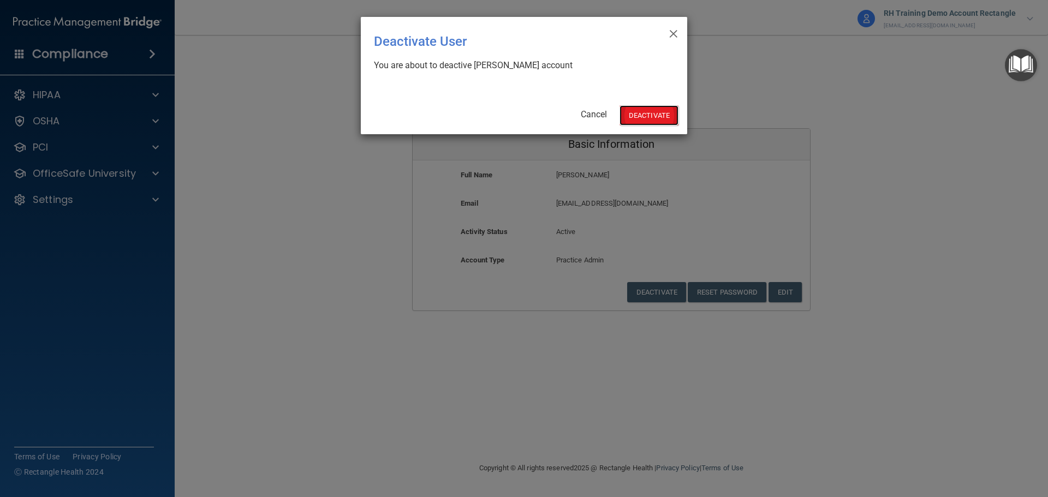
click at [660, 117] on button "Deactivate" at bounding box center [649, 115] width 59 height 20
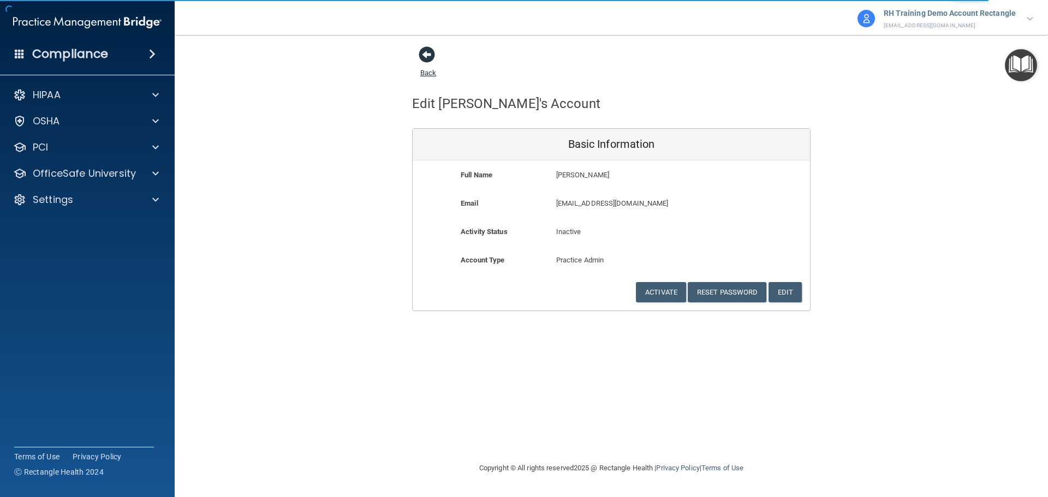
click at [434, 71] on link "Back" at bounding box center [428, 66] width 16 height 21
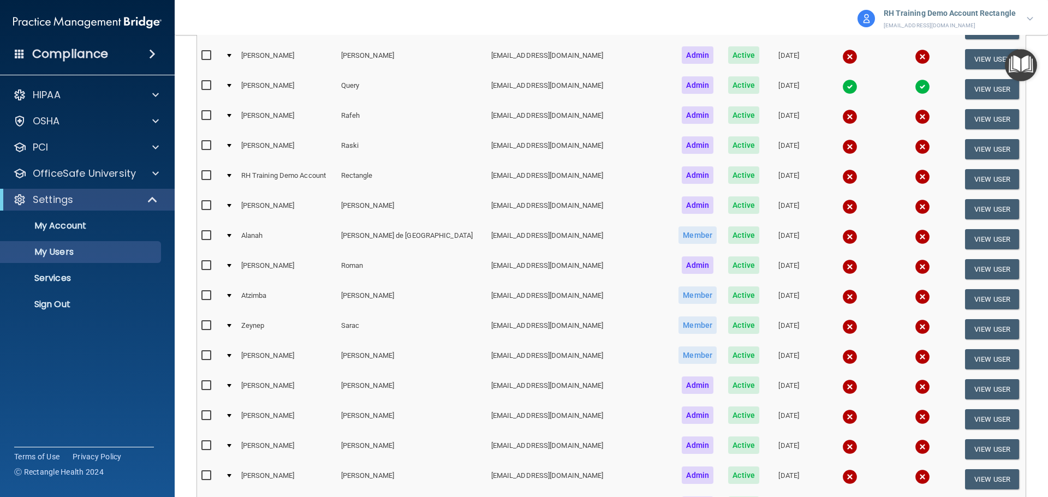
scroll to position [1857, 0]
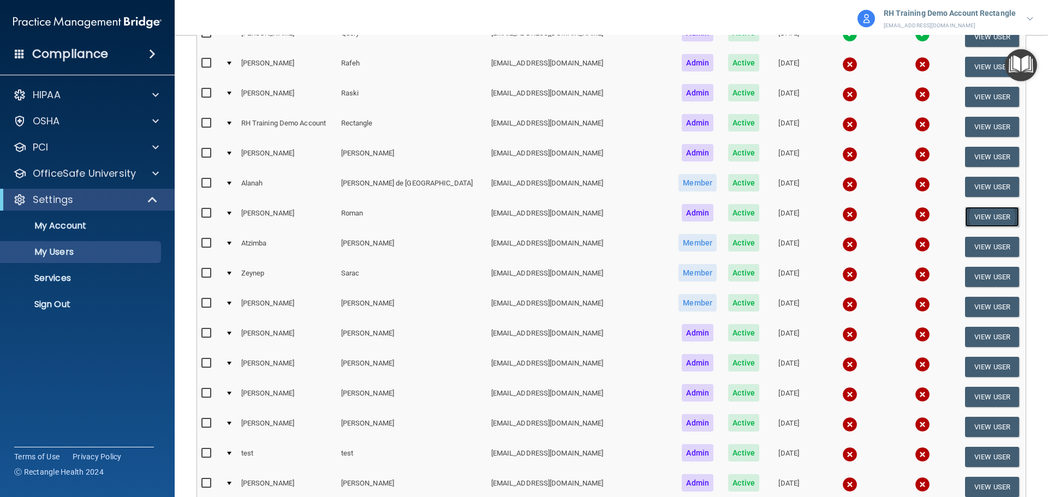
click at [987, 216] on button "View User" at bounding box center [992, 217] width 54 height 20
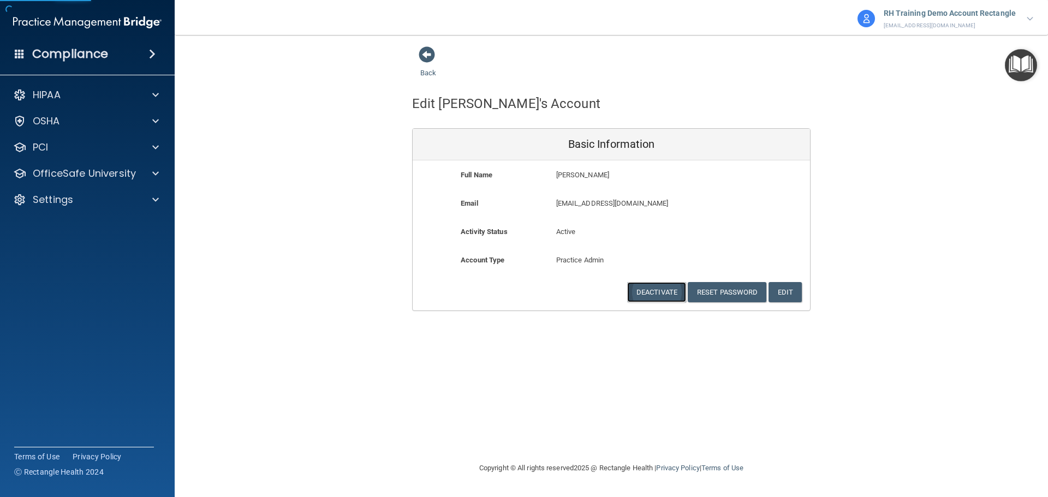
click at [658, 297] on button "Deactivate" at bounding box center [656, 292] width 59 height 20
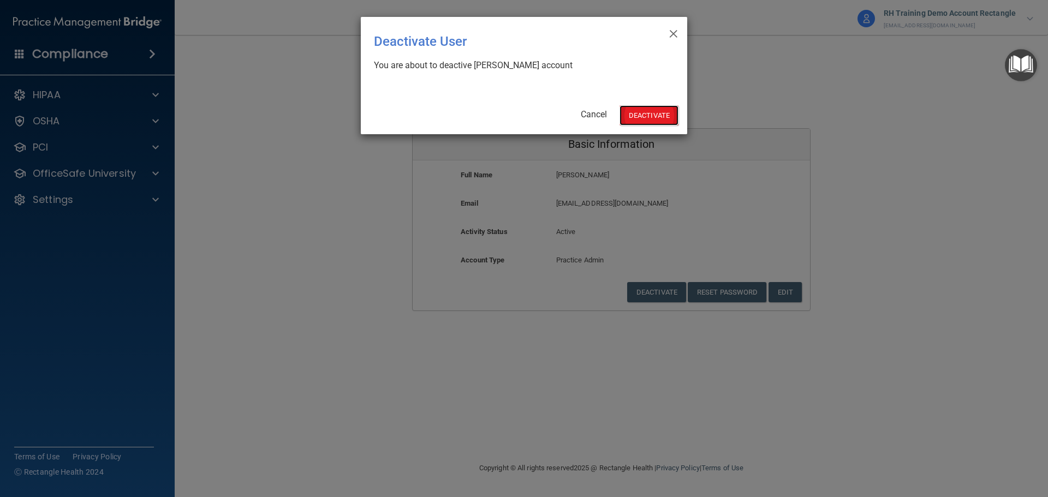
click at [647, 106] on button "Deactivate" at bounding box center [649, 115] width 59 height 20
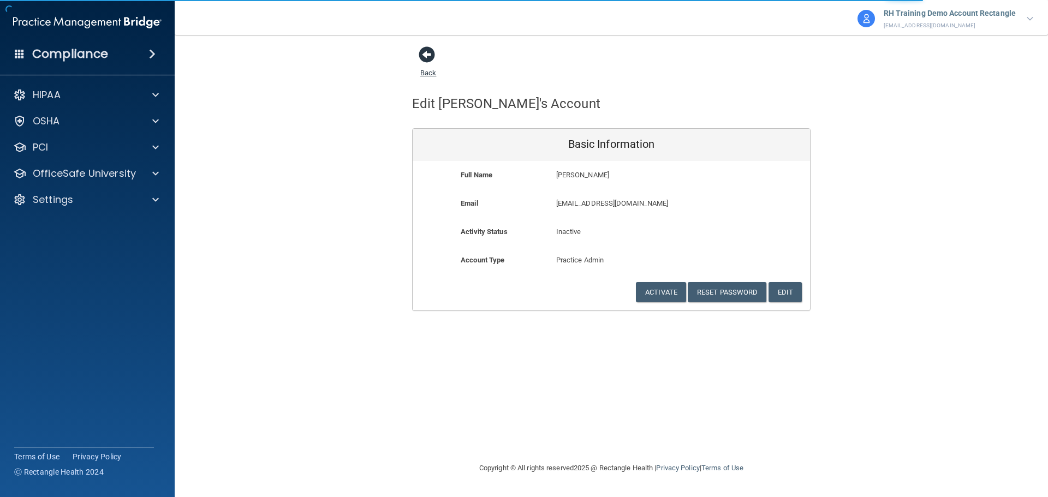
click at [424, 70] on link "Back" at bounding box center [428, 66] width 16 height 21
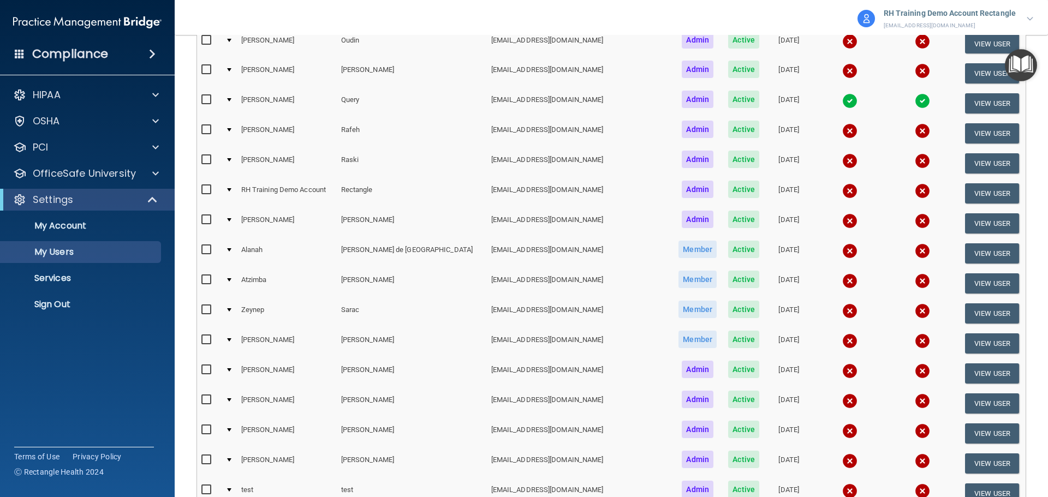
scroll to position [1857, 0]
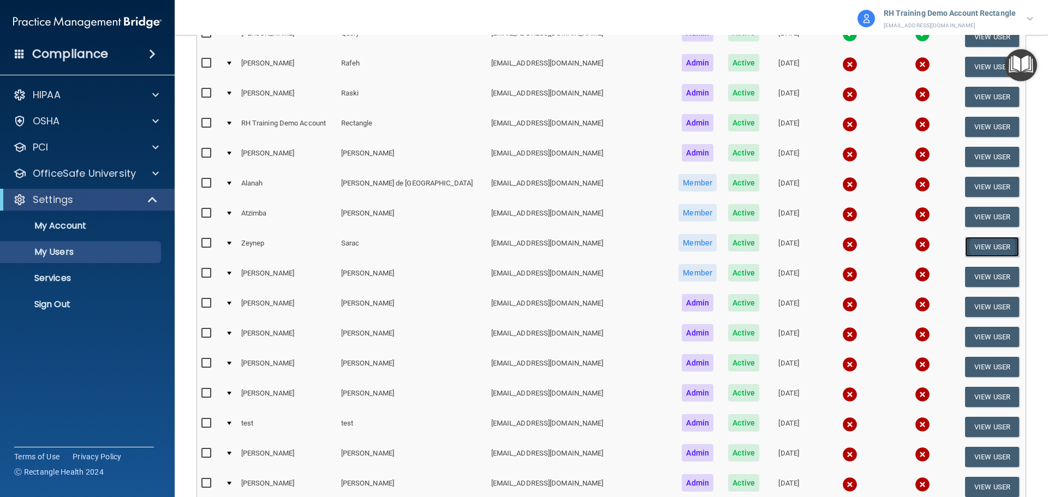
click at [969, 245] on button "View User" at bounding box center [992, 247] width 54 height 20
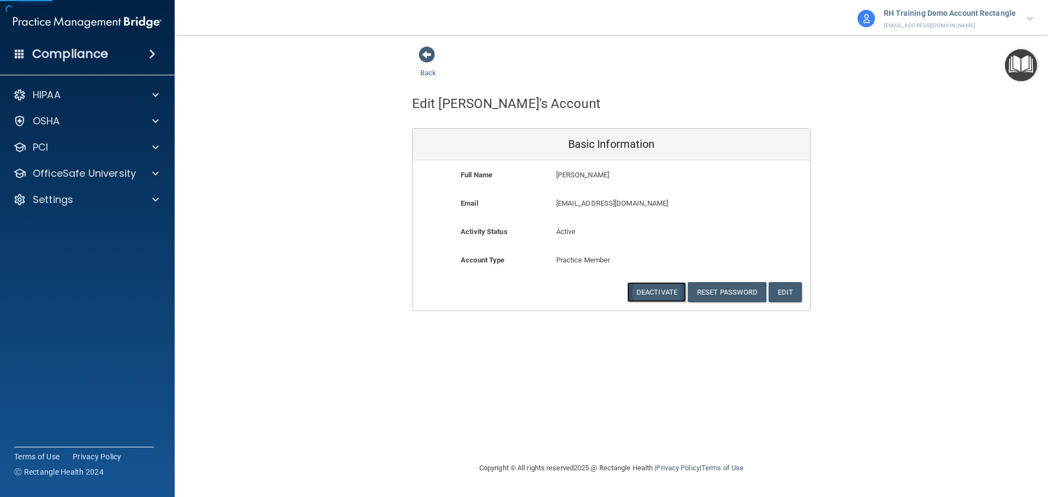
click at [658, 283] on button "Deactivate" at bounding box center [656, 292] width 59 height 20
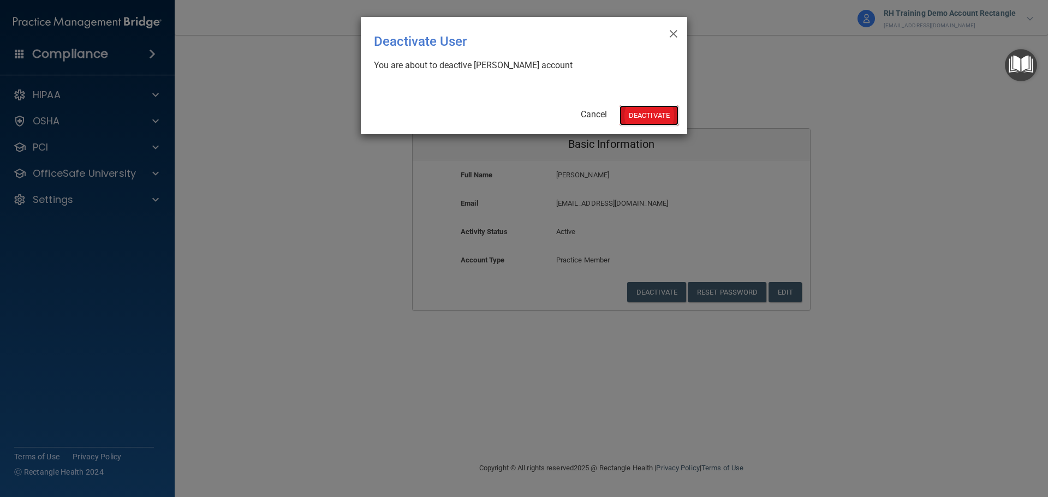
click at [648, 115] on button "Deactivate" at bounding box center [649, 115] width 59 height 20
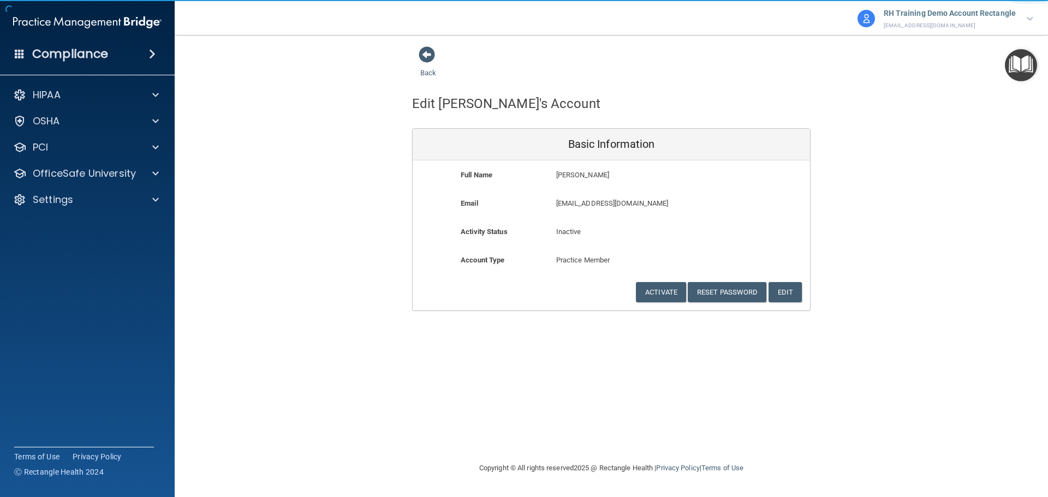
click at [428, 81] on div "Edit Zeynep's Account Basic Information Full Name Zeynep Sarac Zeynep Last Name…" at bounding box center [611, 196] width 399 height 232
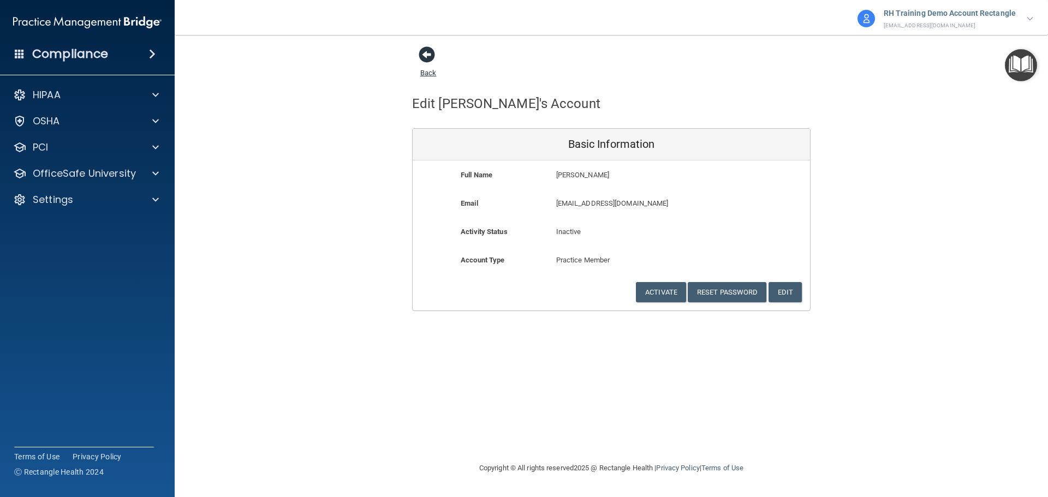
click at [429, 70] on link "Back" at bounding box center [428, 66] width 16 height 21
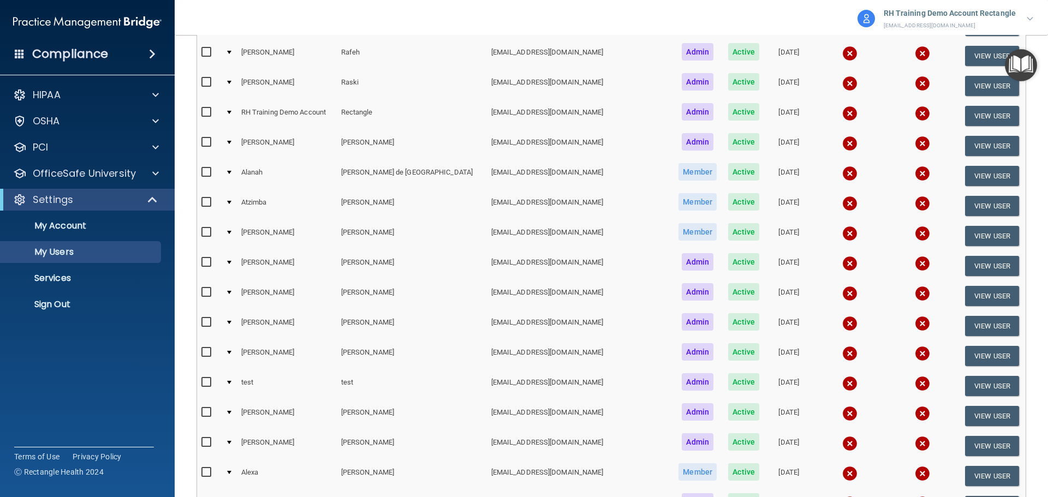
scroll to position [1911, 0]
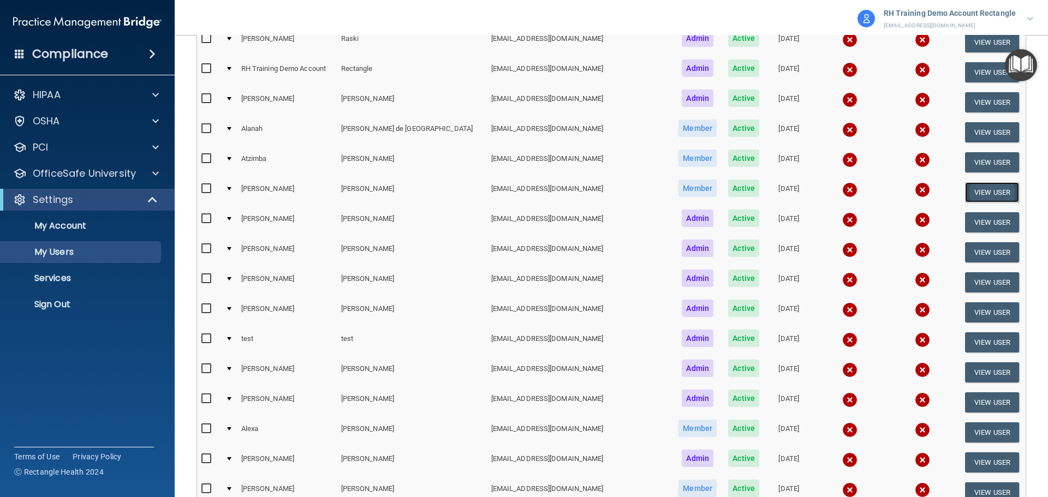
click at [982, 195] on button "View User" at bounding box center [992, 192] width 54 height 20
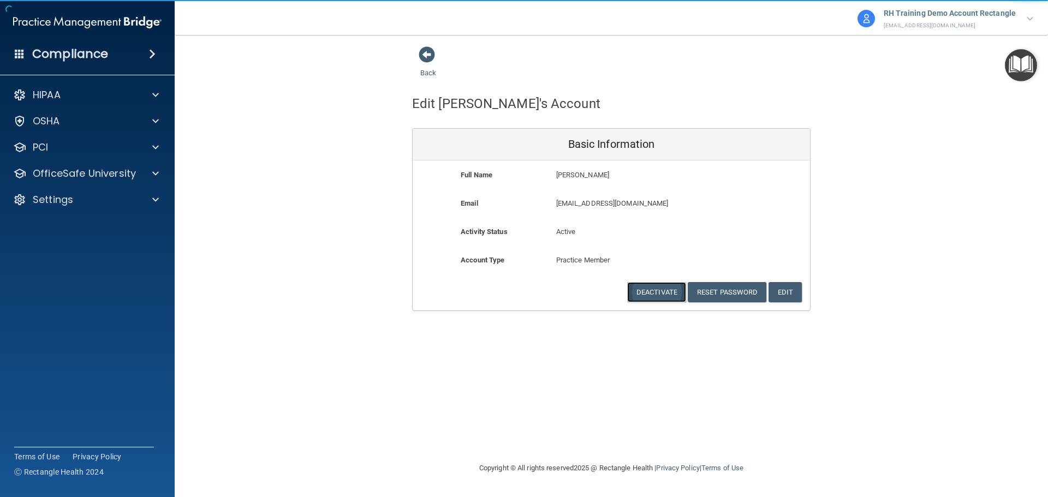
click at [653, 294] on button "Deactivate" at bounding box center [656, 292] width 59 height 20
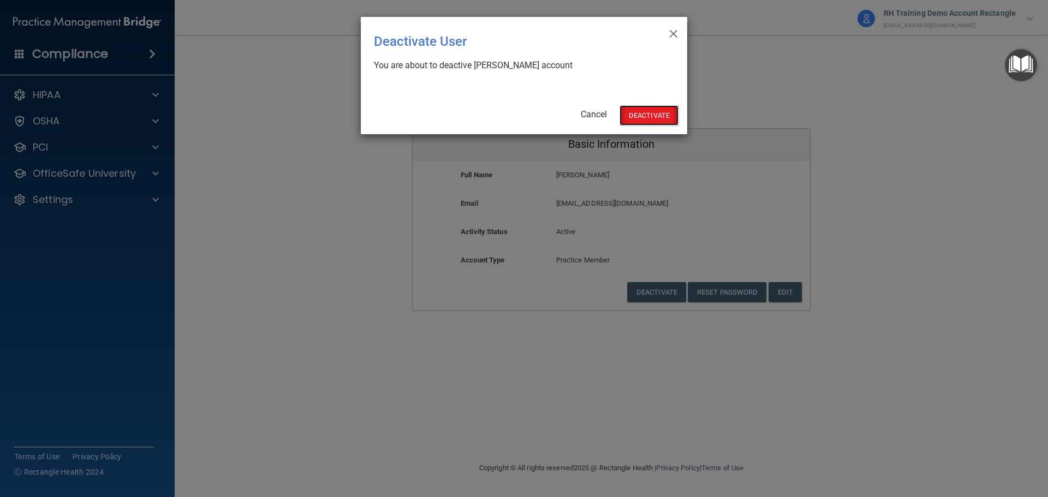
click at [654, 125] on button "Deactivate" at bounding box center [649, 115] width 59 height 20
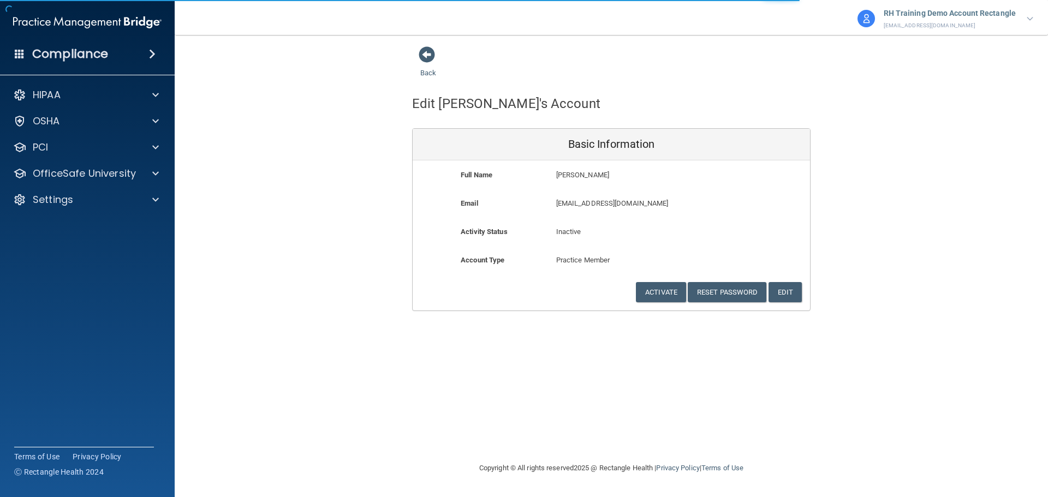
click at [429, 68] on div "Back" at bounding box center [445, 63] width 67 height 34
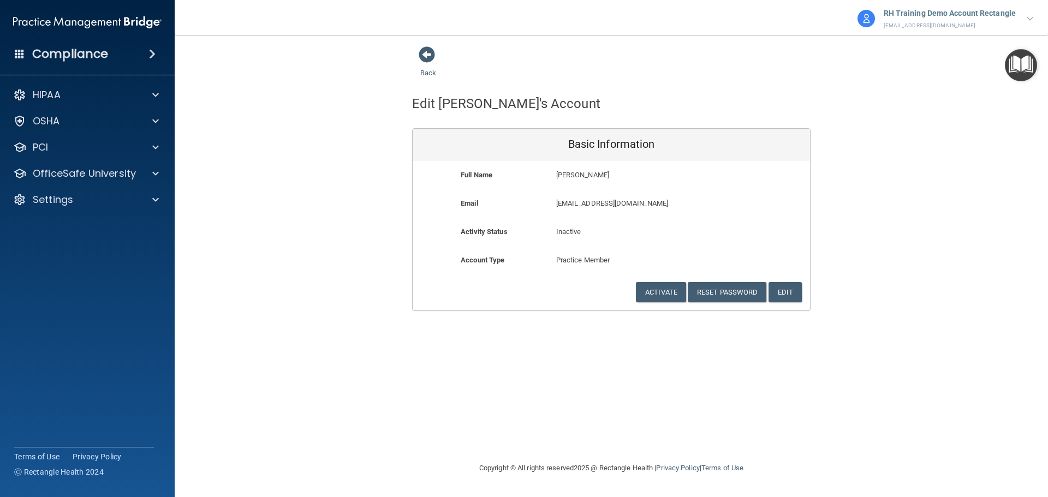
click at [538, 65] on div "Back" at bounding box center [611, 63] width 399 height 34
click at [424, 72] on link "Back" at bounding box center [428, 66] width 16 height 21
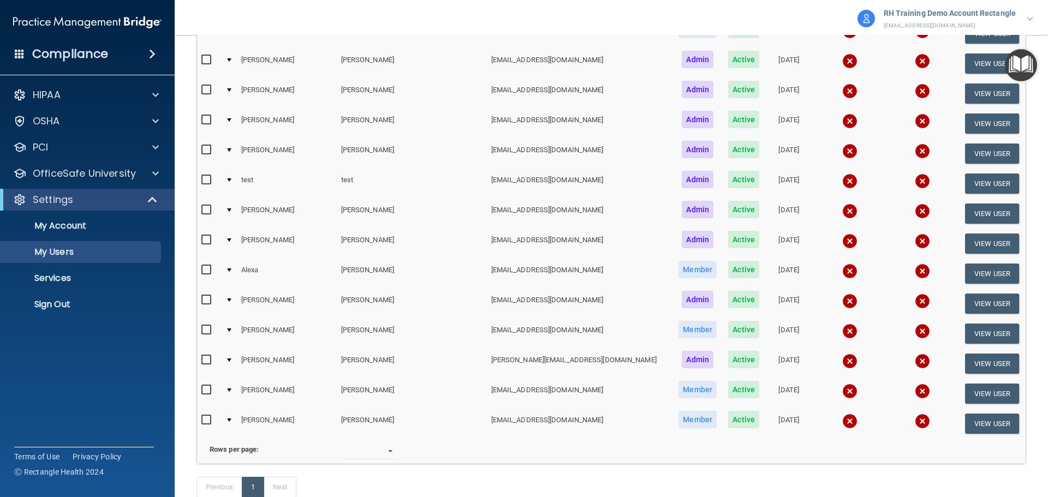
scroll to position [2020, 0]
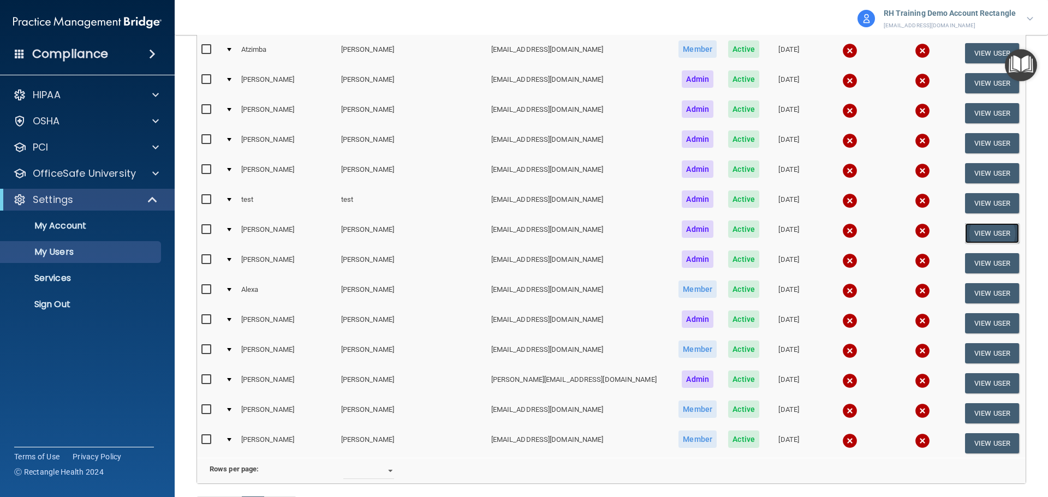
click at [986, 230] on button "View User" at bounding box center [992, 233] width 54 height 20
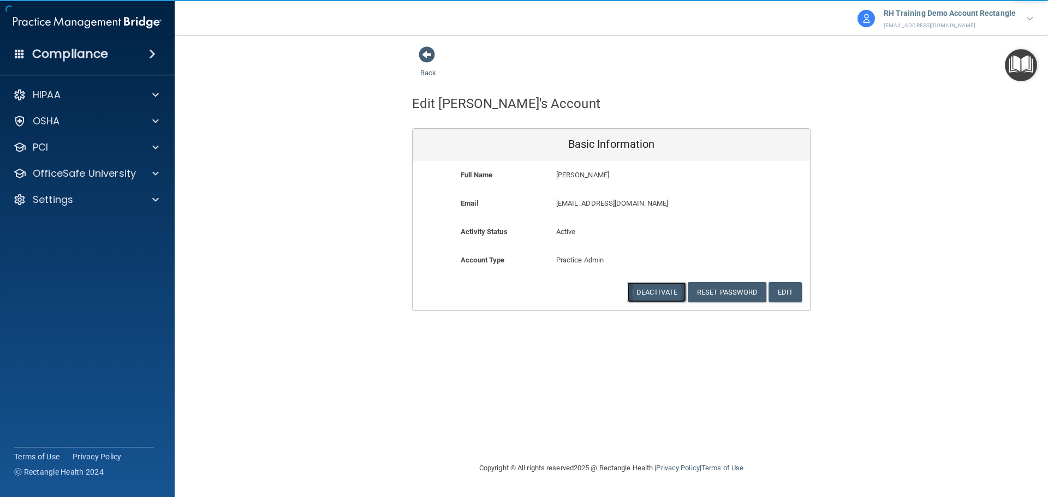
click at [654, 297] on button "Deactivate" at bounding box center [656, 292] width 59 height 20
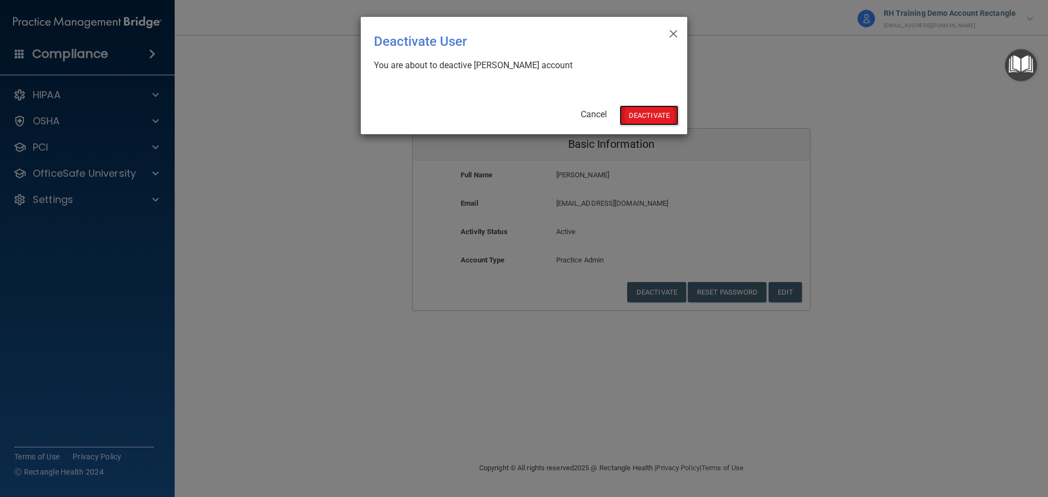
click at [652, 120] on button "Deactivate" at bounding box center [649, 115] width 59 height 20
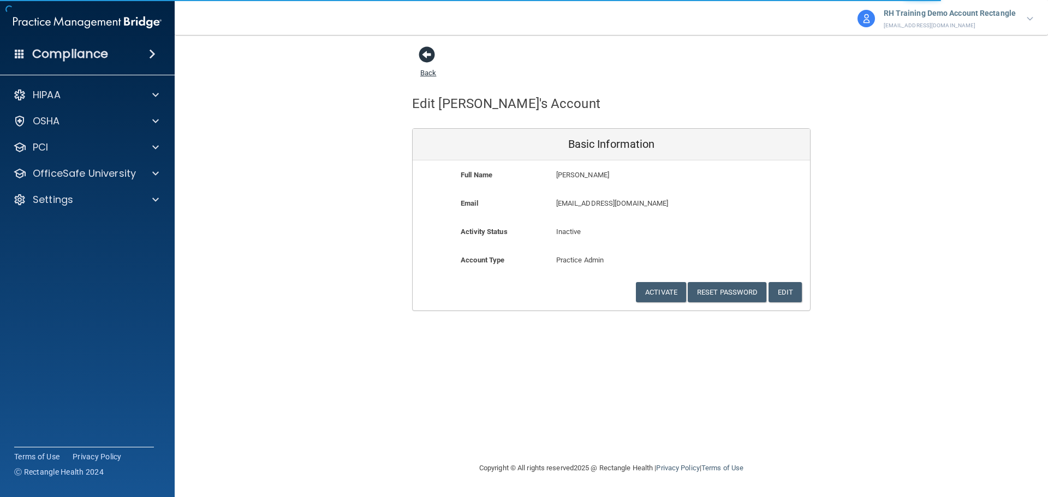
click at [430, 71] on link "Back" at bounding box center [428, 66] width 16 height 21
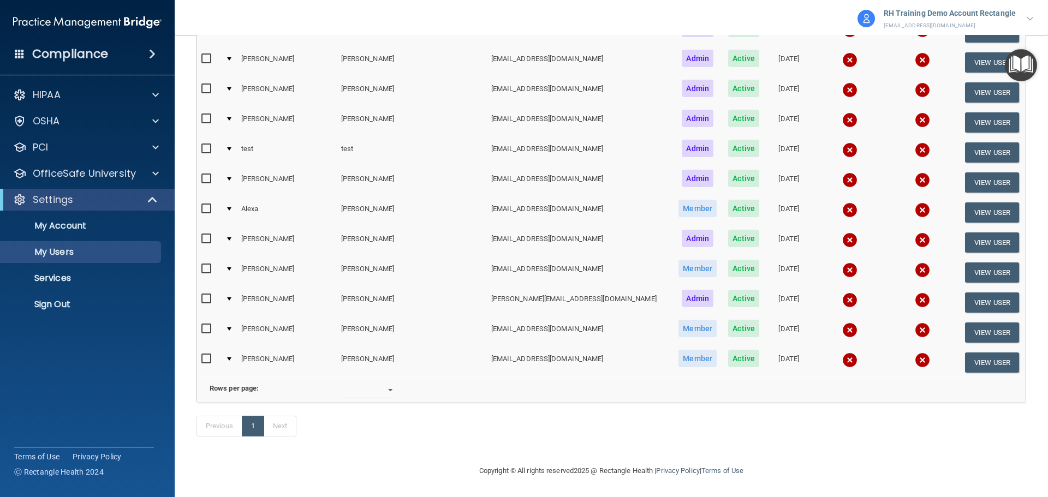
scroll to position [2088, 0]
click at [341, 459] on footer "Copyright © All rights reserved 2025 @ Rectangle Health | Privacy Policy | Term…" at bounding box center [612, 470] width 830 height 33
click at [981, 323] on button "View User" at bounding box center [992, 333] width 54 height 20
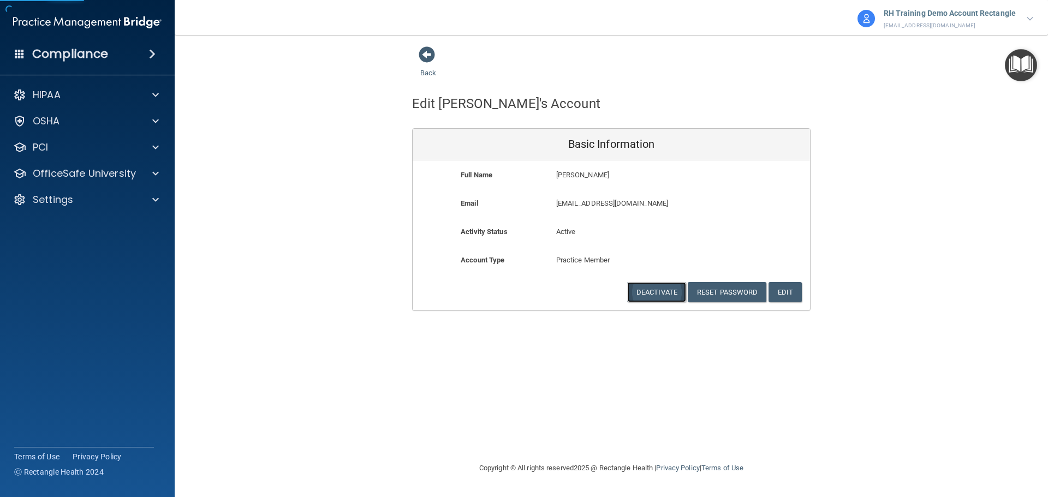
click at [629, 292] on button "Deactivate" at bounding box center [656, 292] width 59 height 20
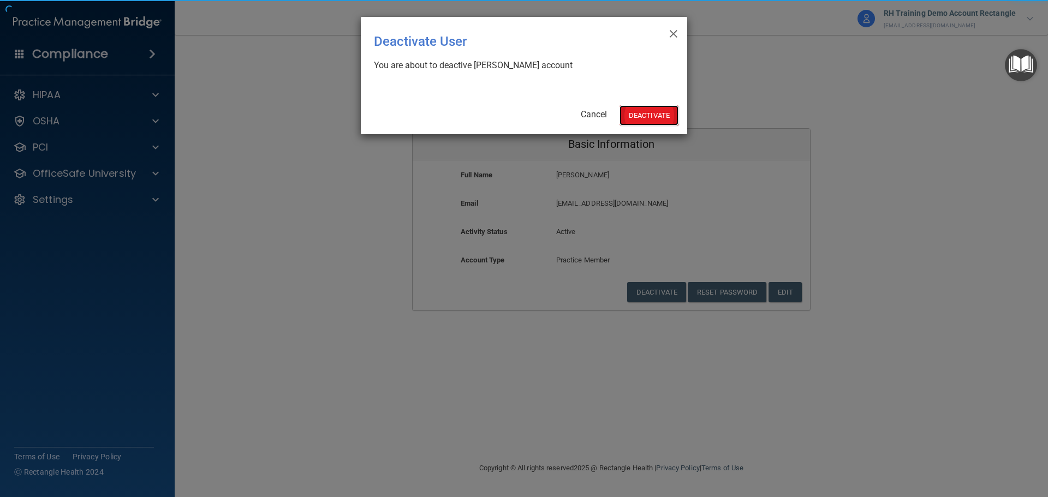
click at [648, 117] on button "Deactivate" at bounding box center [649, 115] width 59 height 20
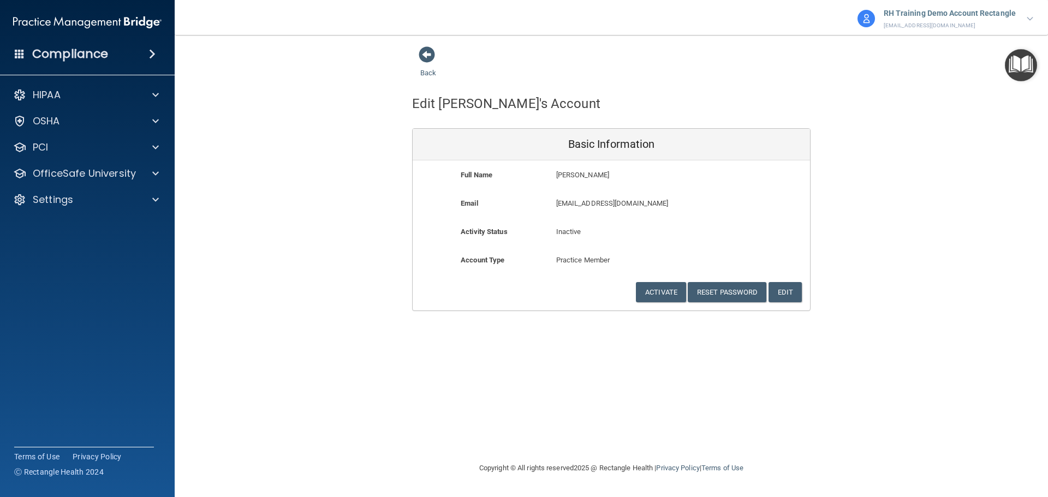
click at [426, 77] on div "Back" at bounding box center [445, 63] width 67 height 34
click at [431, 58] on span at bounding box center [427, 54] width 16 height 16
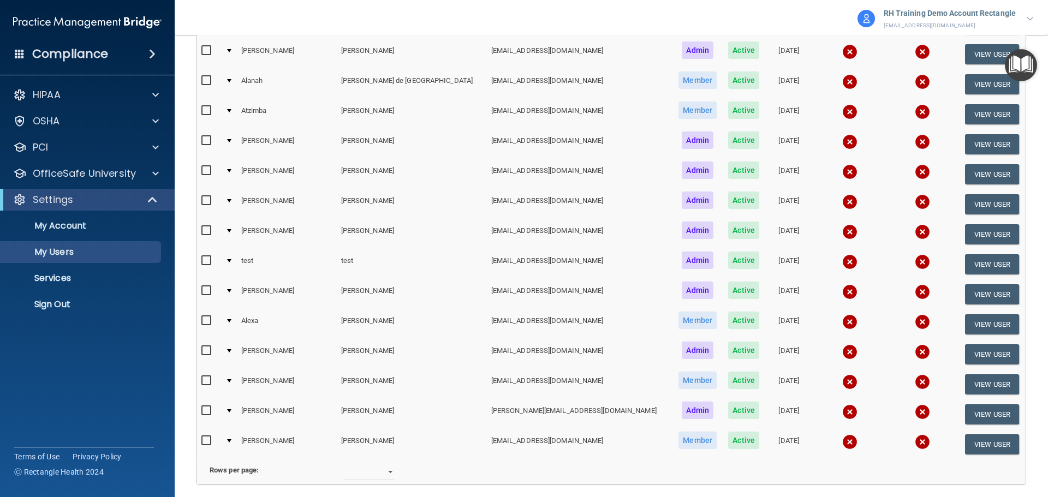
scroll to position [2020, 0]
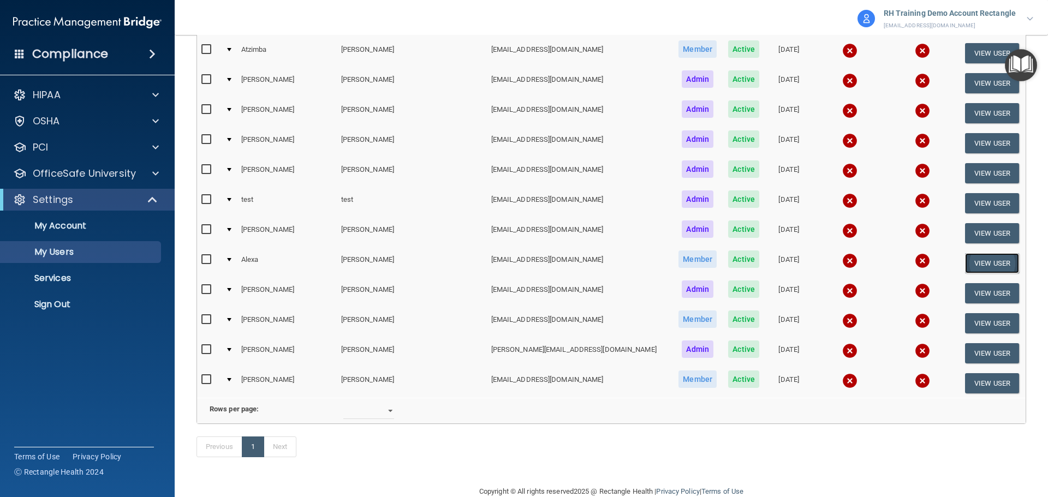
click at [982, 262] on button "View User" at bounding box center [992, 263] width 54 height 20
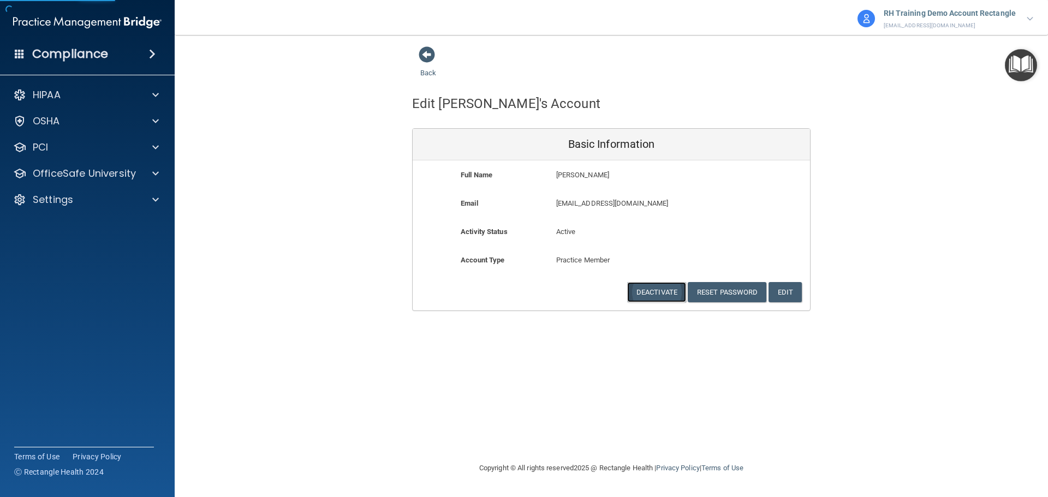
click at [668, 295] on button "Deactivate" at bounding box center [656, 292] width 59 height 20
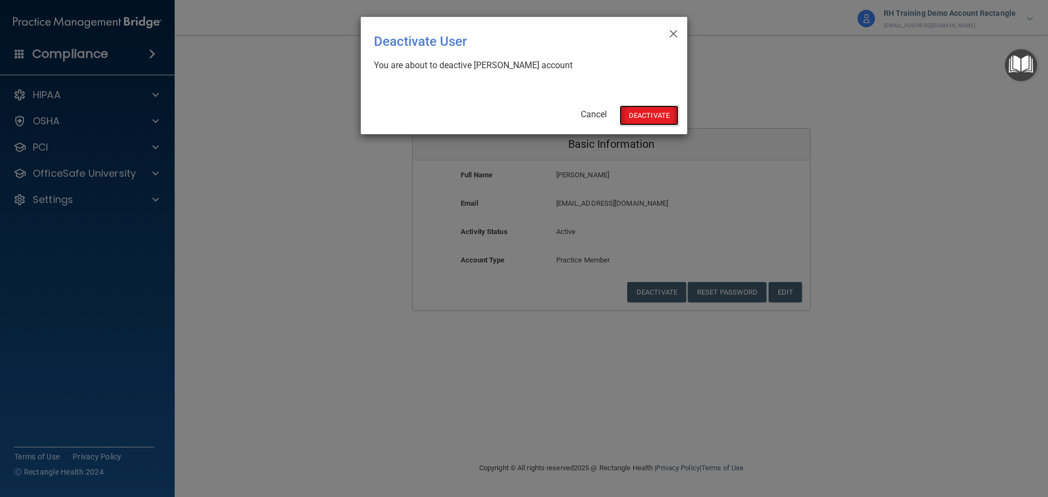
click at [660, 118] on button "Deactivate" at bounding box center [649, 115] width 59 height 20
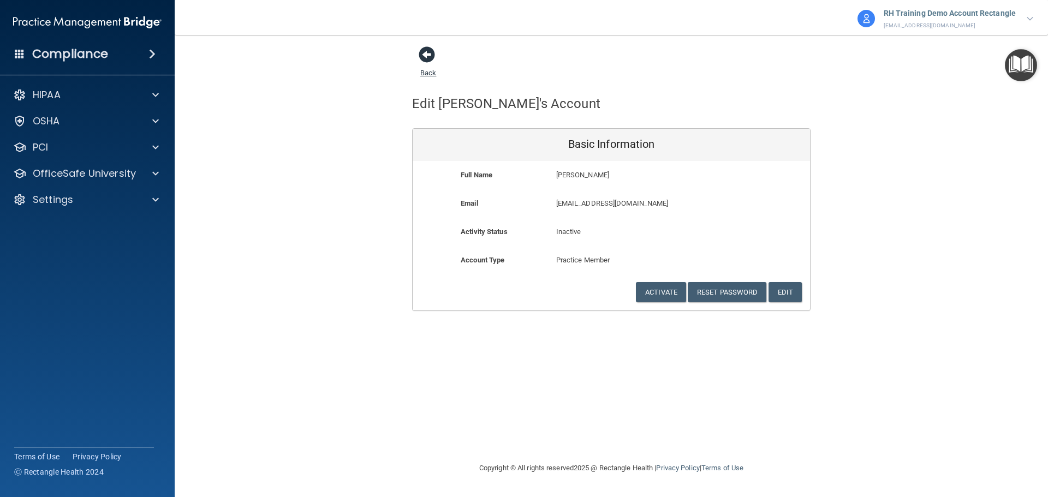
click at [420, 74] on link "Back" at bounding box center [428, 66] width 16 height 21
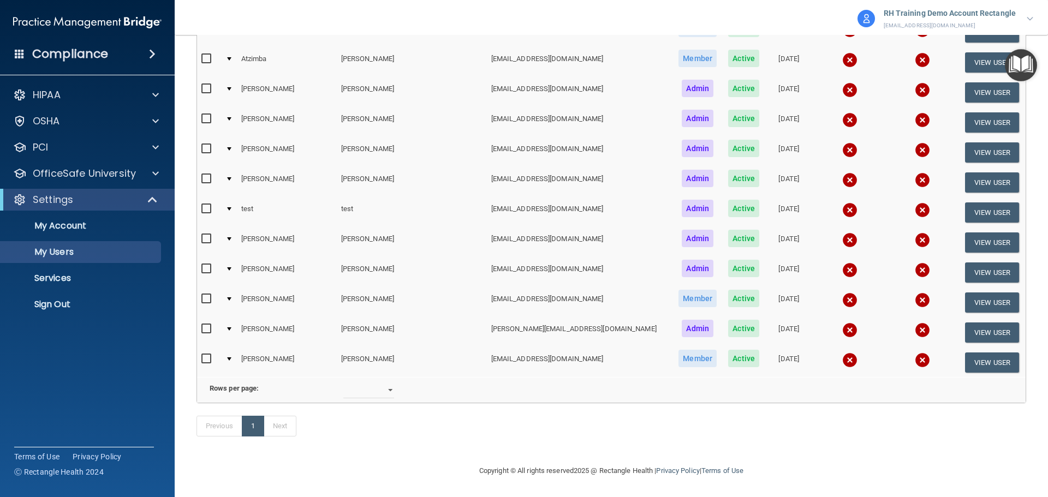
scroll to position [2028, 0]
click at [987, 288] on td "View User" at bounding box center [992, 303] width 67 height 30
click at [985, 293] on button "View User" at bounding box center [992, 303] width 54 height 20
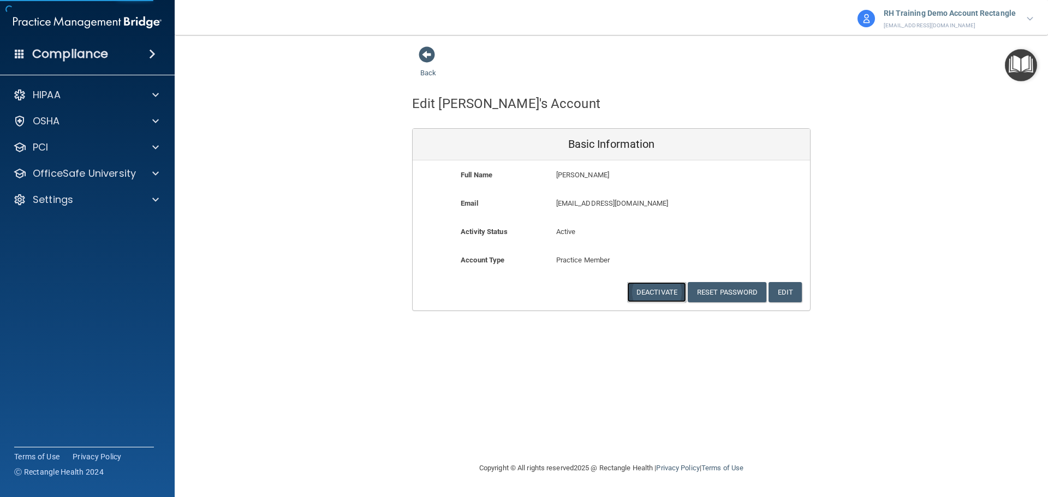
click at [647, 285] on button "Deactivate" at bounding box center [656, 292] width 59 height 20
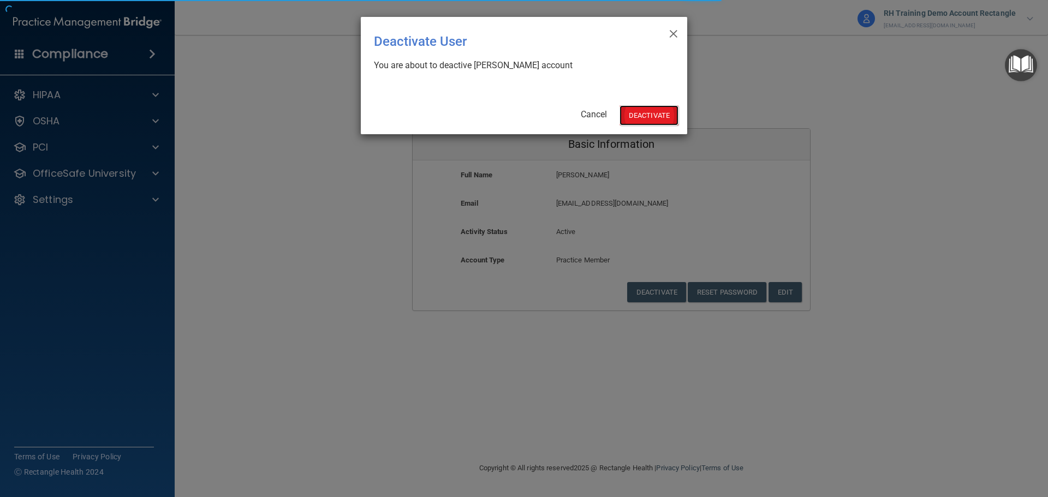
click at [653, 126] on button "Deactivate" at bounding box center [649, 115] width 59 height 20
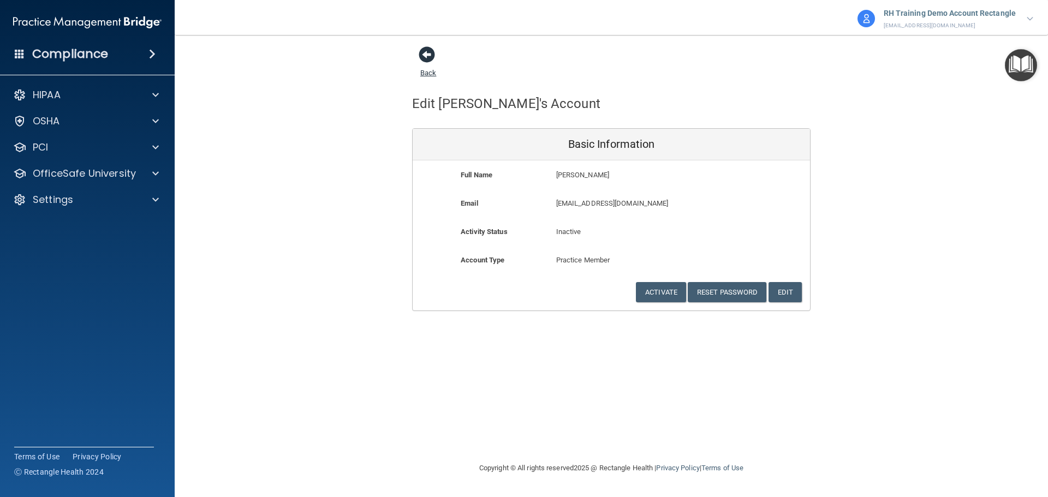
click at [430, 70] on link "Back" at bounding box center [428, 66] width 16 height 21
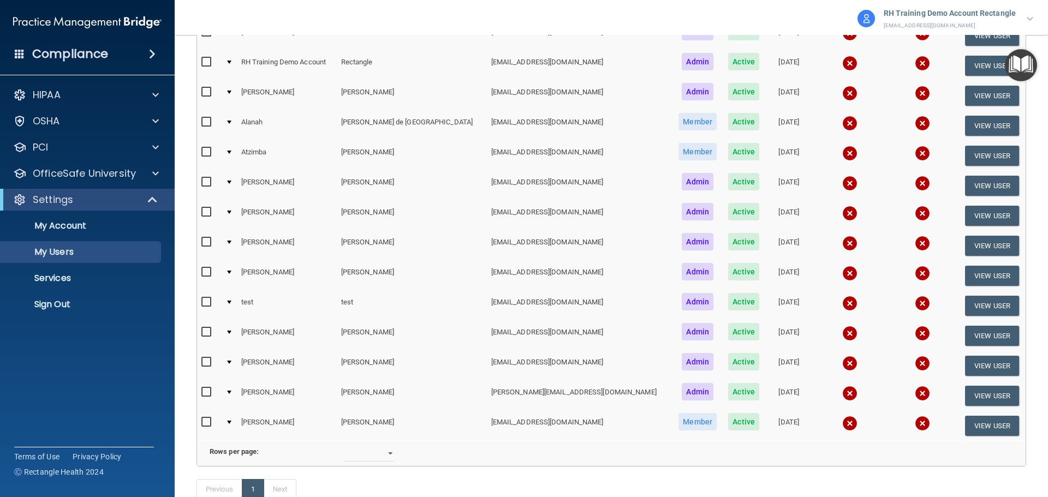
scroll to position [1998, 0]
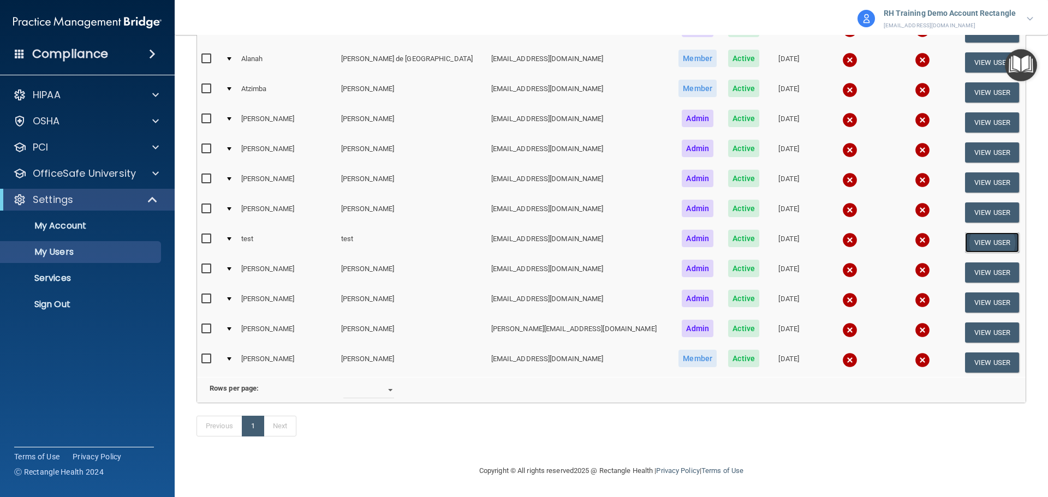
click at [965, 233] on button "View User" at bounding box center [992, 243] width 54 height 20
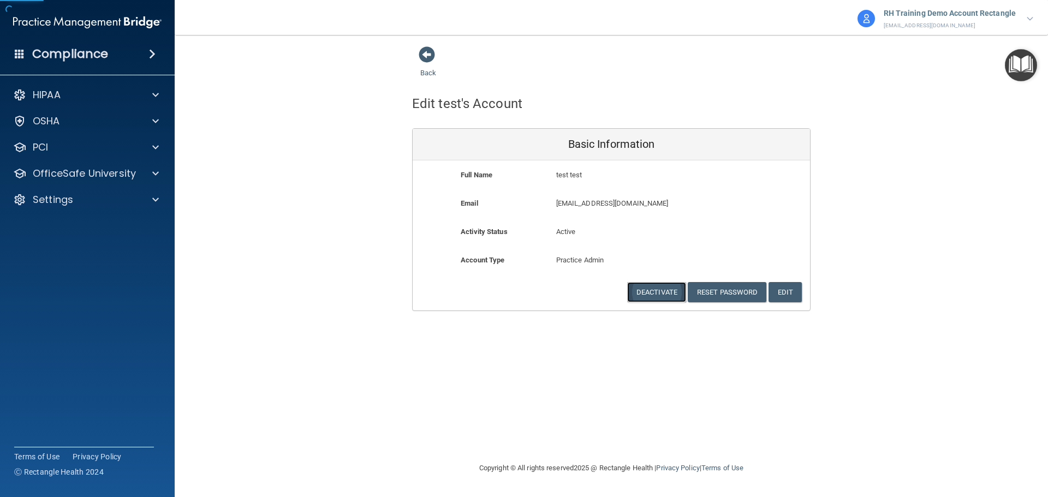
click at [662, 289] on button "Deactivate" at bounding box center [656, 292] width 59 height 20
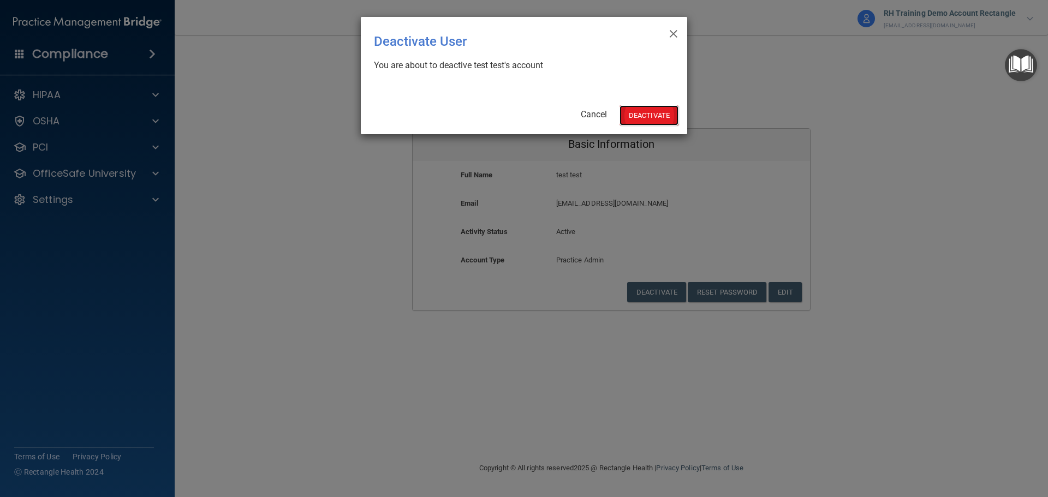
click at [655, 117] on button "Deactivate" at bounding box center [649, 115] width 59 height 20
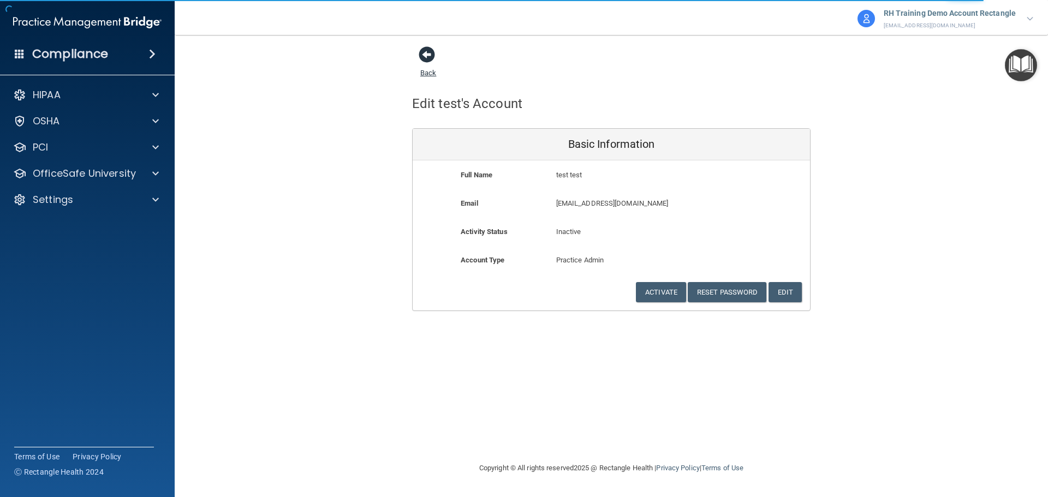
click at [427, 71] on link "Back" at bounding box center [428, 66] width 16 height 21
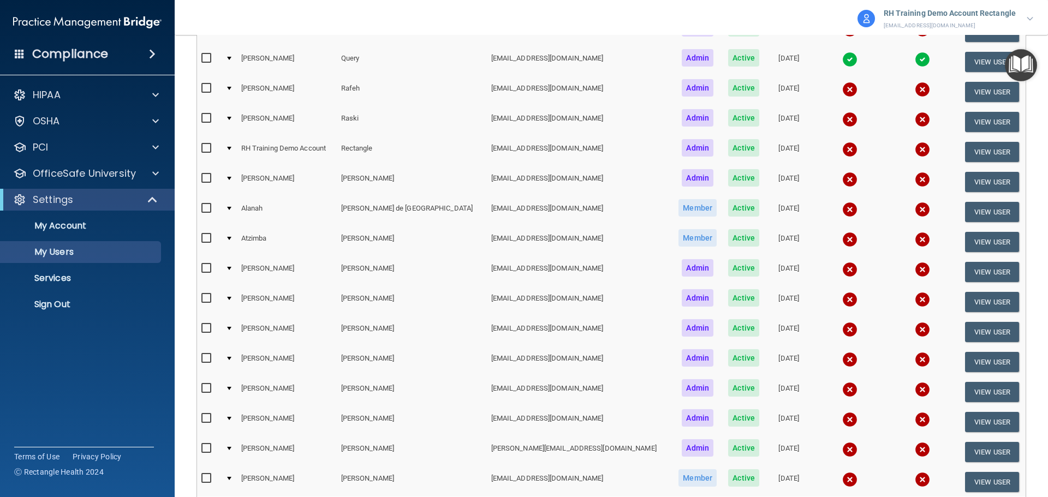
scroll to position [1911, 0]
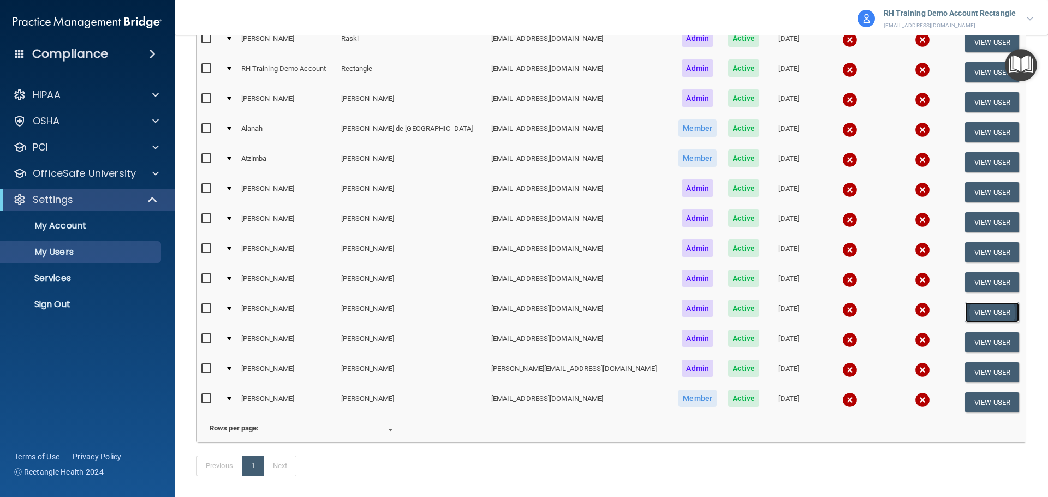
click at [983, 308] on button "View User" at bounding box center [992, 313] width 54 height 20
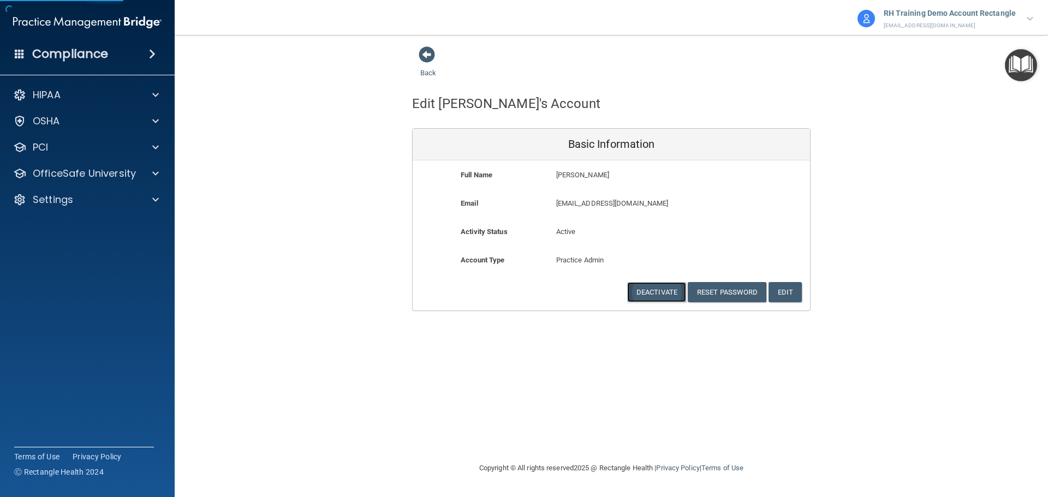
click at [656, 289] on button "Deactivate" at bounding box center [656, 292] width 59 height 20
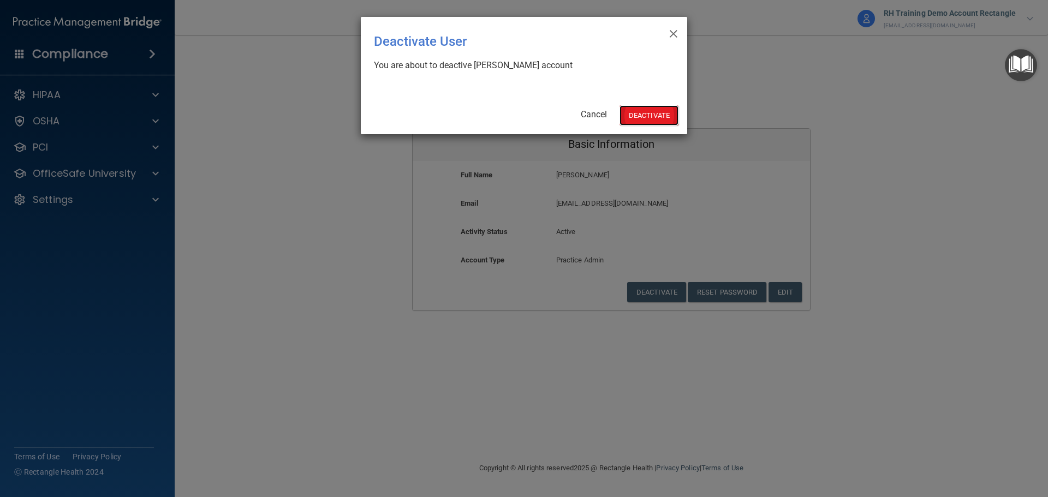
click at [656, 115] on button "Deactivate" at bounding box center [649, 115] width 59 height 20
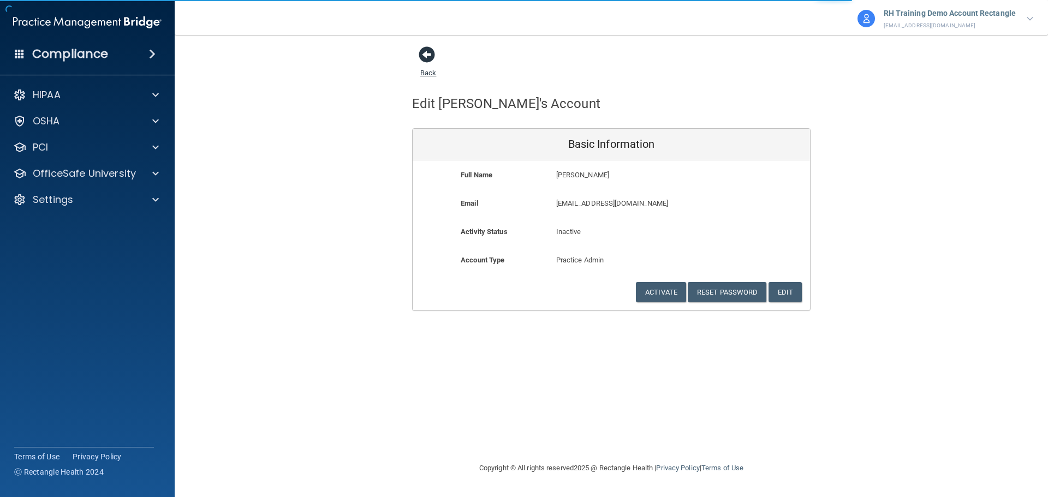
click at [435, 72] on link "Back" at bounding box center [428, 66] width 16 height 21
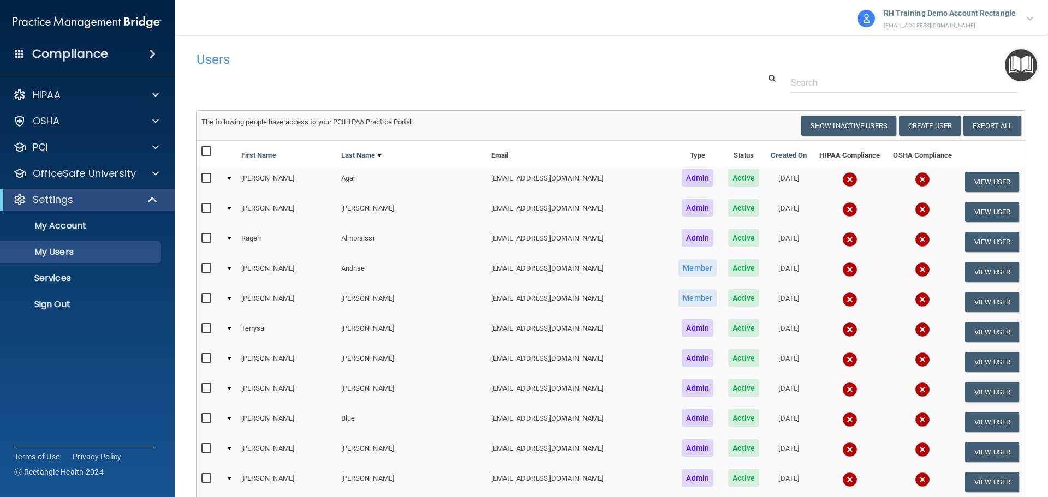
click at [666, 49] on div "Users" at bounding box center [435, 59] width 494 height 27
click at [825, 134] on button "Show Inactive Users" at bounding box center [849, 126] width 95 height 20
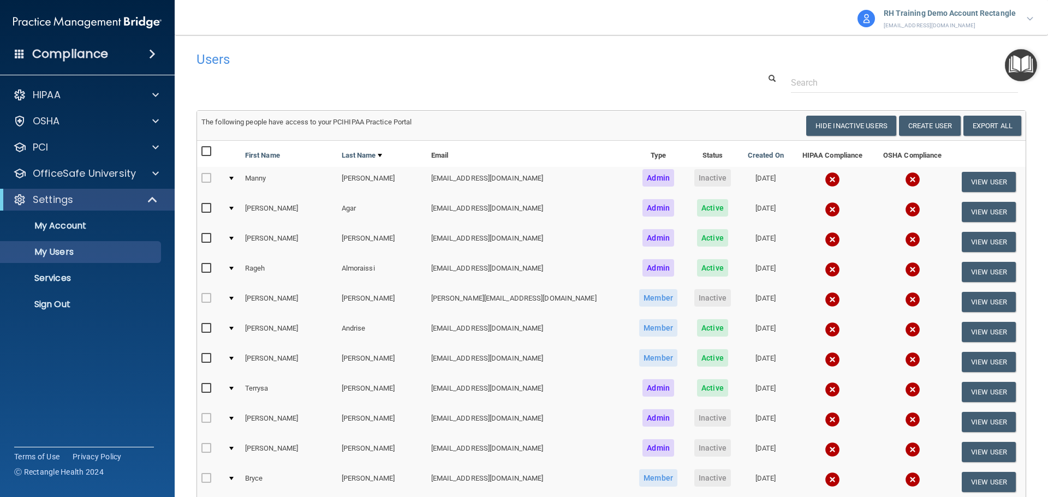
click at [204, 153] on input "checkbox" at bounding box center [208, 151] width 13 height 9
checkbox input "true"
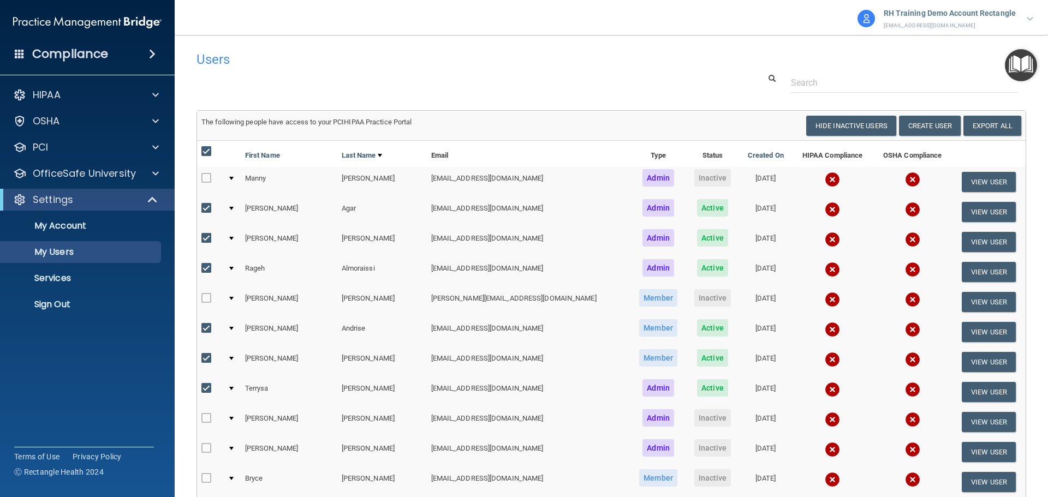
checkbox input "true"
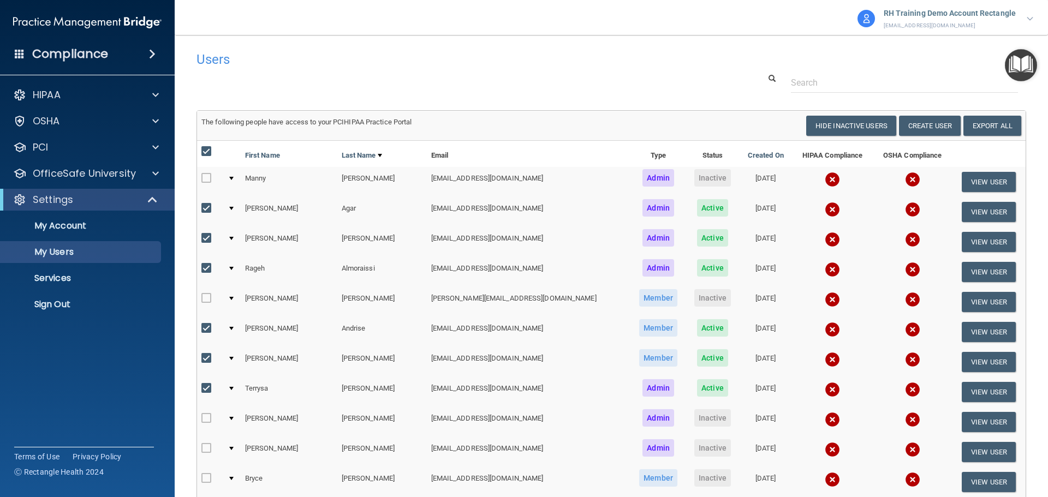
checkbox input "true"
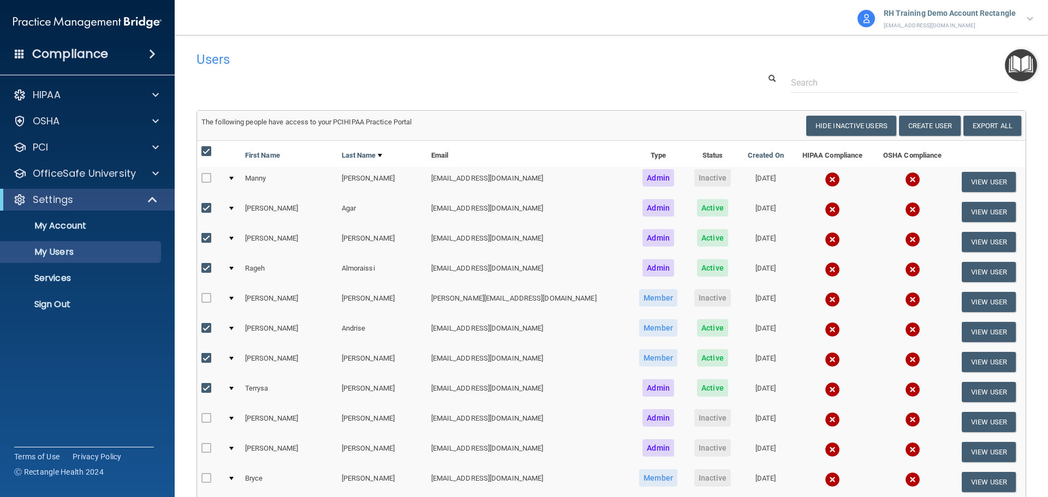
checkbox input "true"
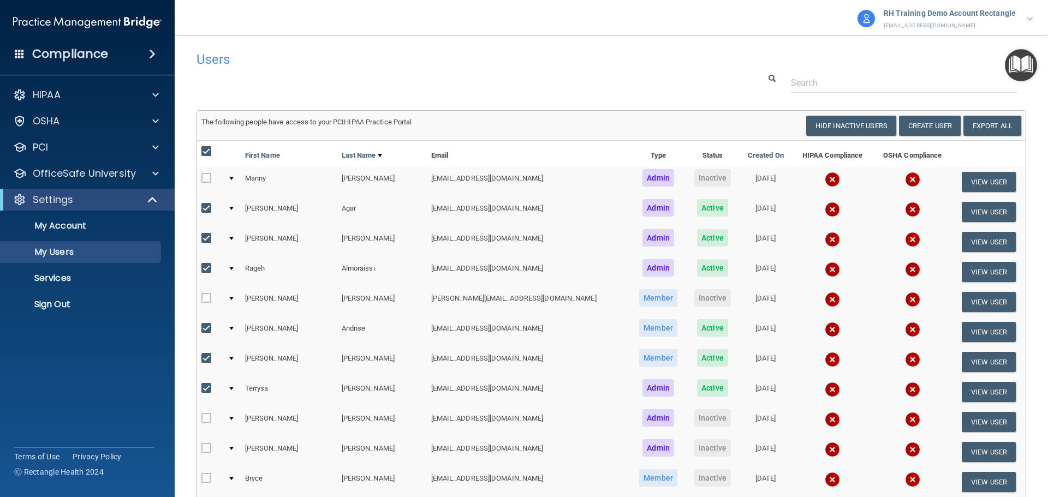
checkbox input "true"
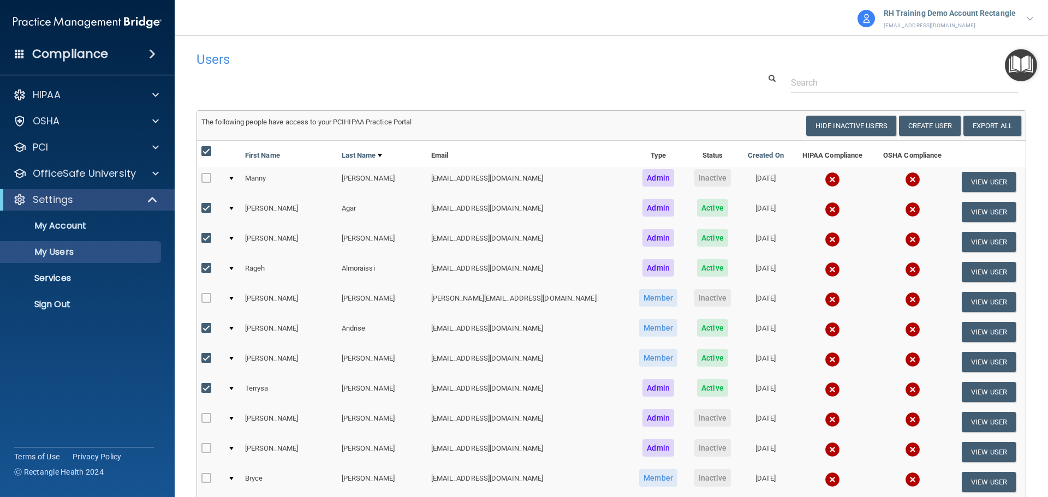
checkbox input "true"
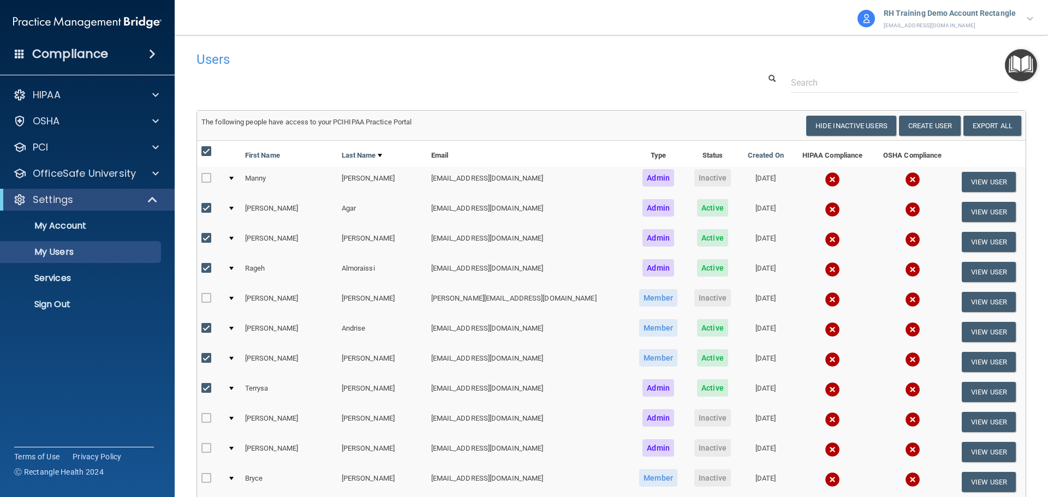
checkbox input "true"
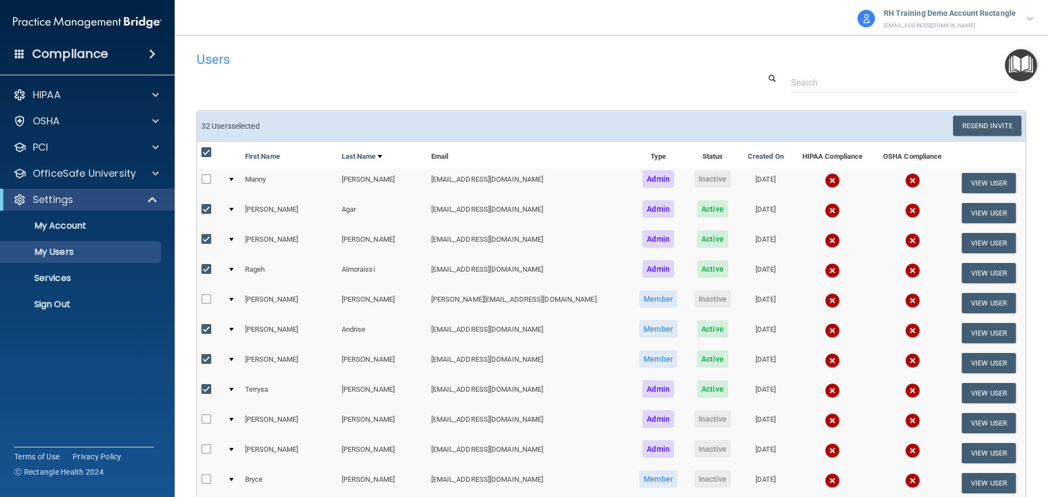
click at [204, 154] on input "checkbox" at bounding box center [208, 153] width 13 height 9
checkbox input "false"
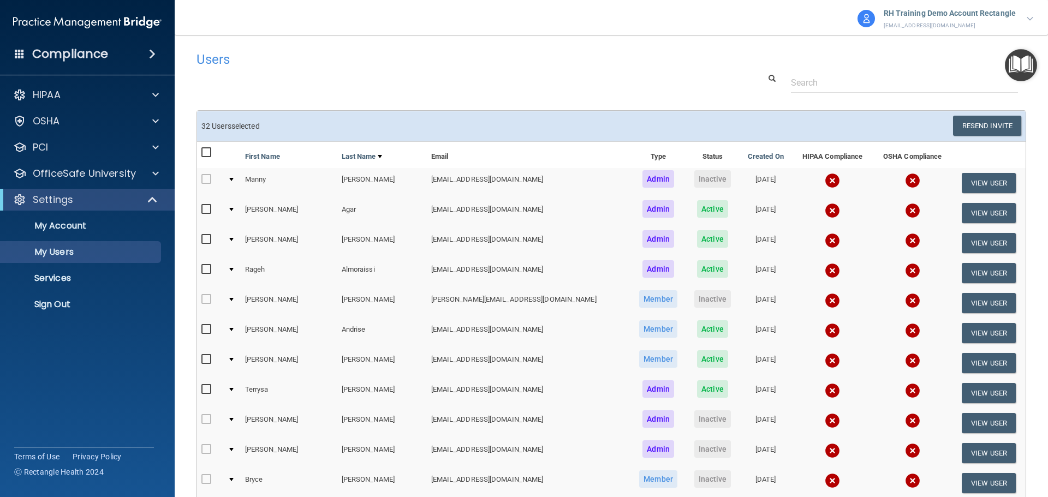
checkbox input "false"
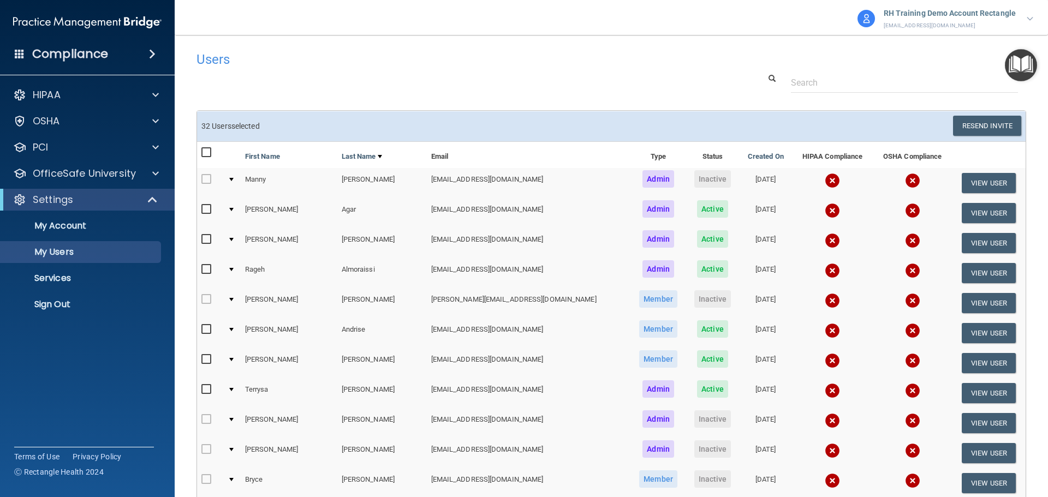
checkbox input "false"
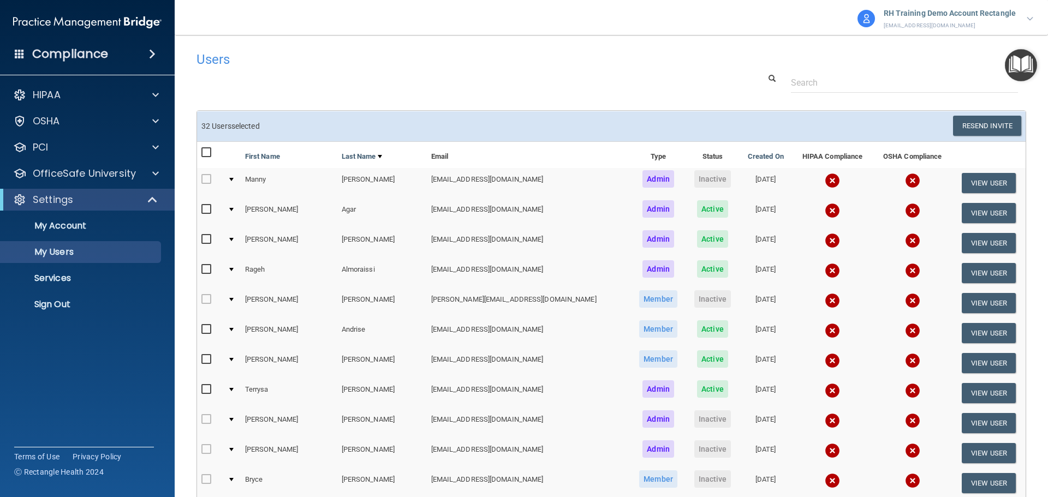
checkbox input "false"
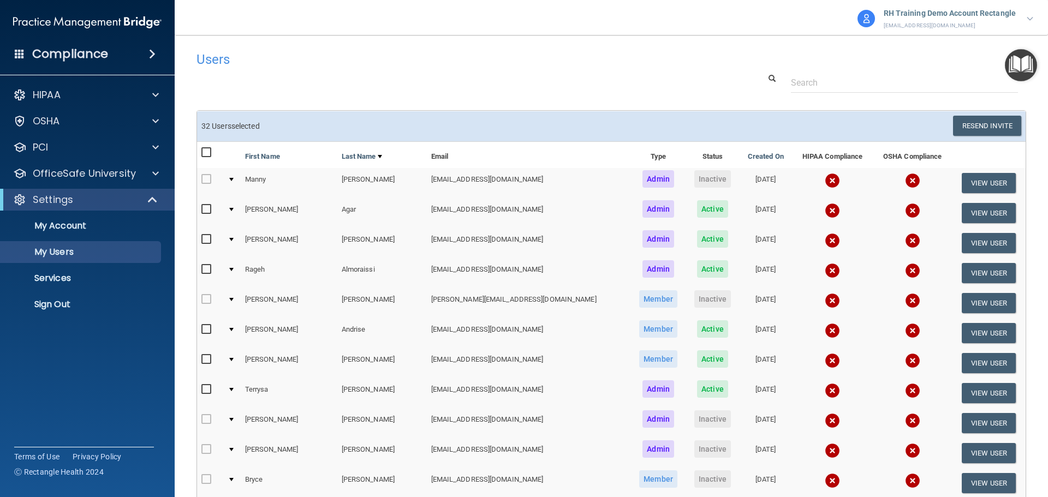
checkbox input "false"
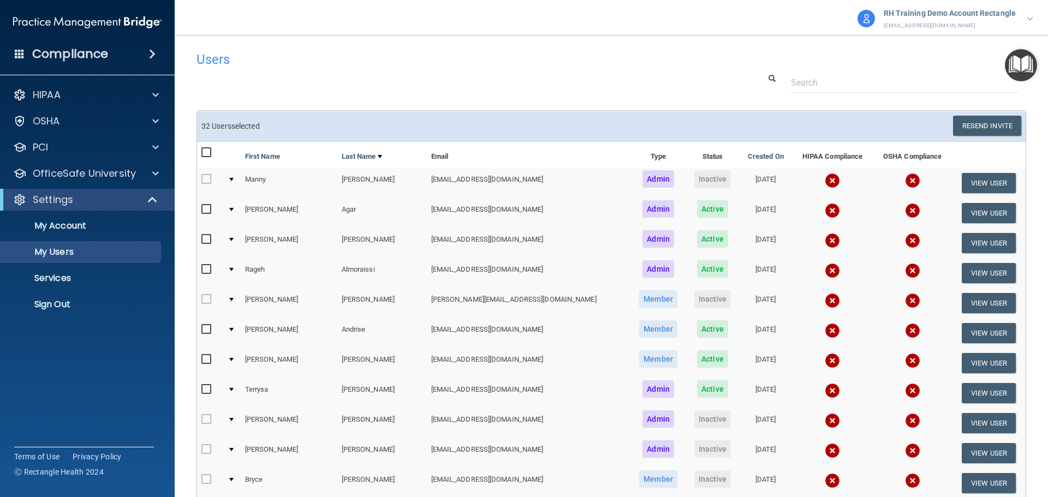
checkbox input "false"
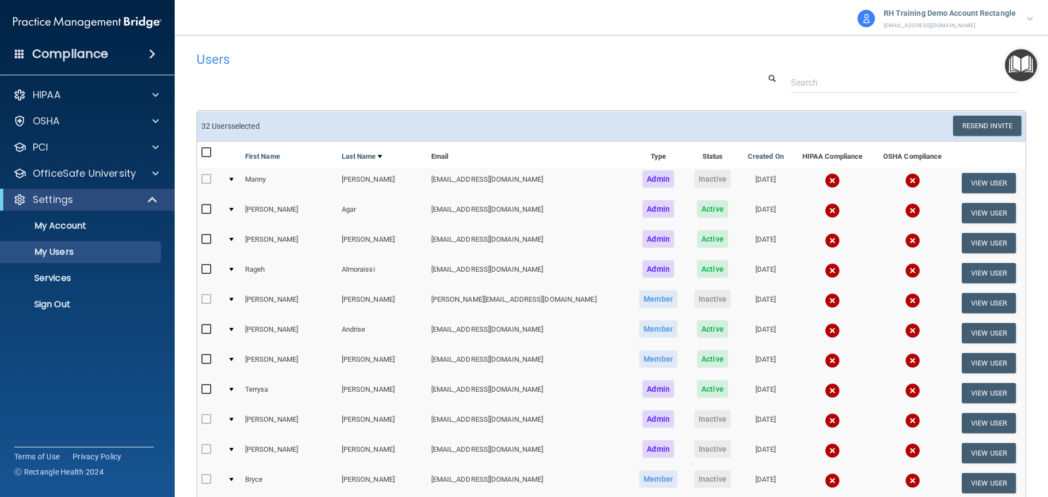
checkbox input "false"
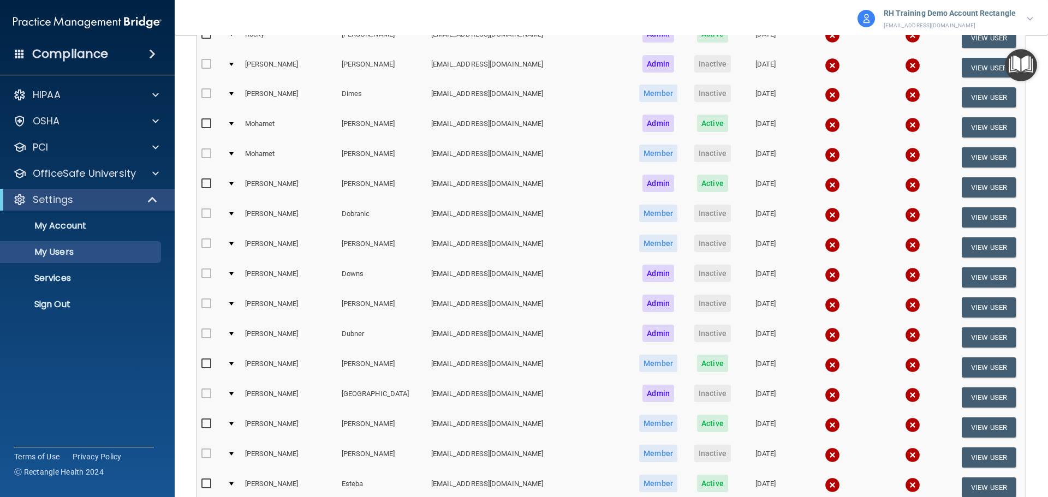
scroll to position [1857, 0]
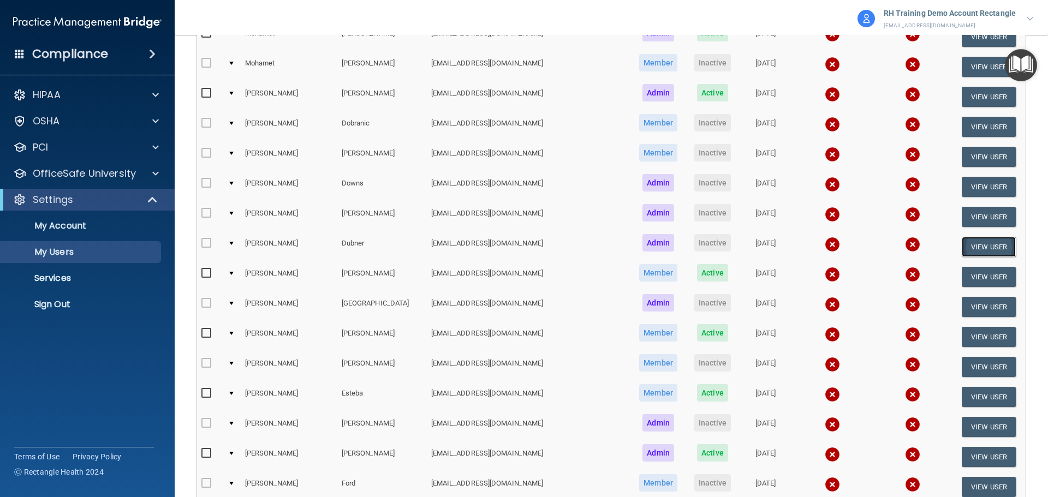
click at [997, 248] on button "View User" at bounding box center [989, 247] width 54 height 20
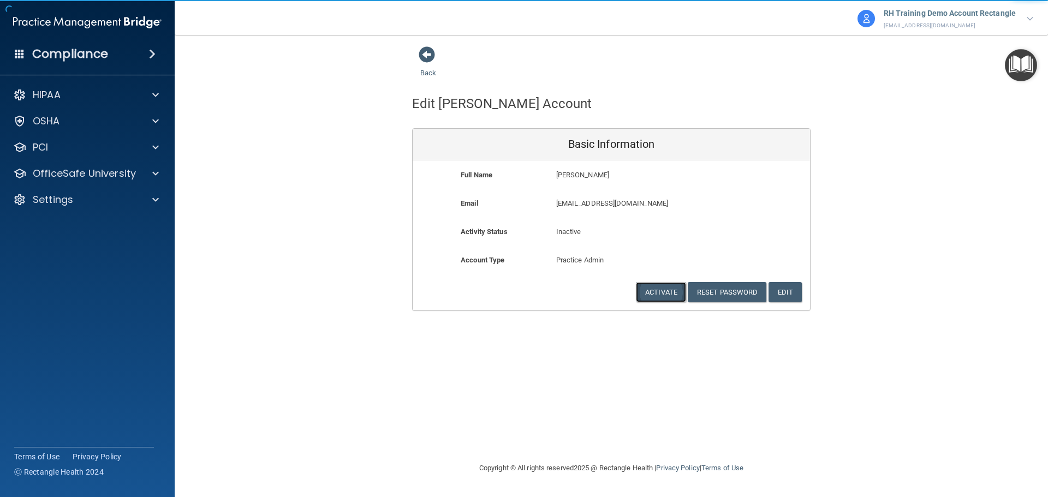
click at [672, 287] on button "Activate" at bounding box center [661, 292] width 50 height 20
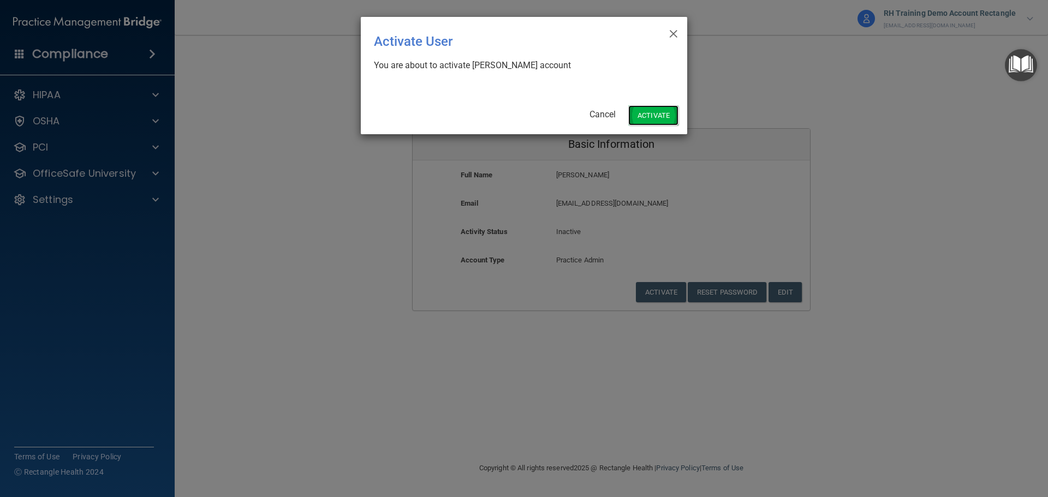
click at [665, 123] on button "Activate" at bounding box center [654, 115] width 50 height 20
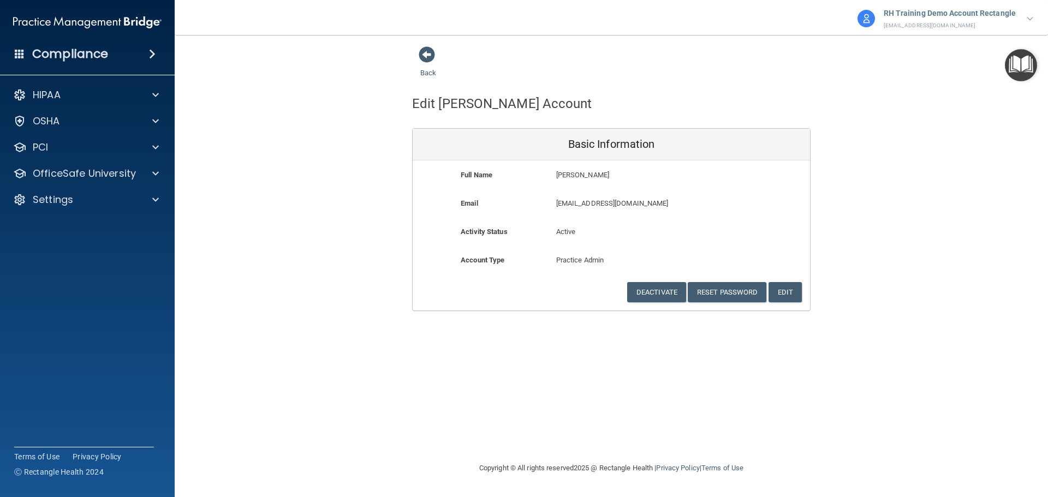
click at [73, 52] on h4 "Compliance" at bounding box center [70, 53] width 76 height 15
